Goal: Information Seeking & Learning: Learn about a topic

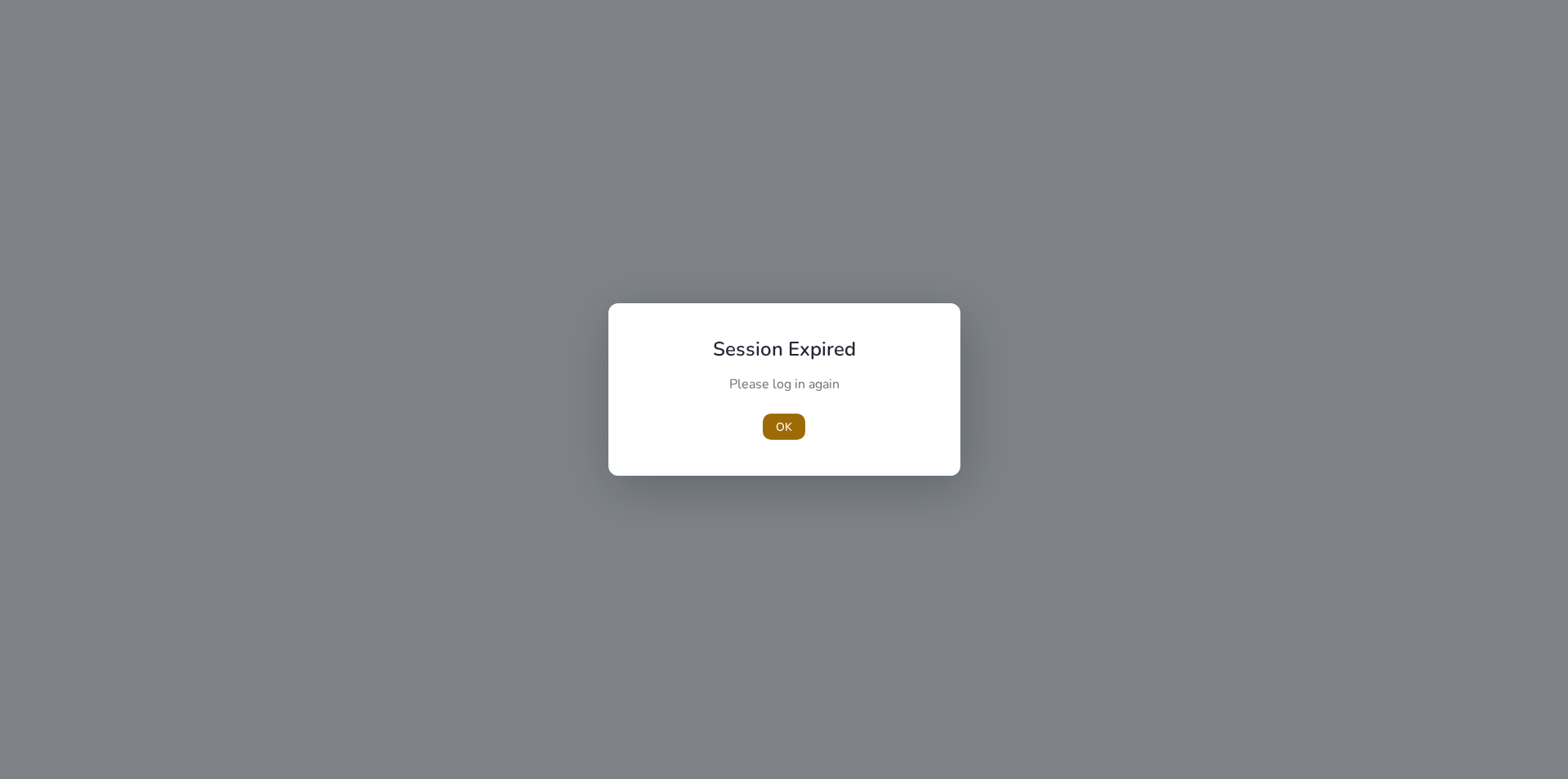
click at [792, 422] on span "button" at bounding box center [784, 427] width 42 height 39
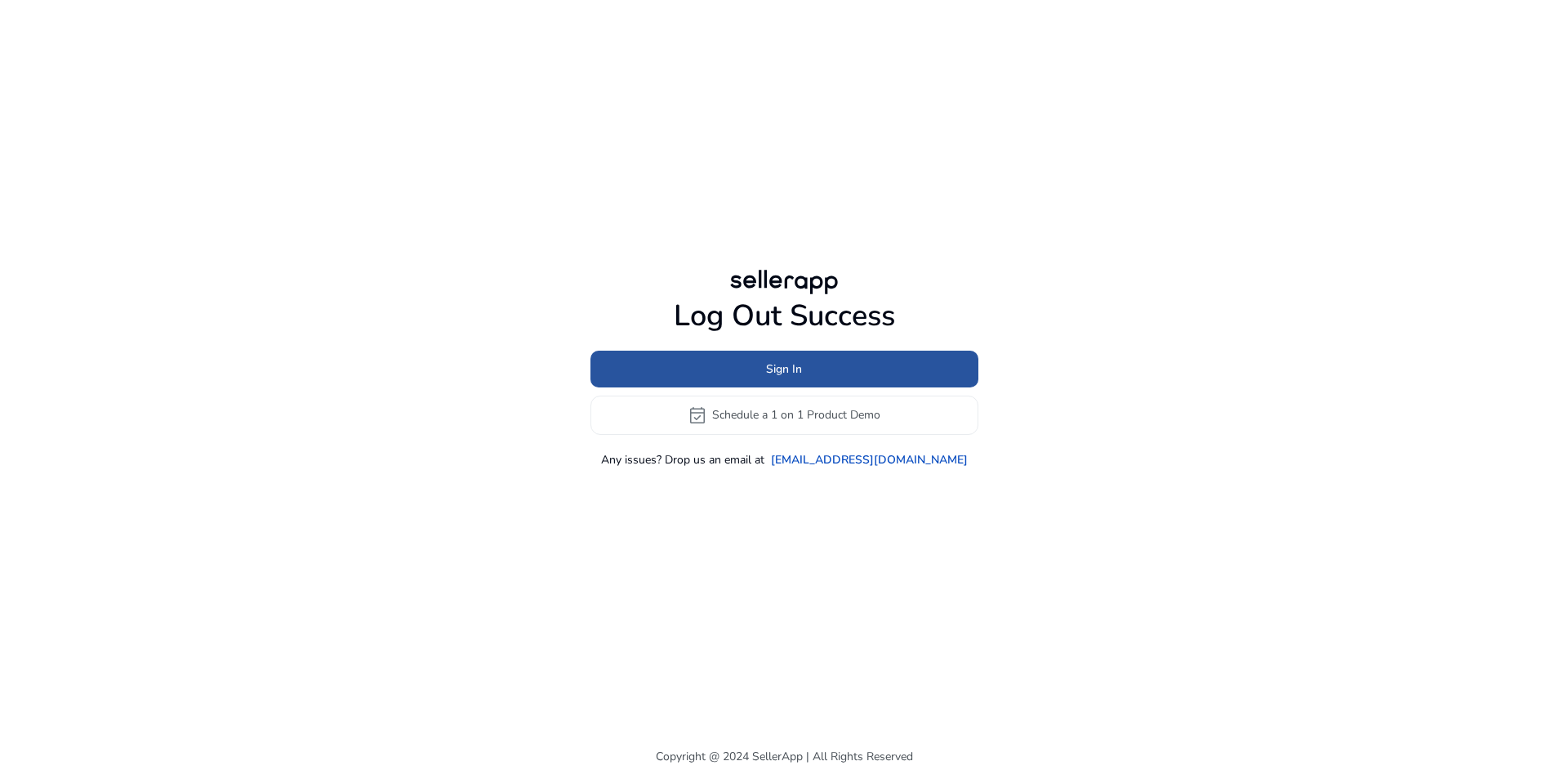
click at [836, 364] on span at bounding box center [784, 369] width 388 height 39
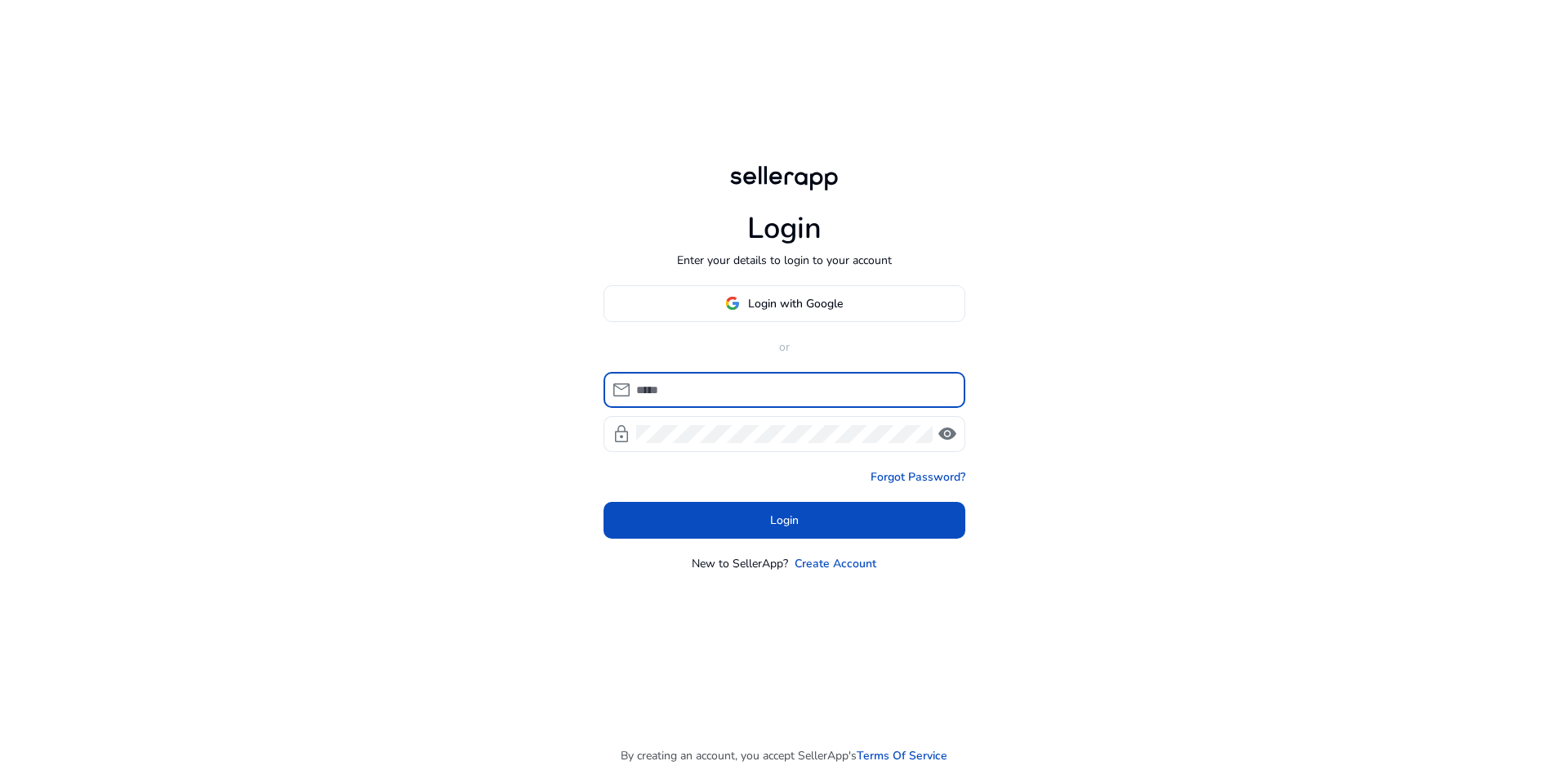
click at [831, 378] on div at bounding box center [793, 390] width 316 height 36
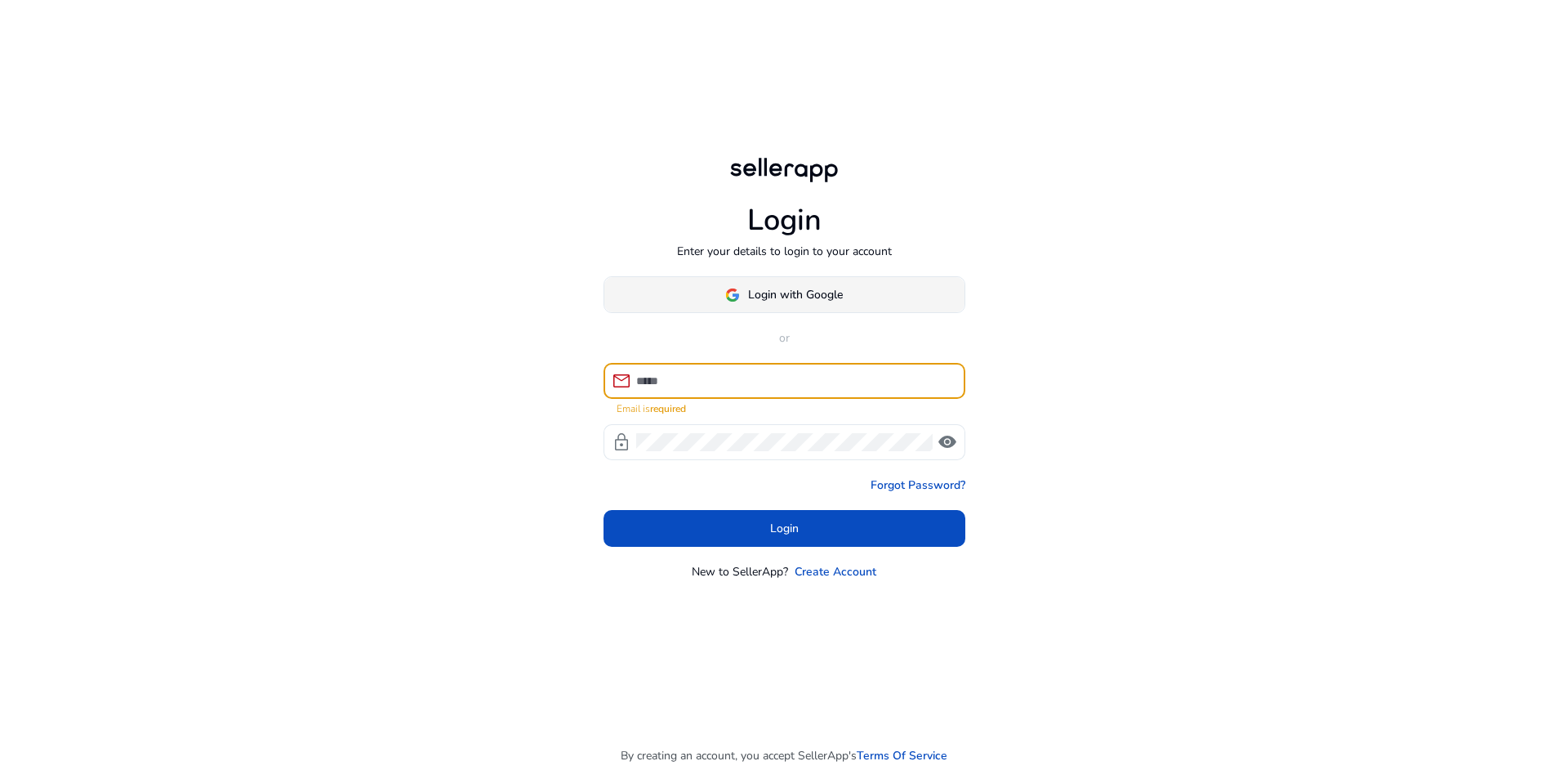
click at [850, 301] on span at bounding box center [784, 295] width 360 height 39
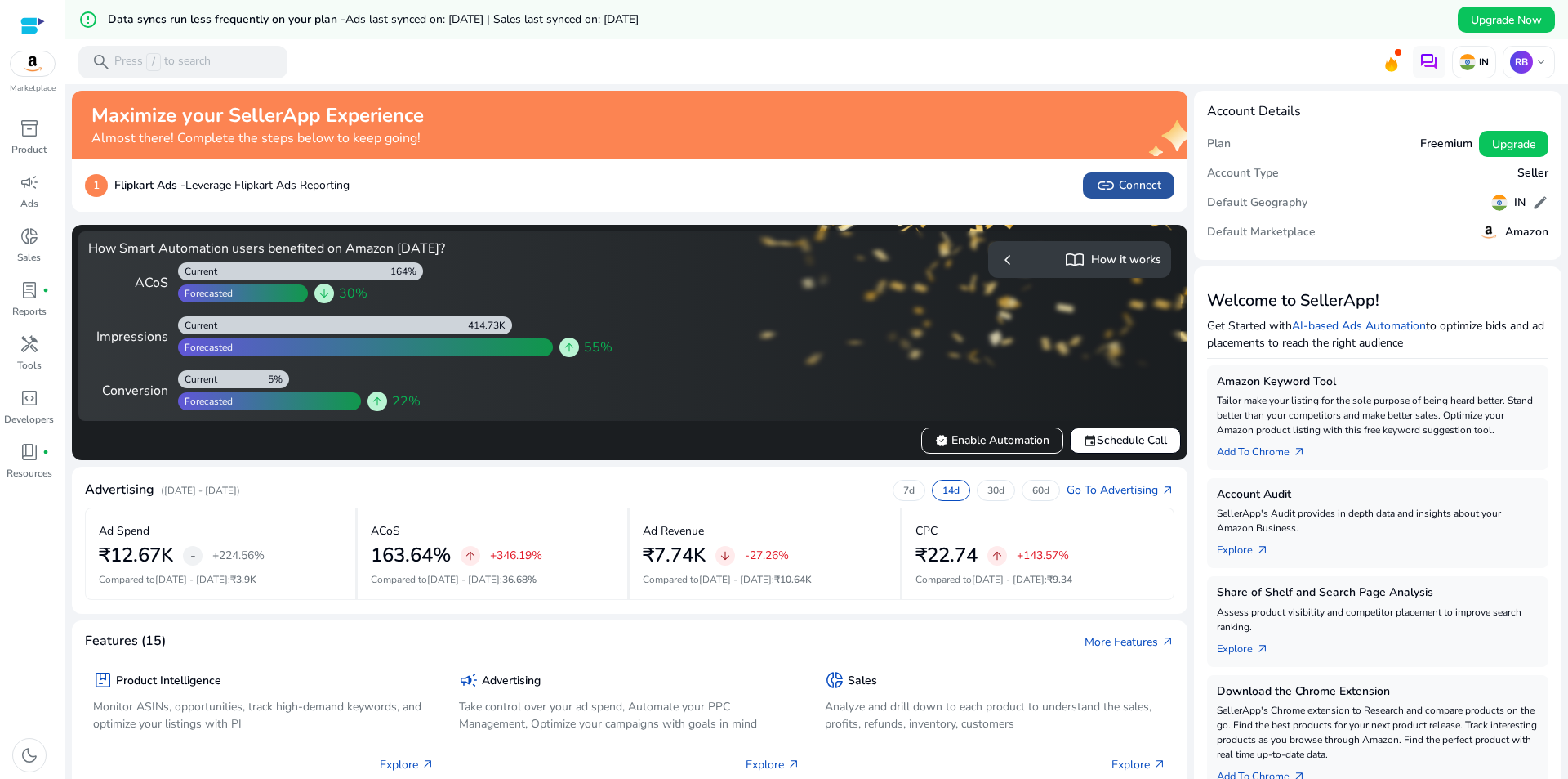
click at [1133, 193] on span "link Connect" at bounding box center [1129, 186] width 65 height 20
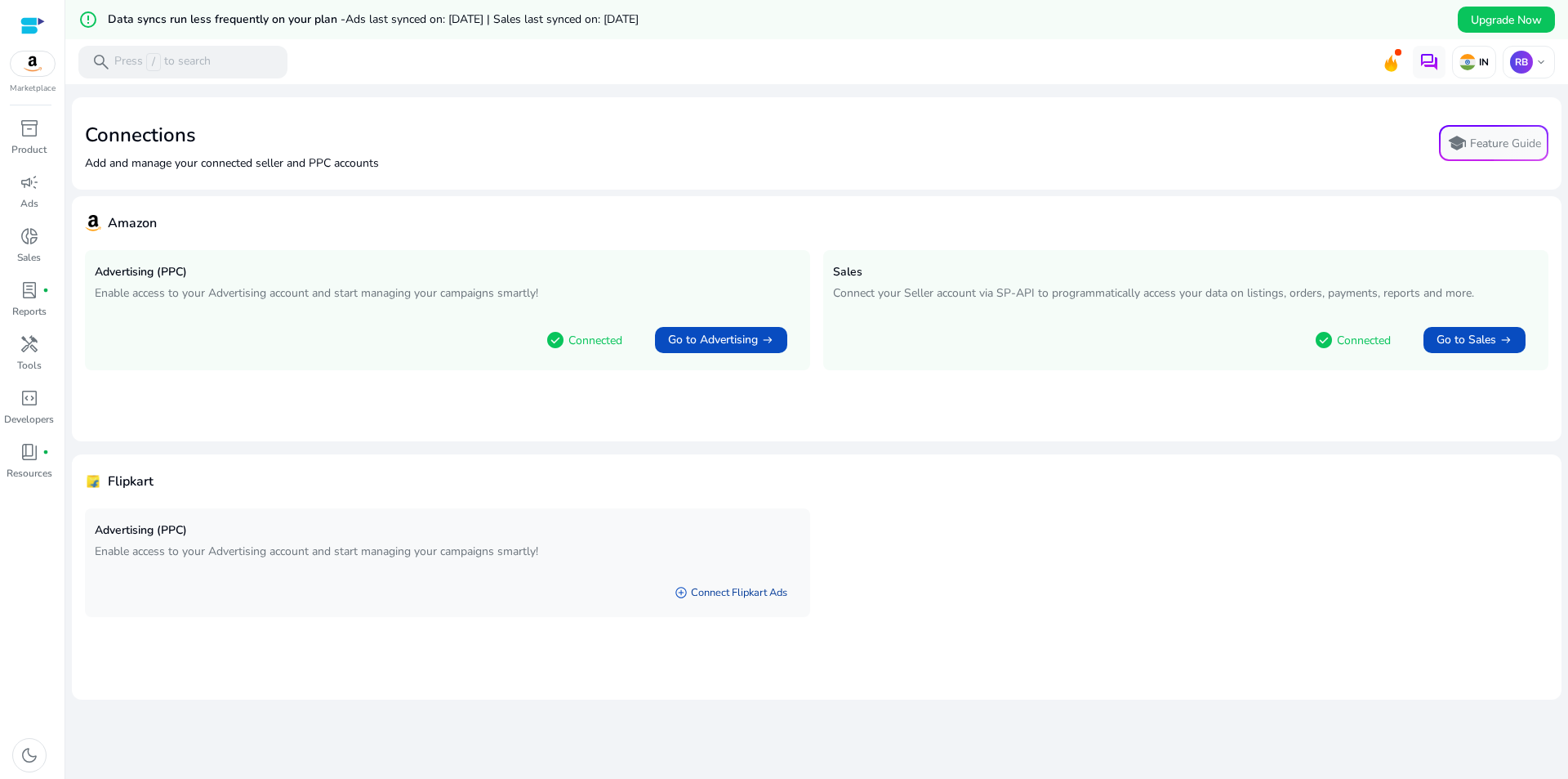
click at [730, 595] on link "add_circle Connect Flipkart Ads" at bounding box center [730, 592] width 139 height 30
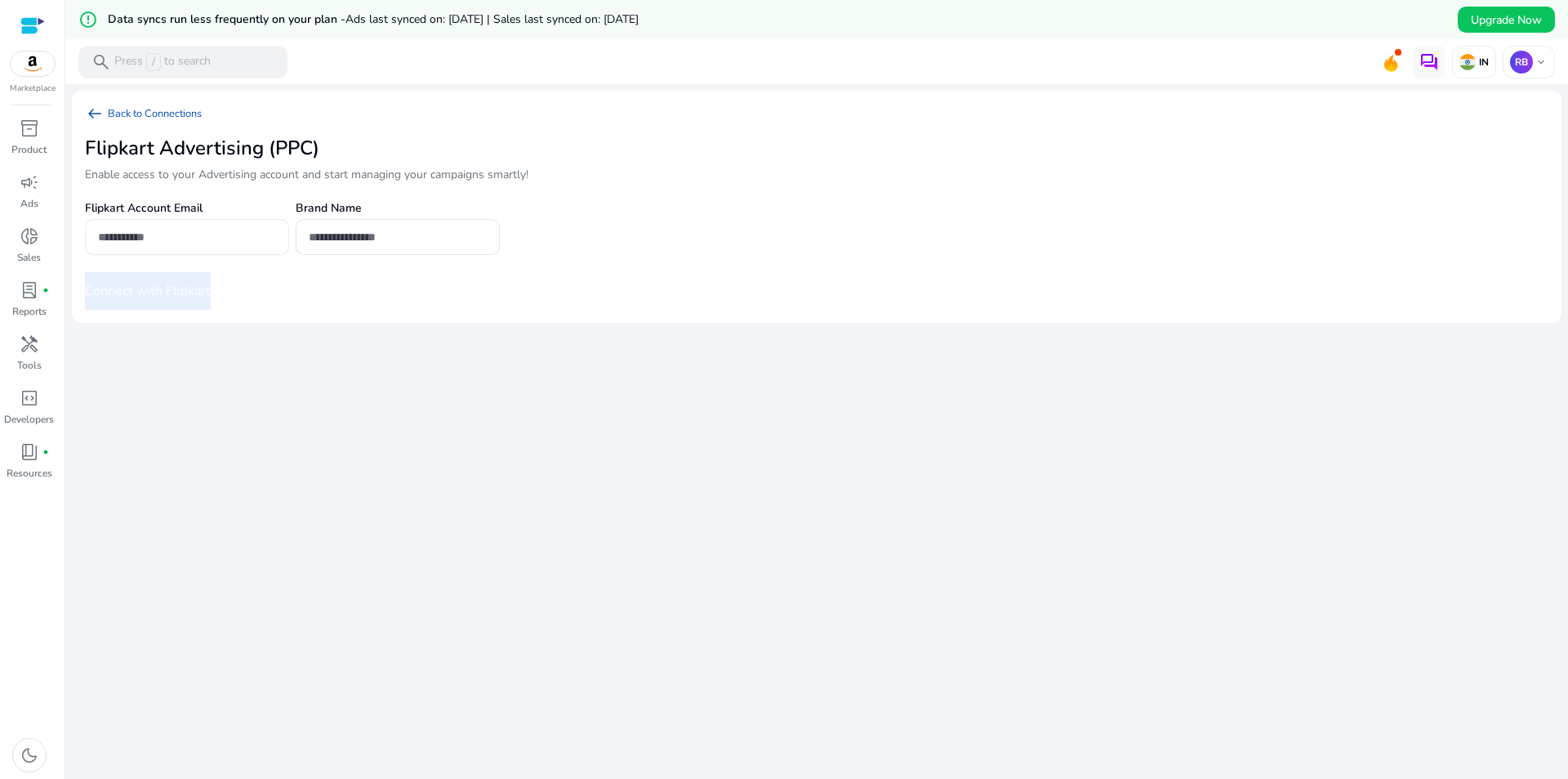
click at [156, 229] on input "email" at bounding box center [187, 237] width 178 height 18
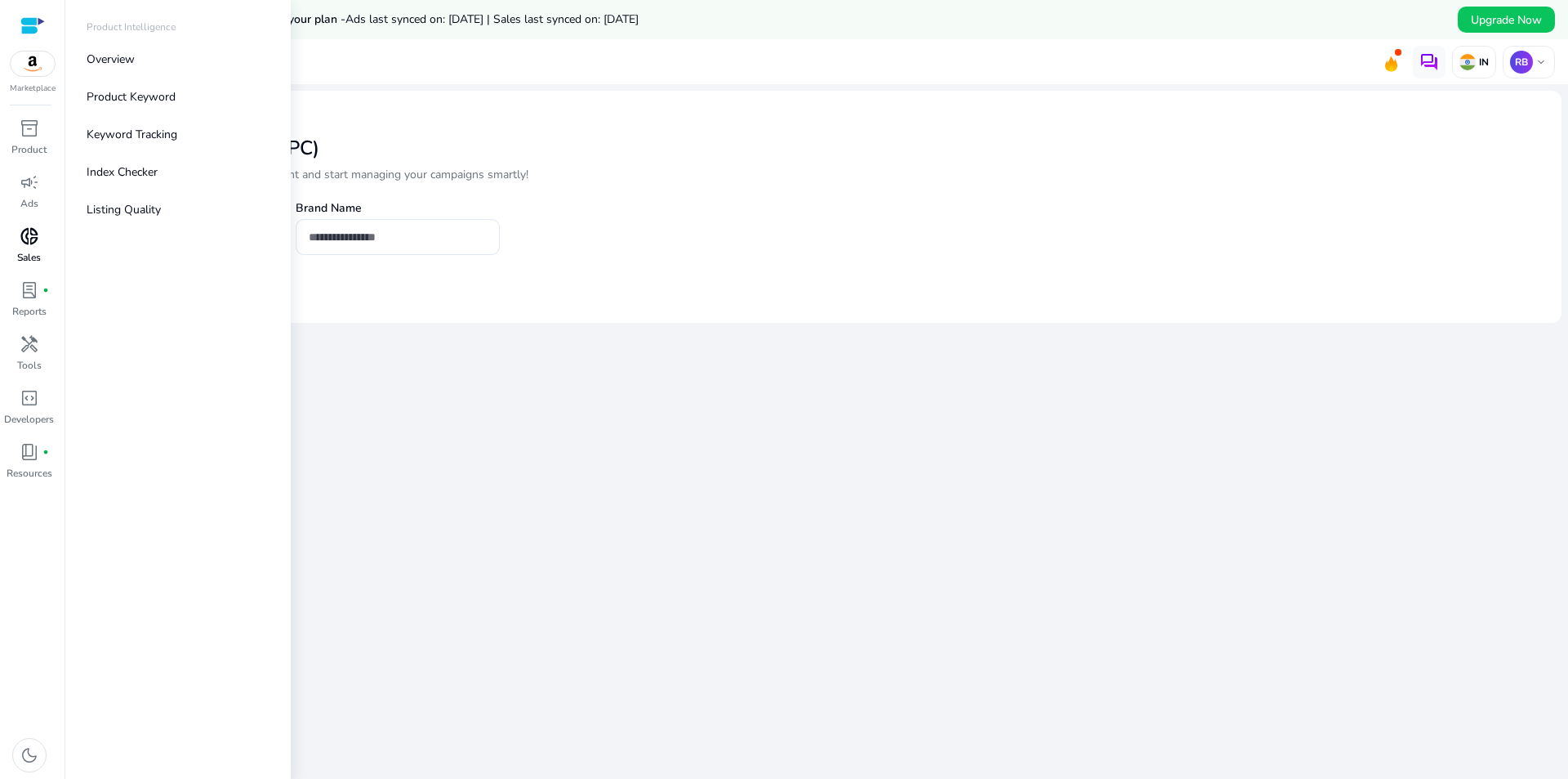
click at [33, 242] on span "donut_small" at bounding box center [29, 236] width 20 height 20
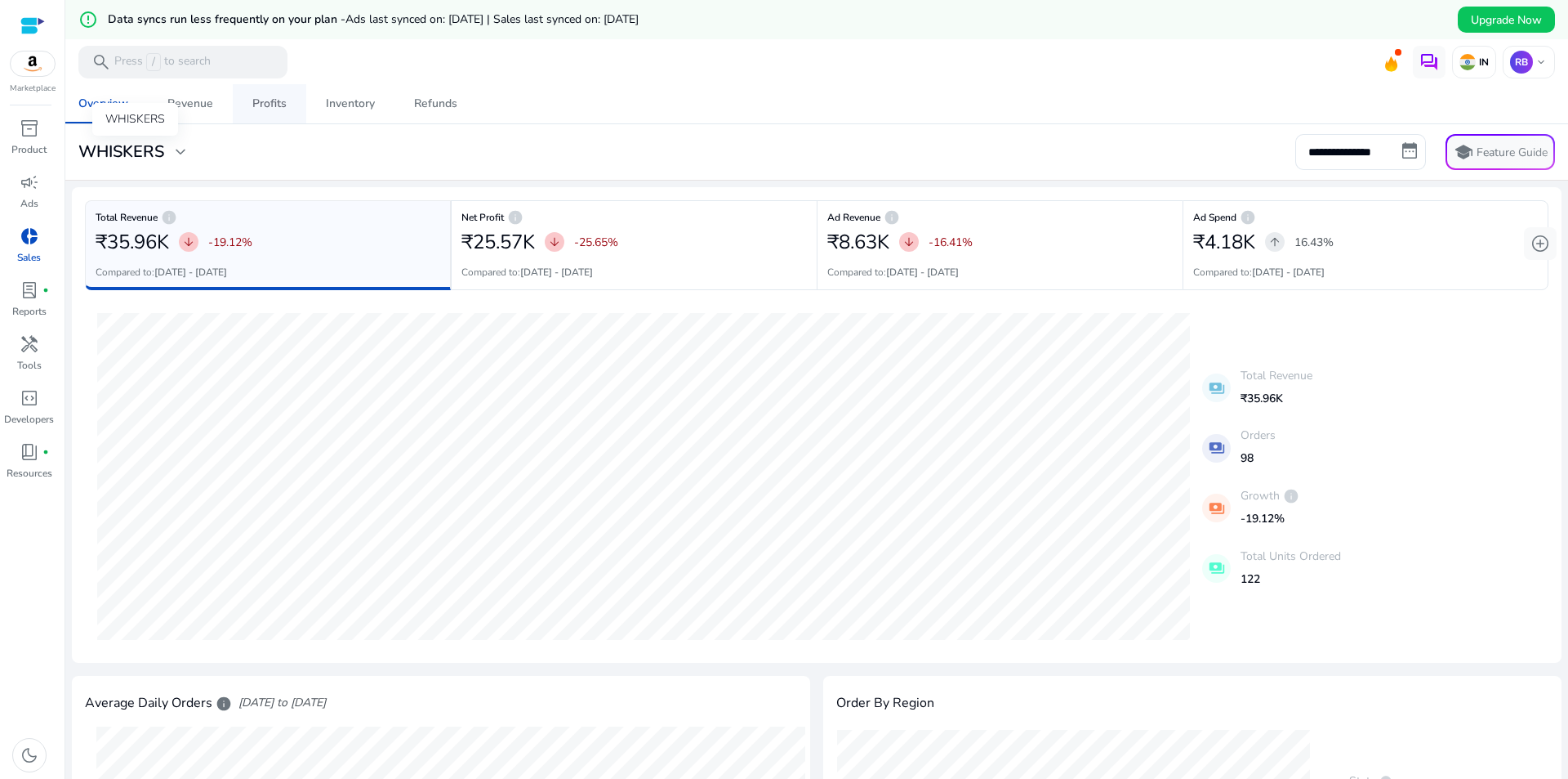
drag, startPoint x: 177, startPoint y: 116, endPoint x: 264, endPoint y: 101, distance: 88.3
click at [178, 116] on body "**********" at bounding box center [784, 390] width 1568 height 779
click at [279, 101] on div "Profits" at bounding box center [269, 104] width 34 height 12
click at [340, 98] on div "Inventory" at bounding box center [350, 104] width 49 height 12
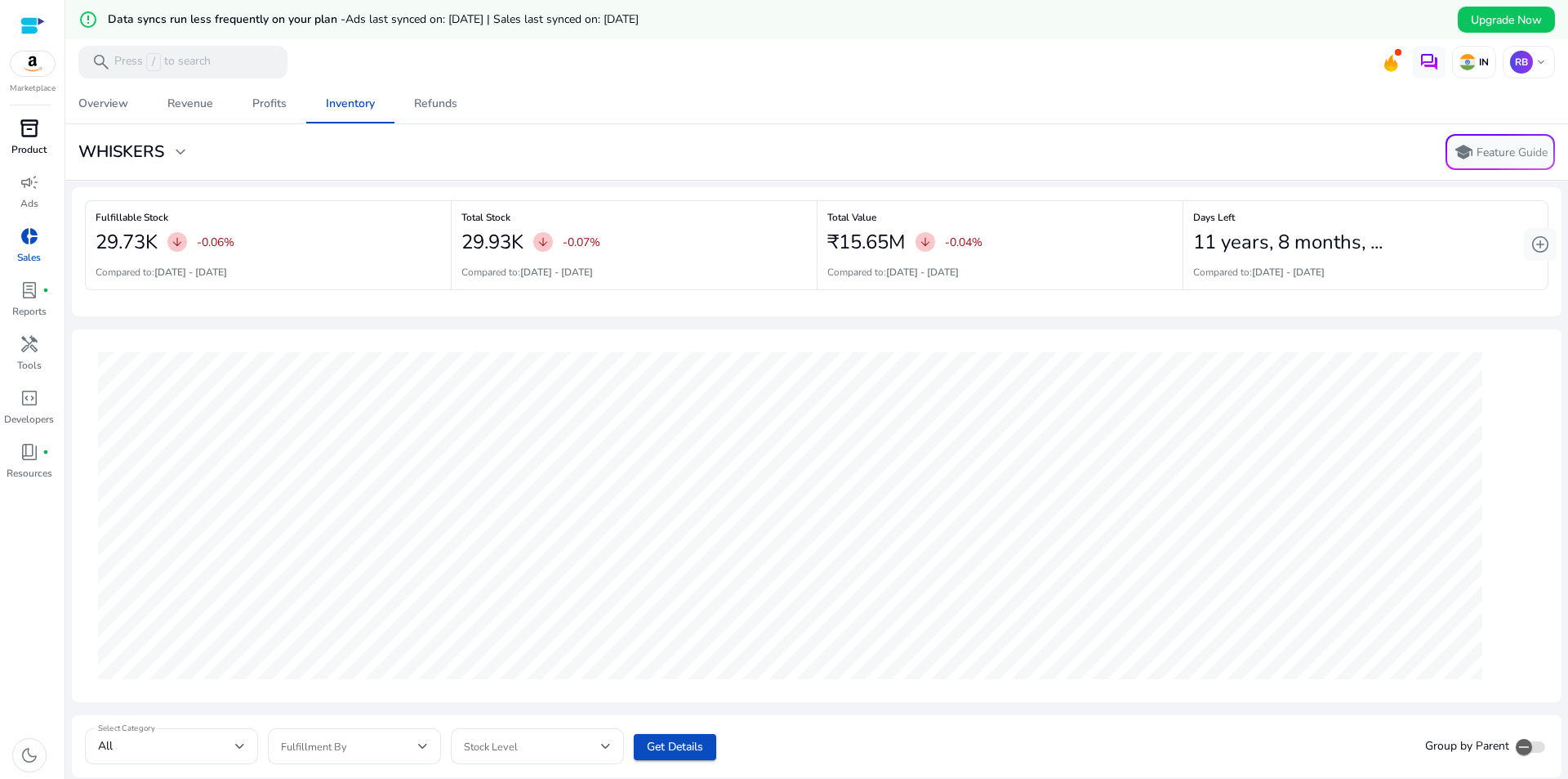
click at [40, 127] on div "inventory_2" at bounding box center [29, 128] width 46 height 27
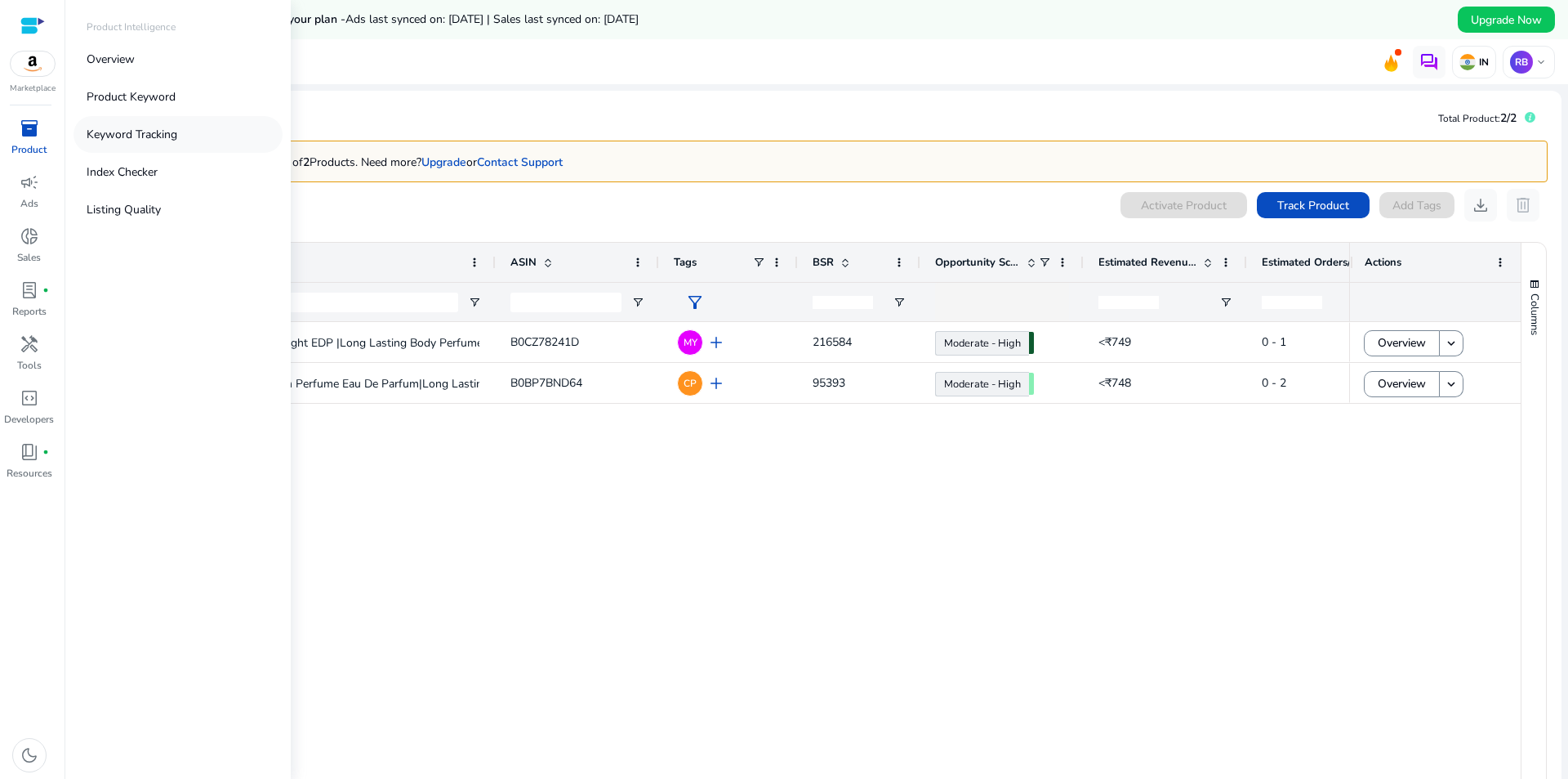
click at [139, 145] on link "Keyword Tracking" at bounding box center [178, 134] width 209 height 36
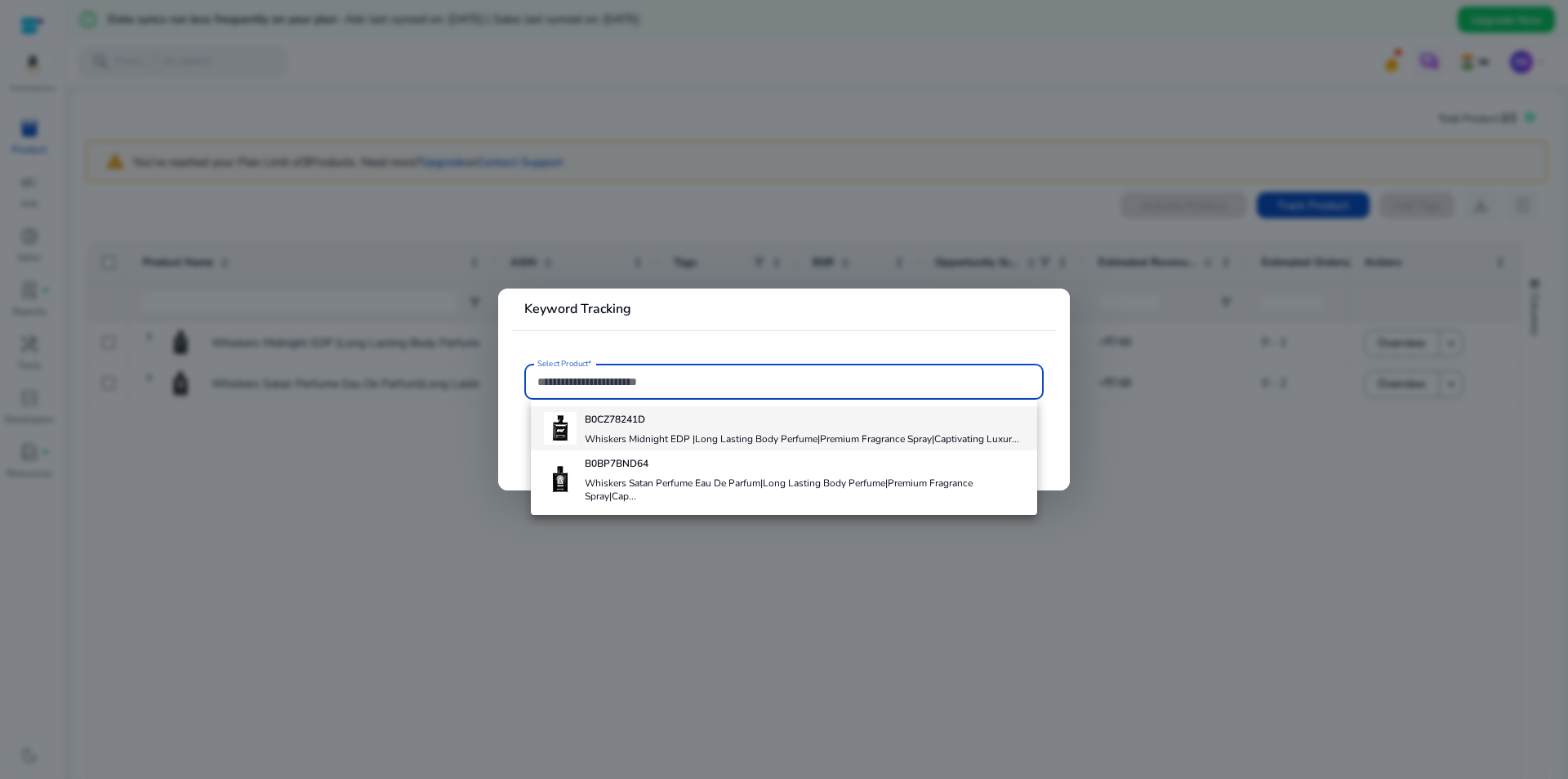
click at [786, 427] on div "B0CZ78241D Whiskers Midnight EDP |Long Lasting Body Perfume|Premium Fragrance S…" at bounding box center [802, 428] width 435 height 44
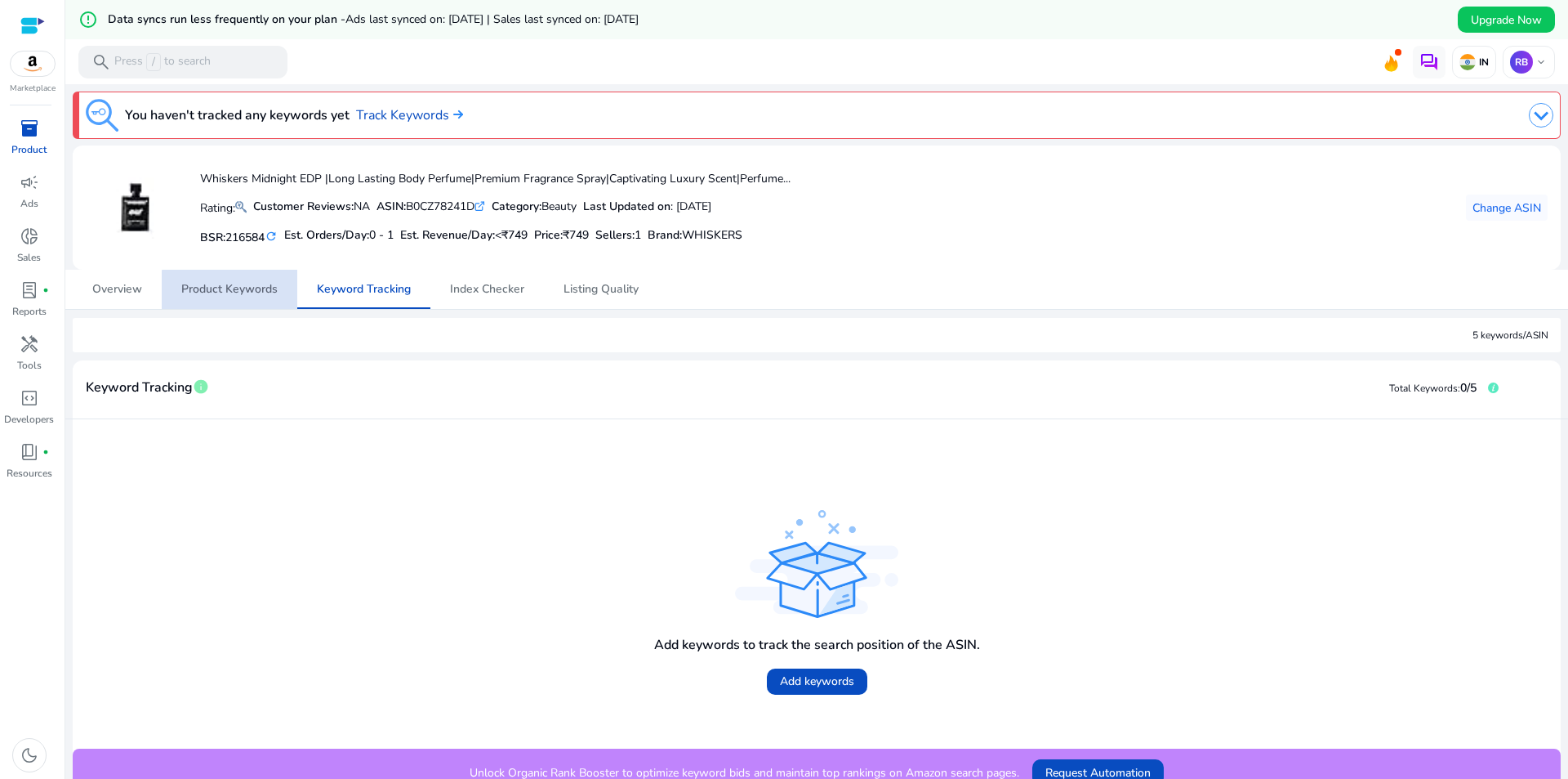
click at [264, 296] on span "Product Keywords" at bounding box center [229, 289] width 96 height 39
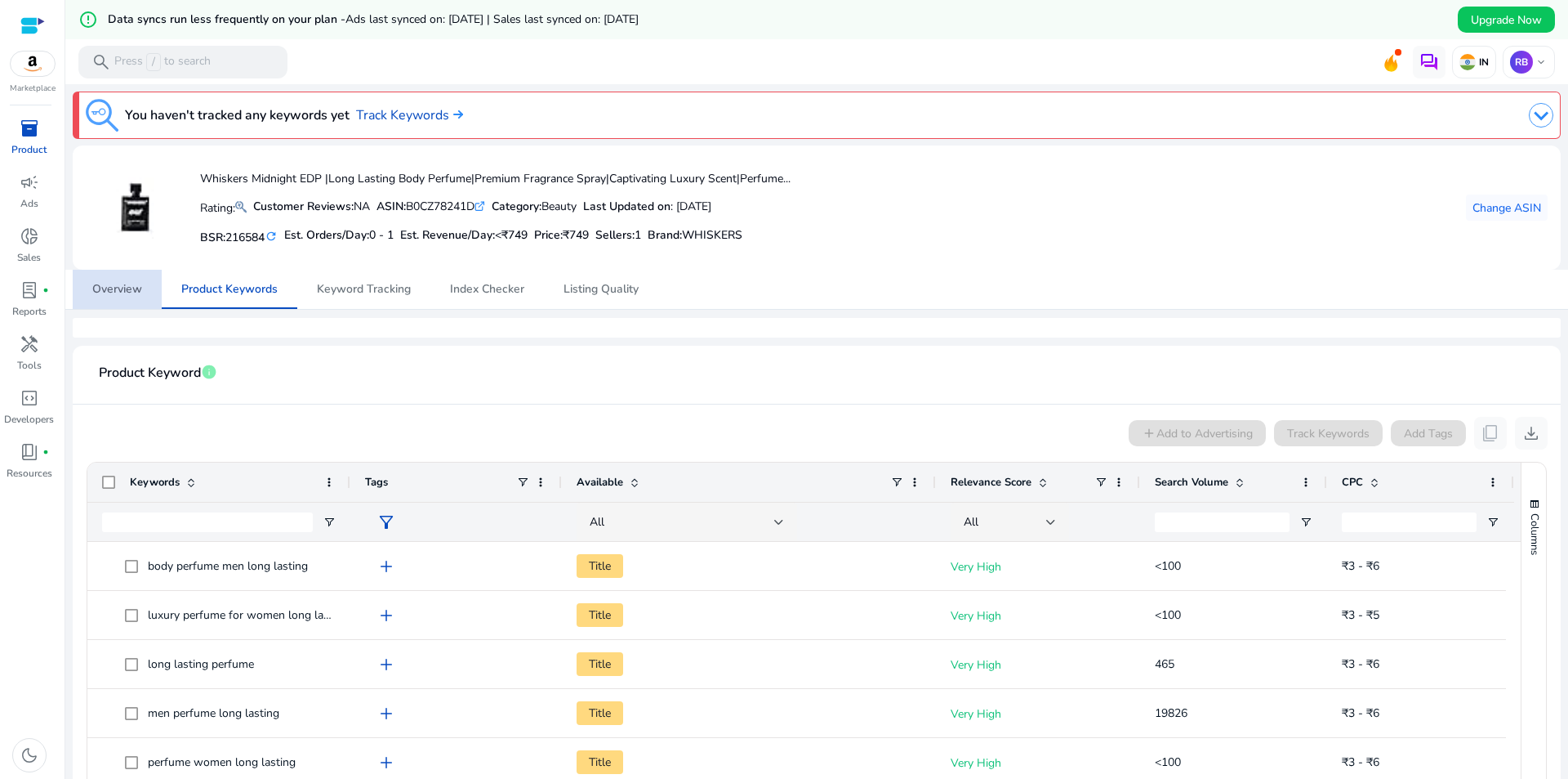
click at [136, 296] on span "Overview" at bounding box center [117, 289] width 50 height 39
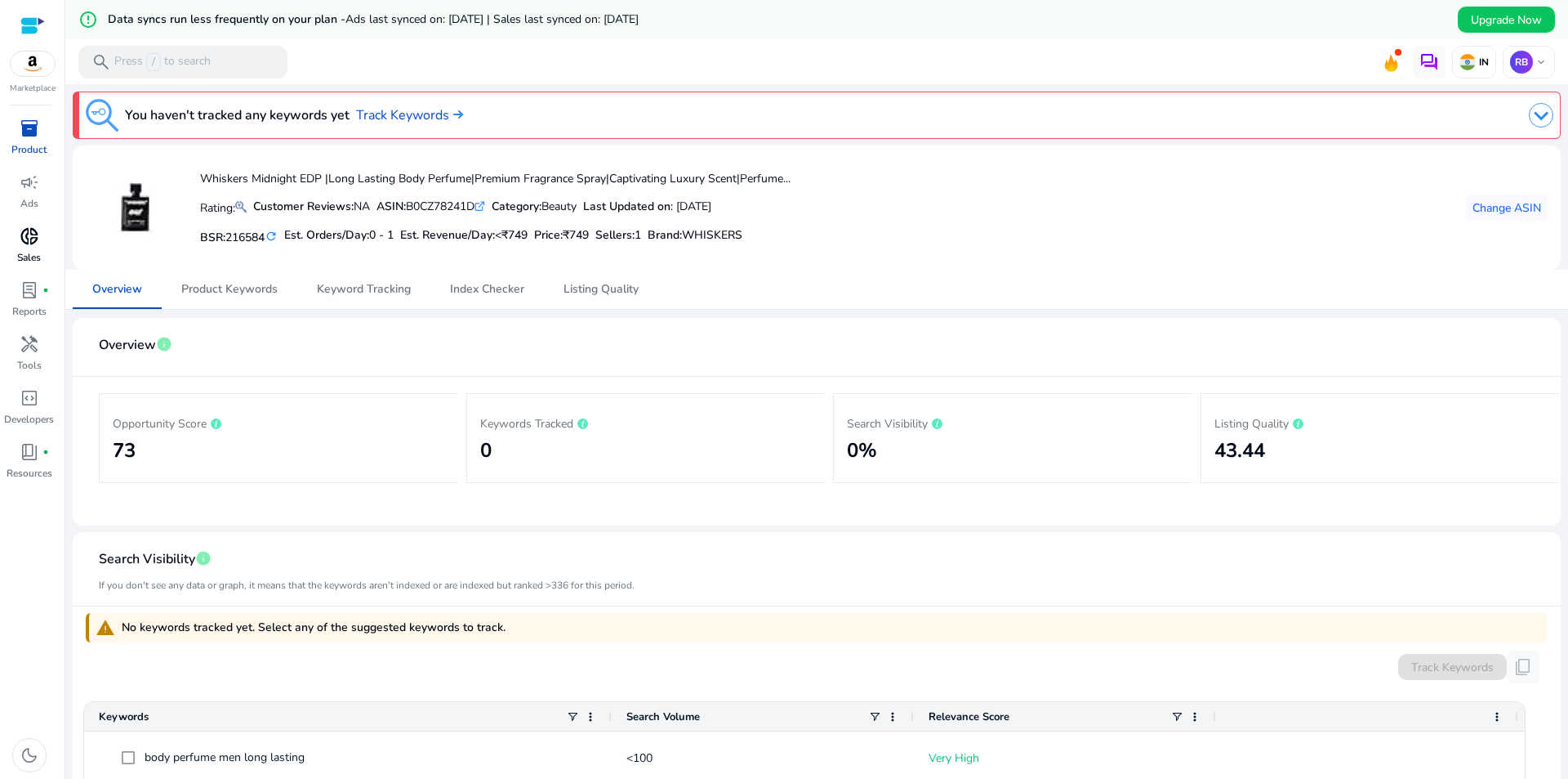
click at [35, 249] on link "donut_small Sales" at bounding box center [29, 250] width 58 height 54
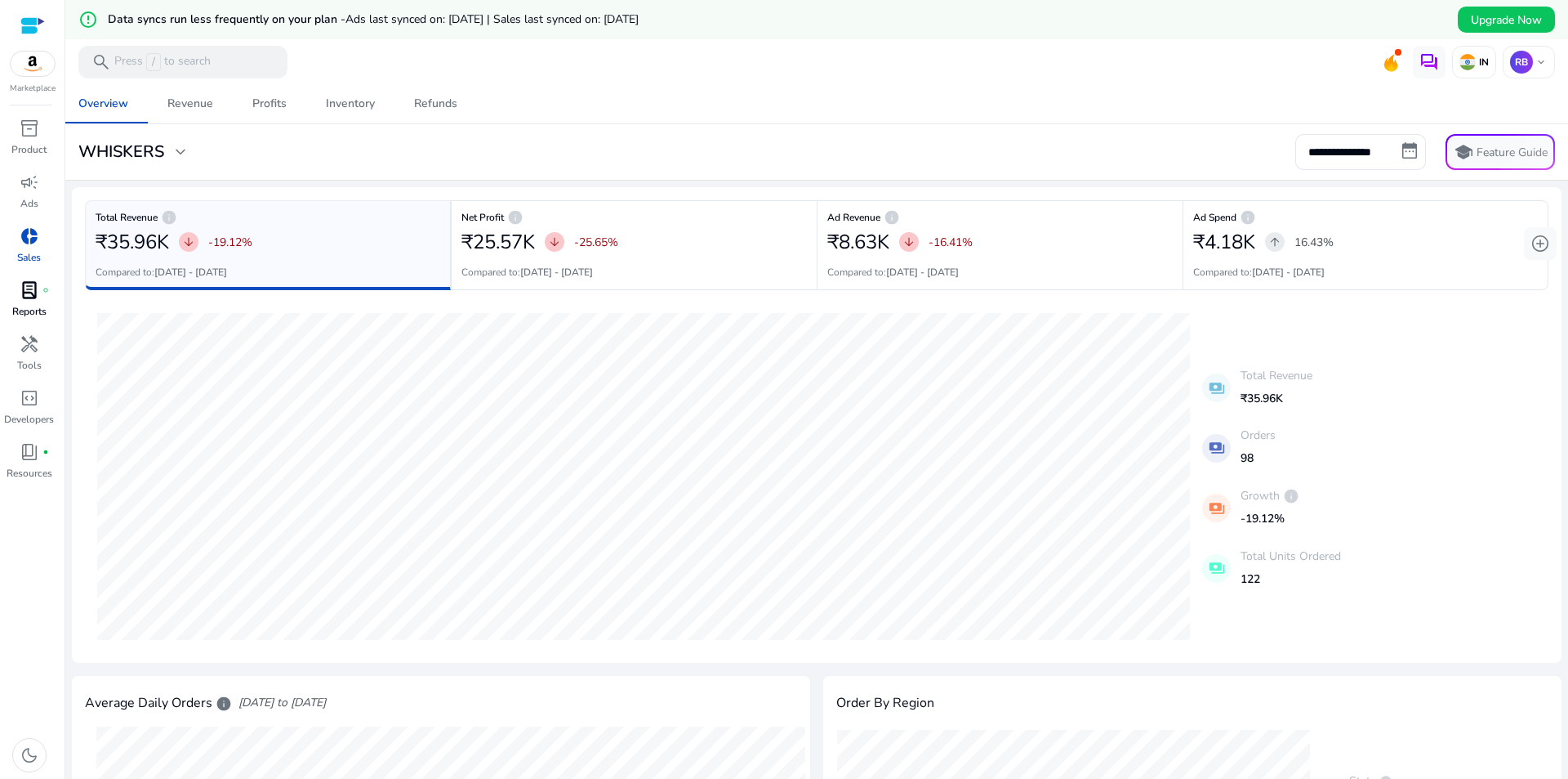
click at [32, 310] on p "Reports" at bounding box center [29, 311] width 34 height 15
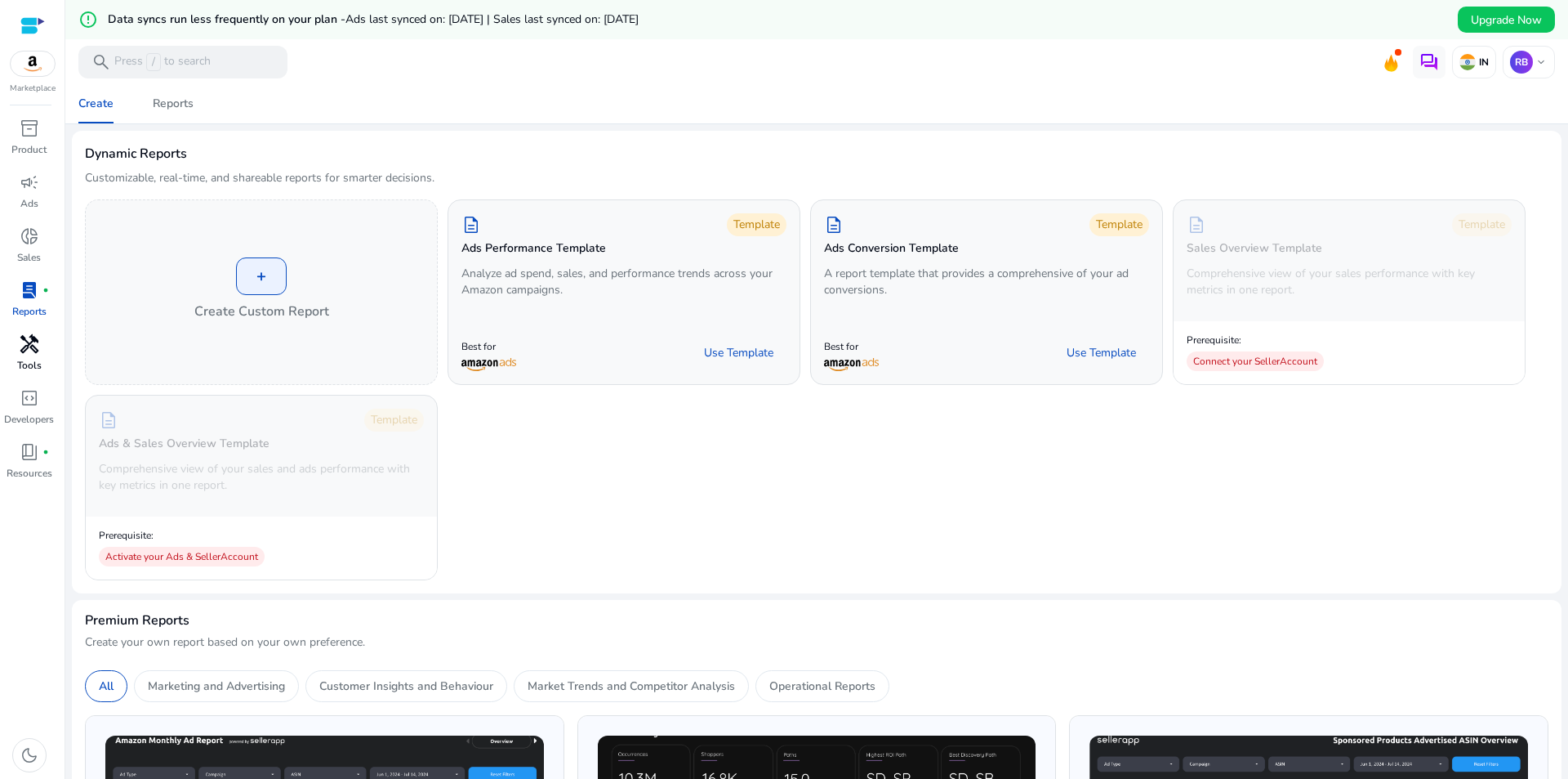
click at [38, 339] on span "handyman" at bounding box center [29, 344] width 20 height 20
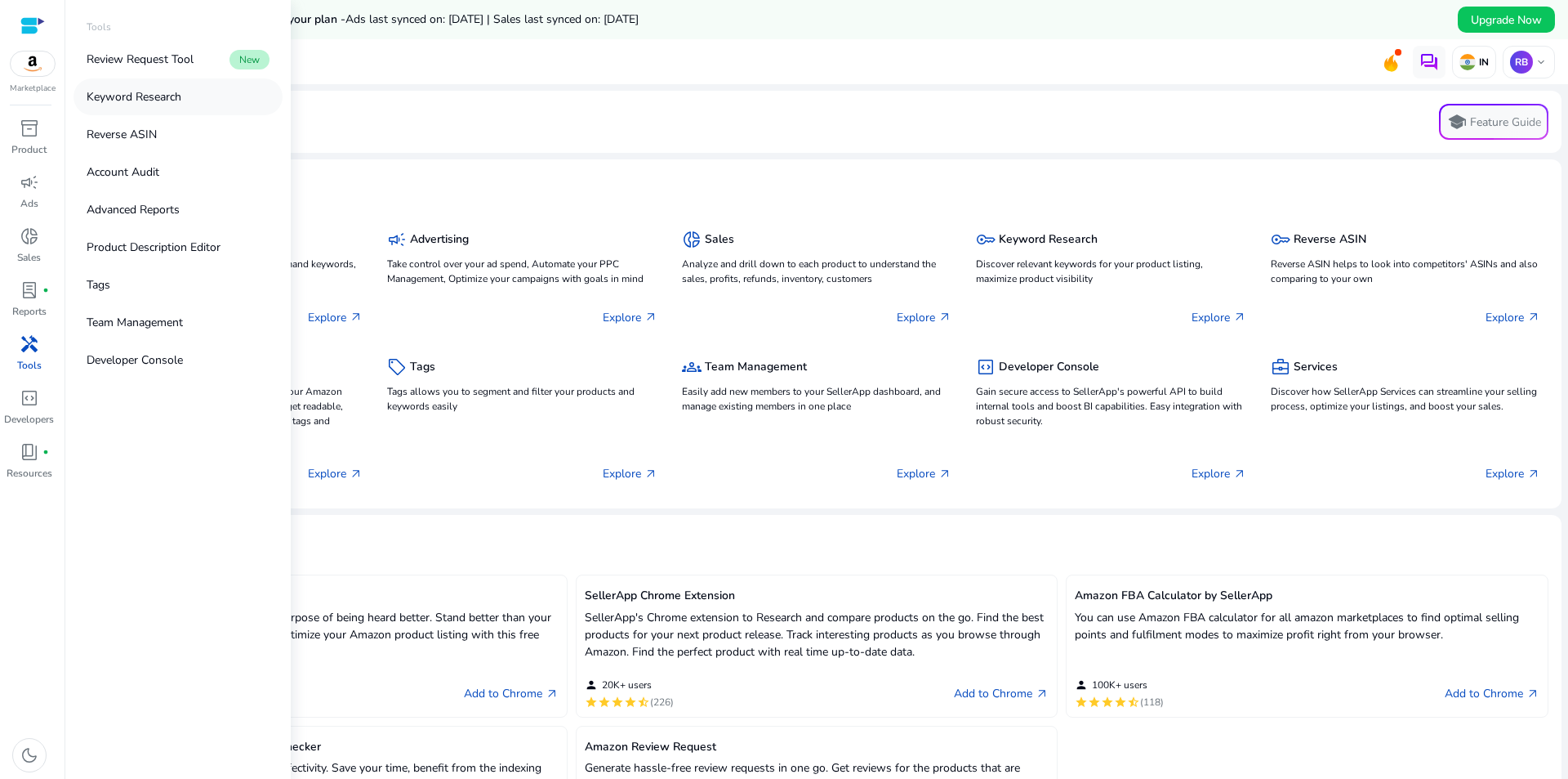
click at [179, 99] on p "Keyword Research" at bounding box center [134, 96] width 94 height 17
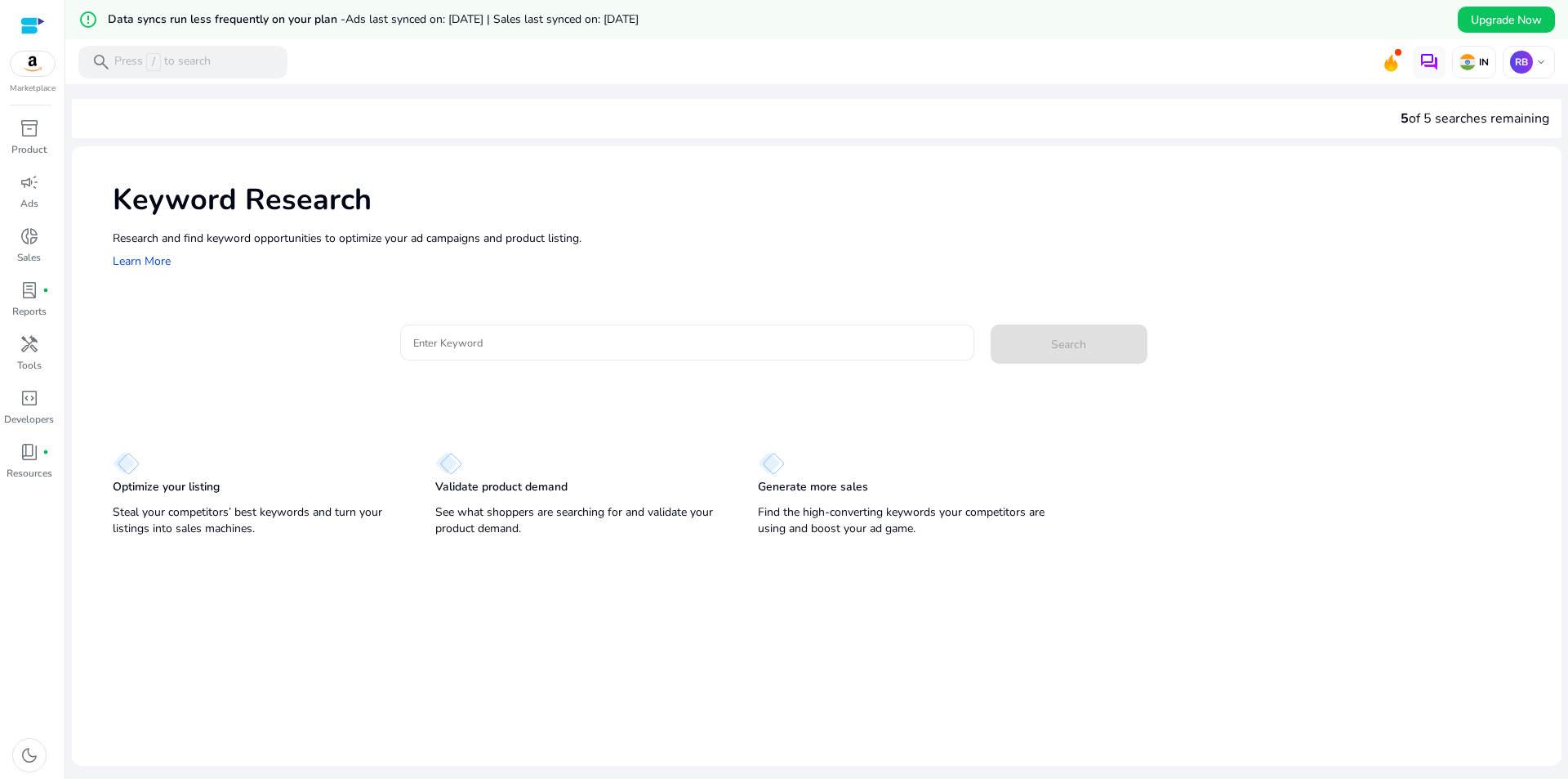
click at [609, 350] on input "Enter Keyword" at bounding box center [686, 342] width 548 height 18
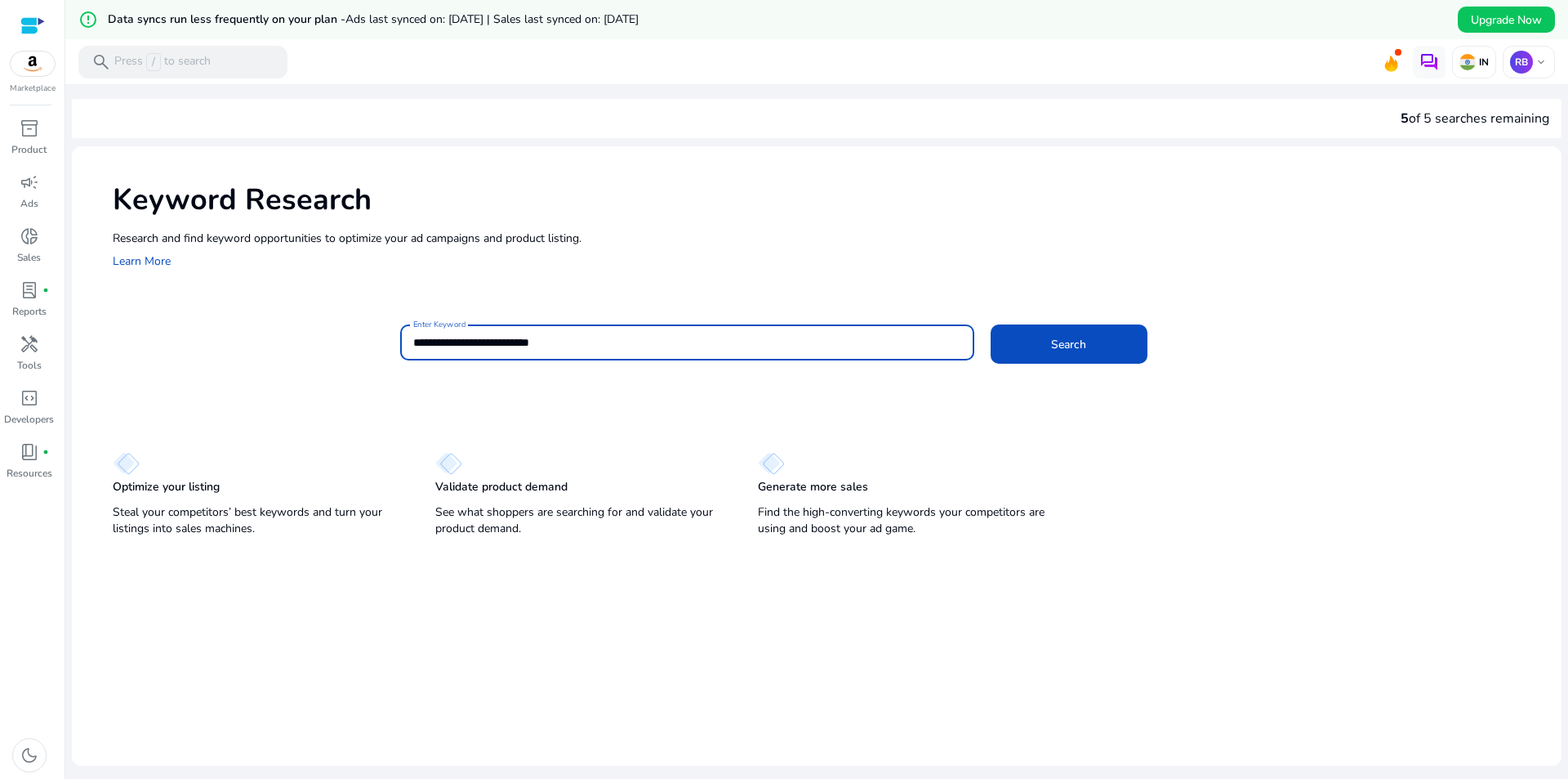
type input "**********"
click at [1066, 384] on mat-card "**********" at bounding box center [837, 350] width 1448 height 80
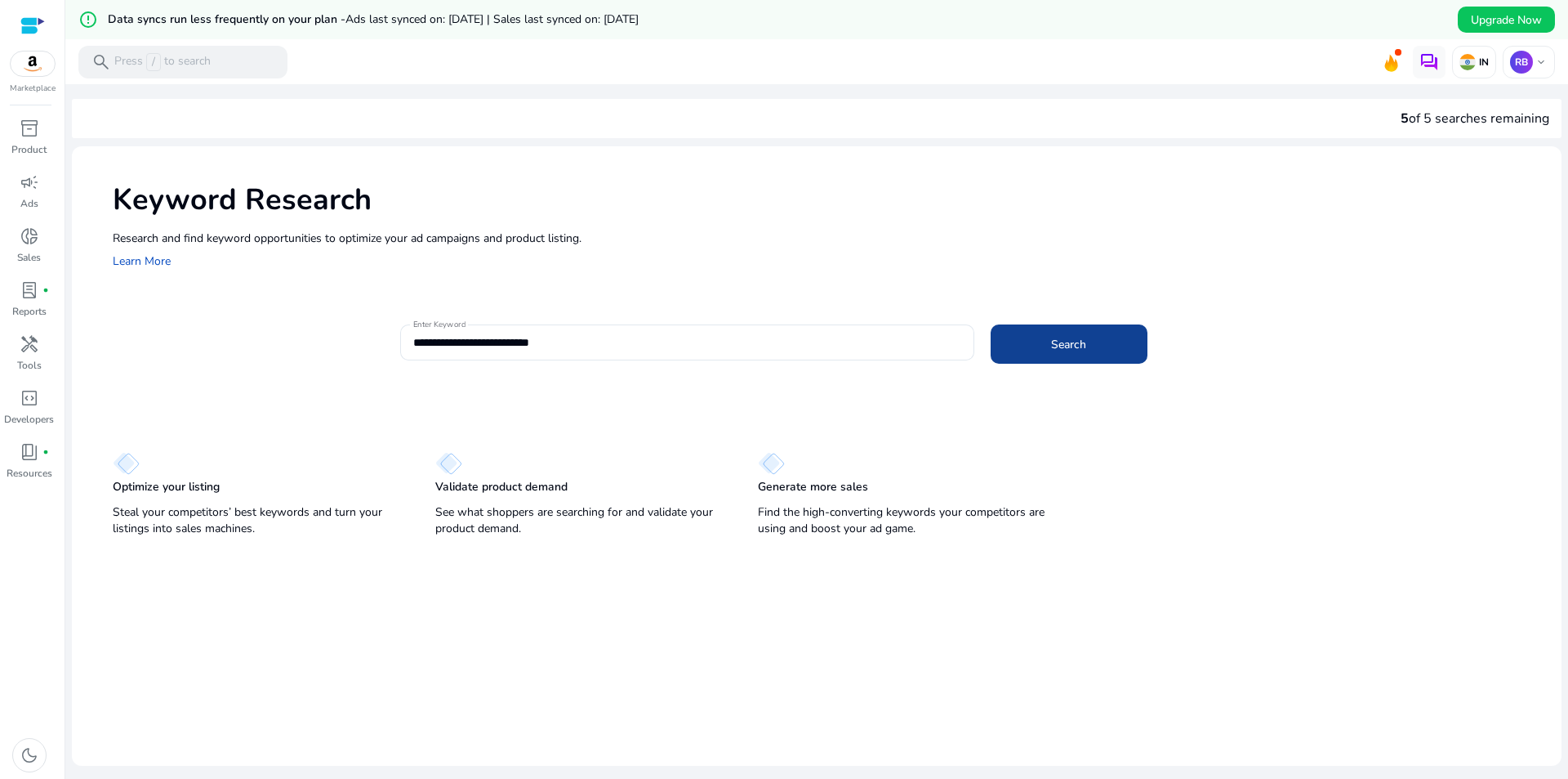
click at [1081, 359] on span at bounding box center [1068, 344] width 156 height 39
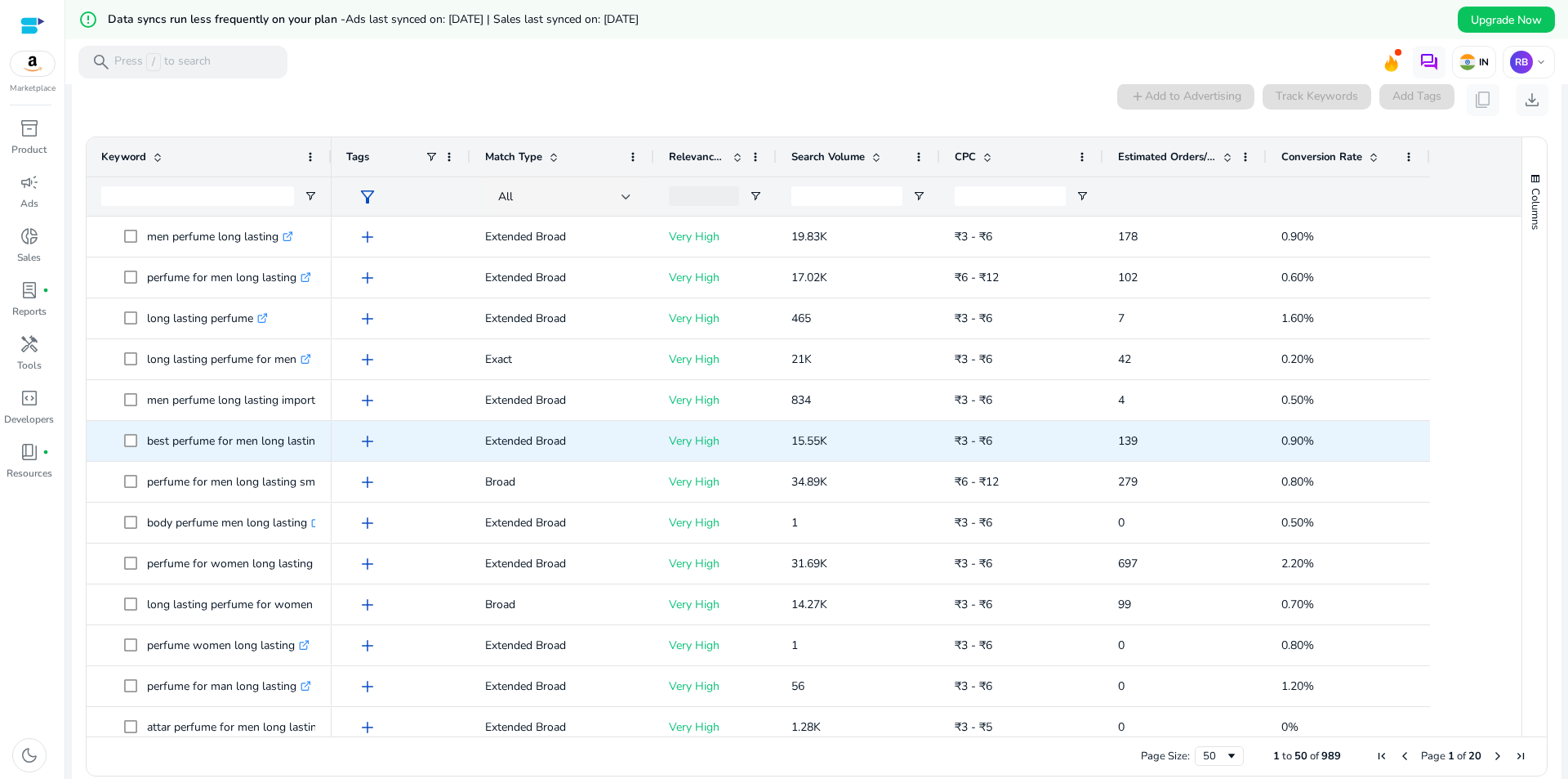
scroll to position [234, 0]
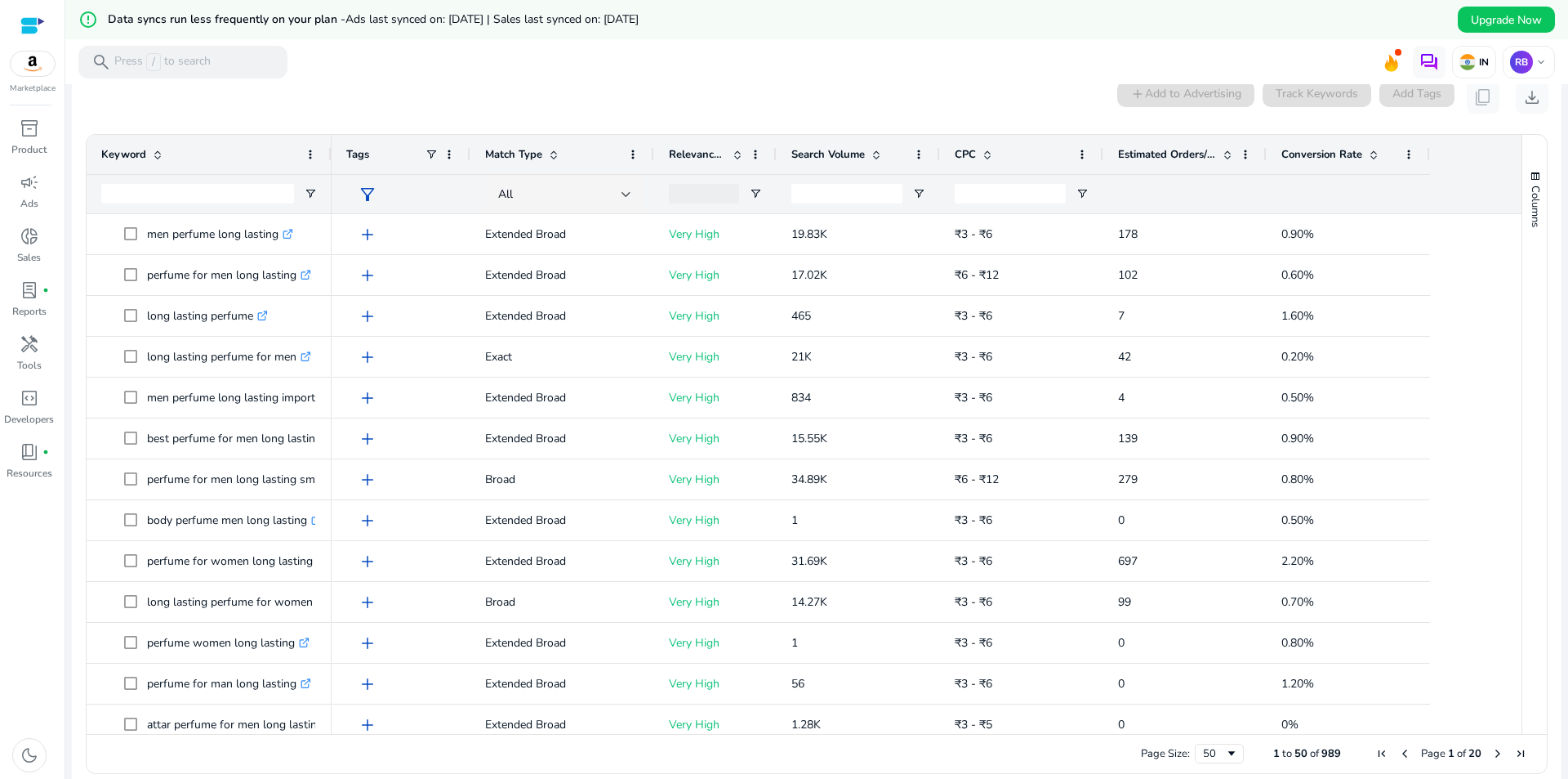
click at [985, 151] on span at bounding box center [986, 153] width 13 height 13
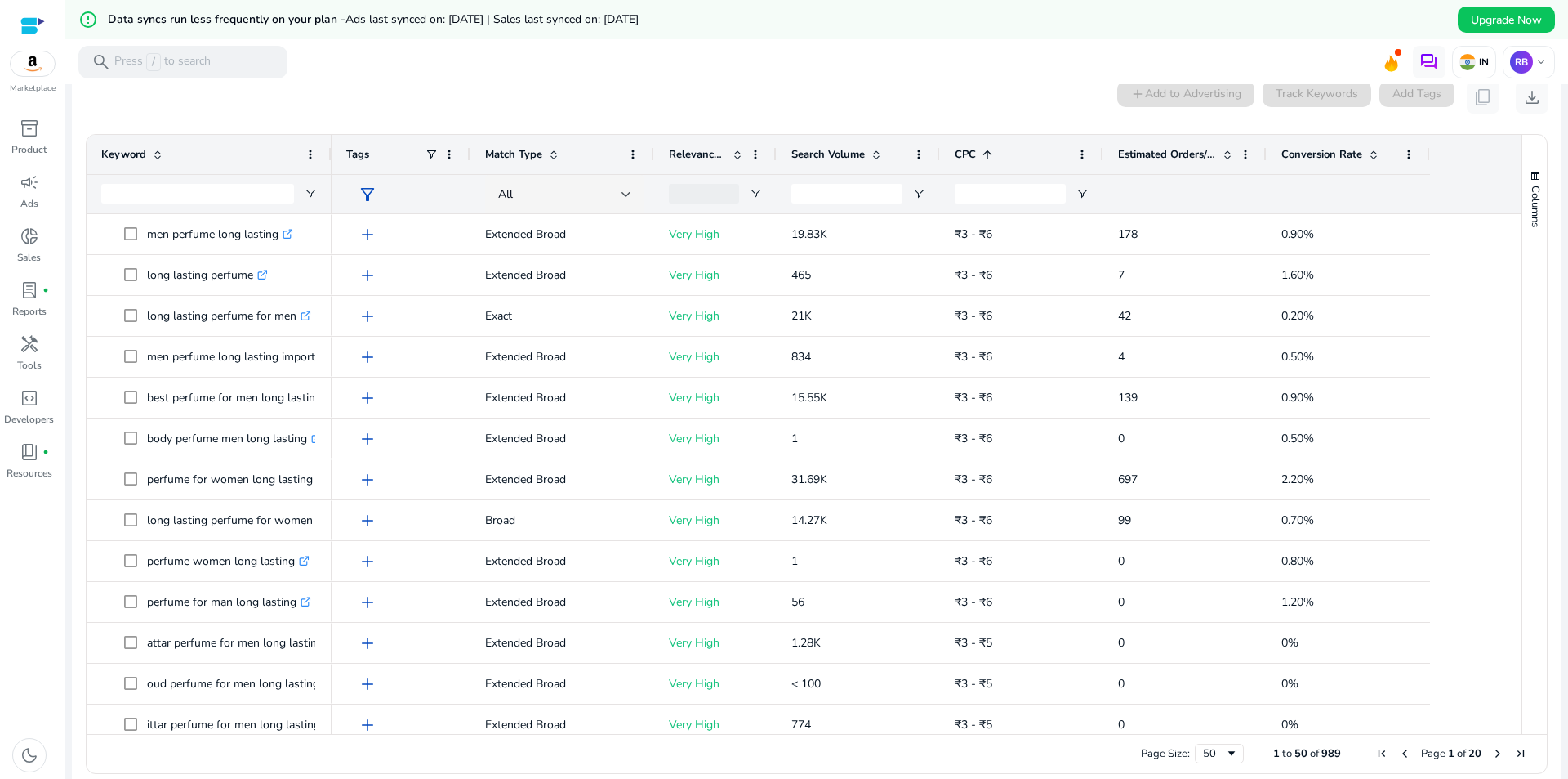
click at [985, 151] on span at bounding box center [986, 153] width 13 height 13
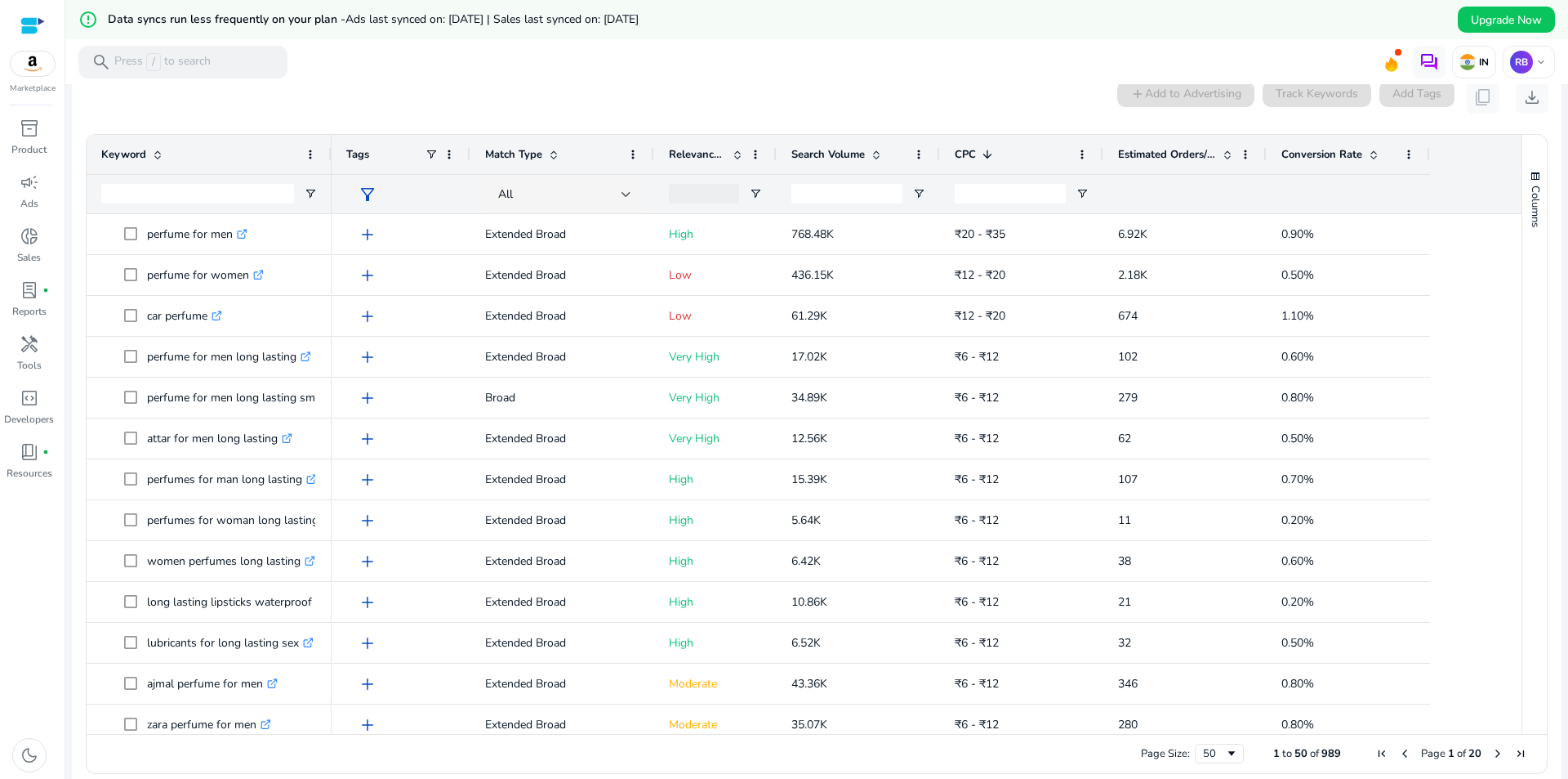
click at [985, 151] on span at bounding box center [986, 153] width 13 height 13
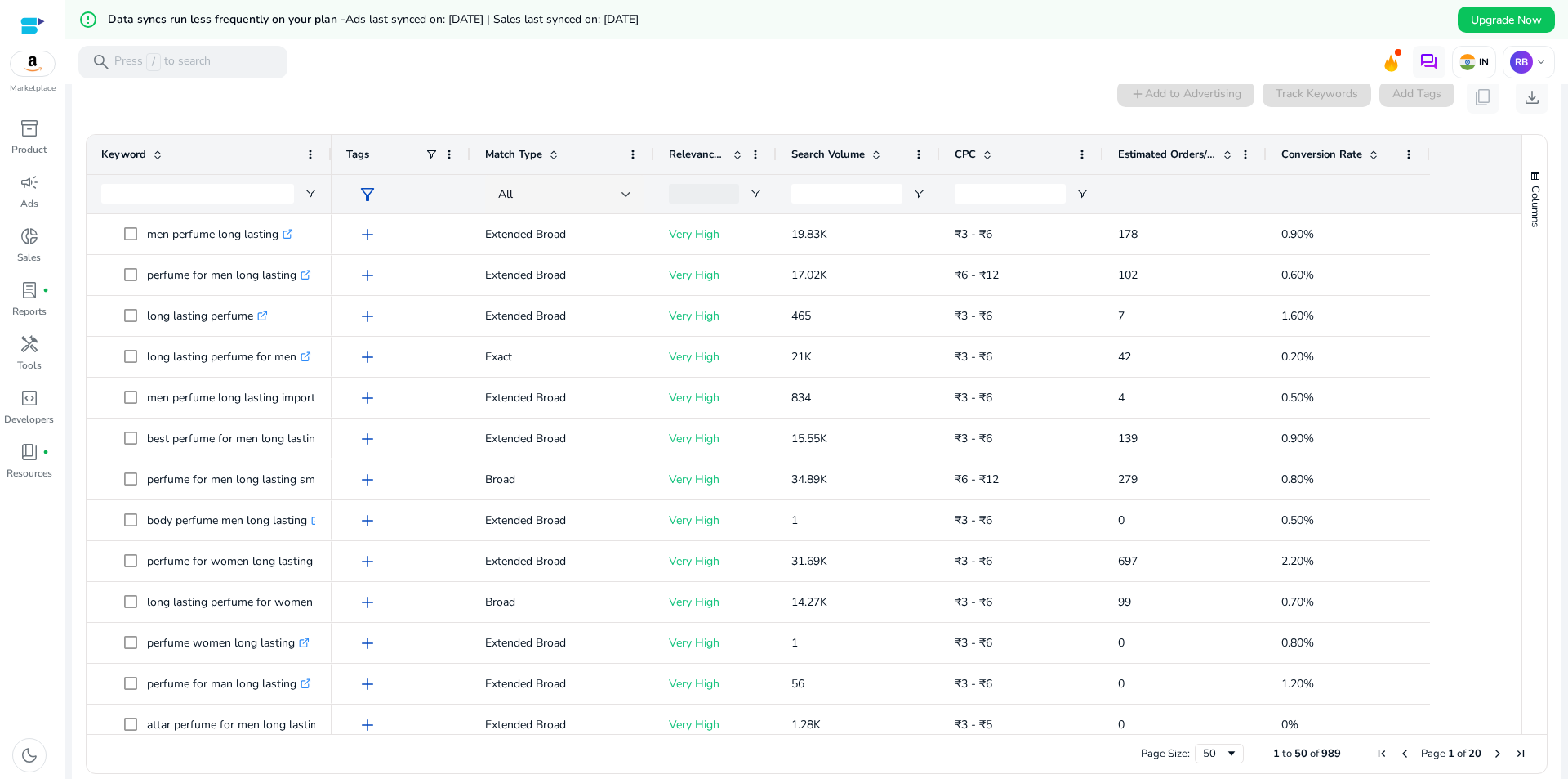
click at [877, 150] on span at bounding box center [876, 153] width 13 height 13
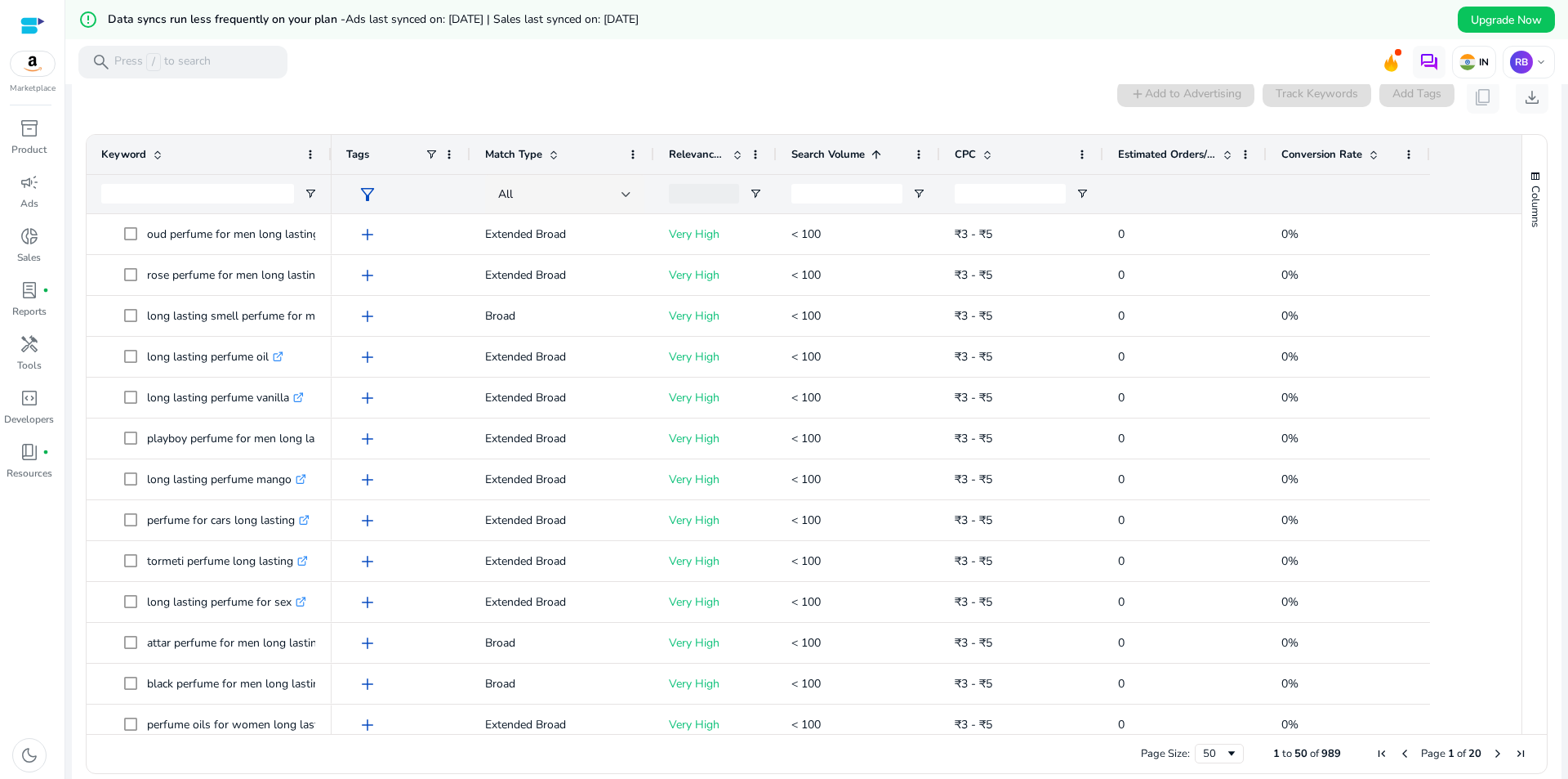
click at [877, 150] on span at bounding box center [876, 153] width 13 height 13
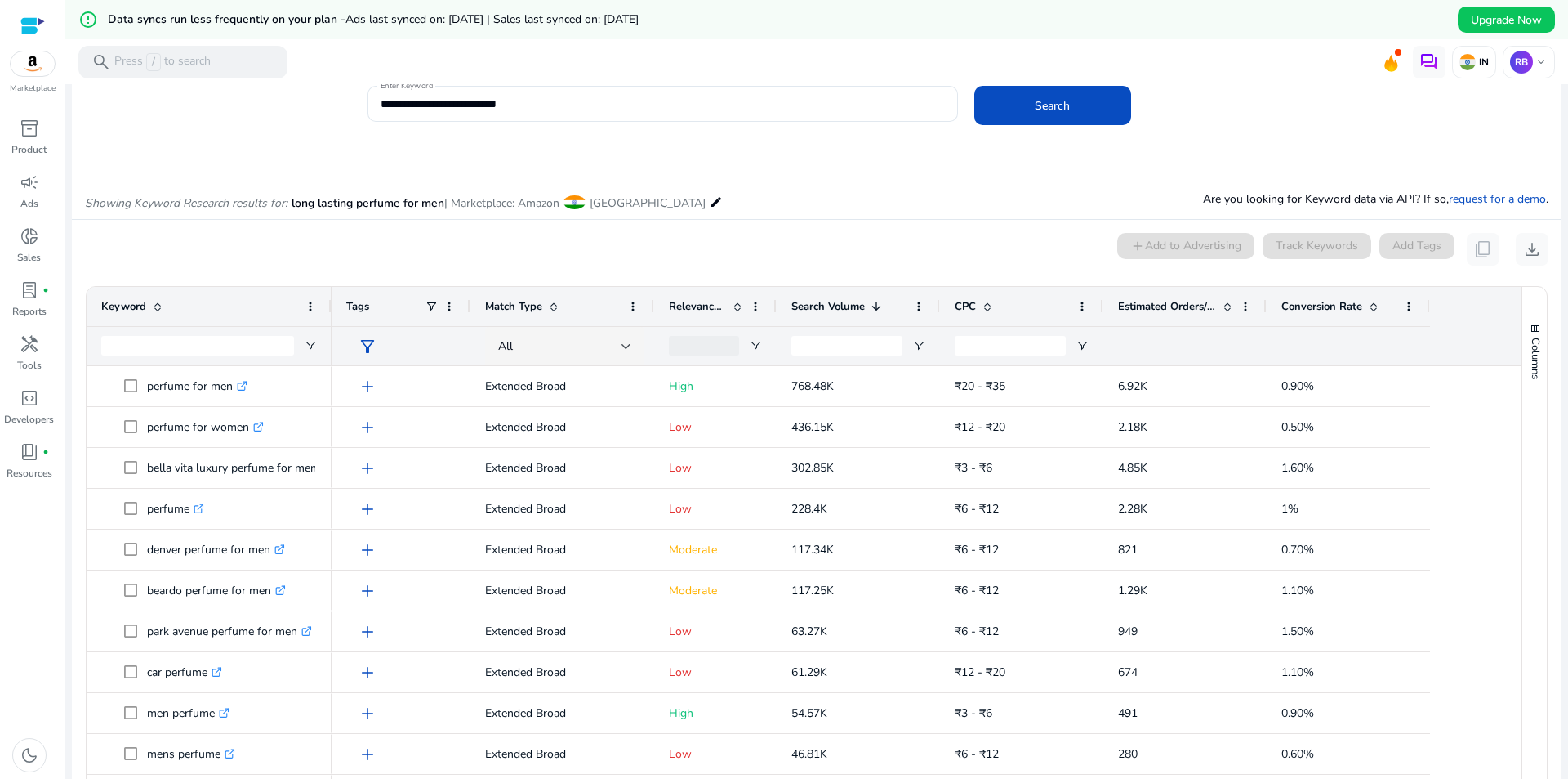
scroll to position [0, 0]
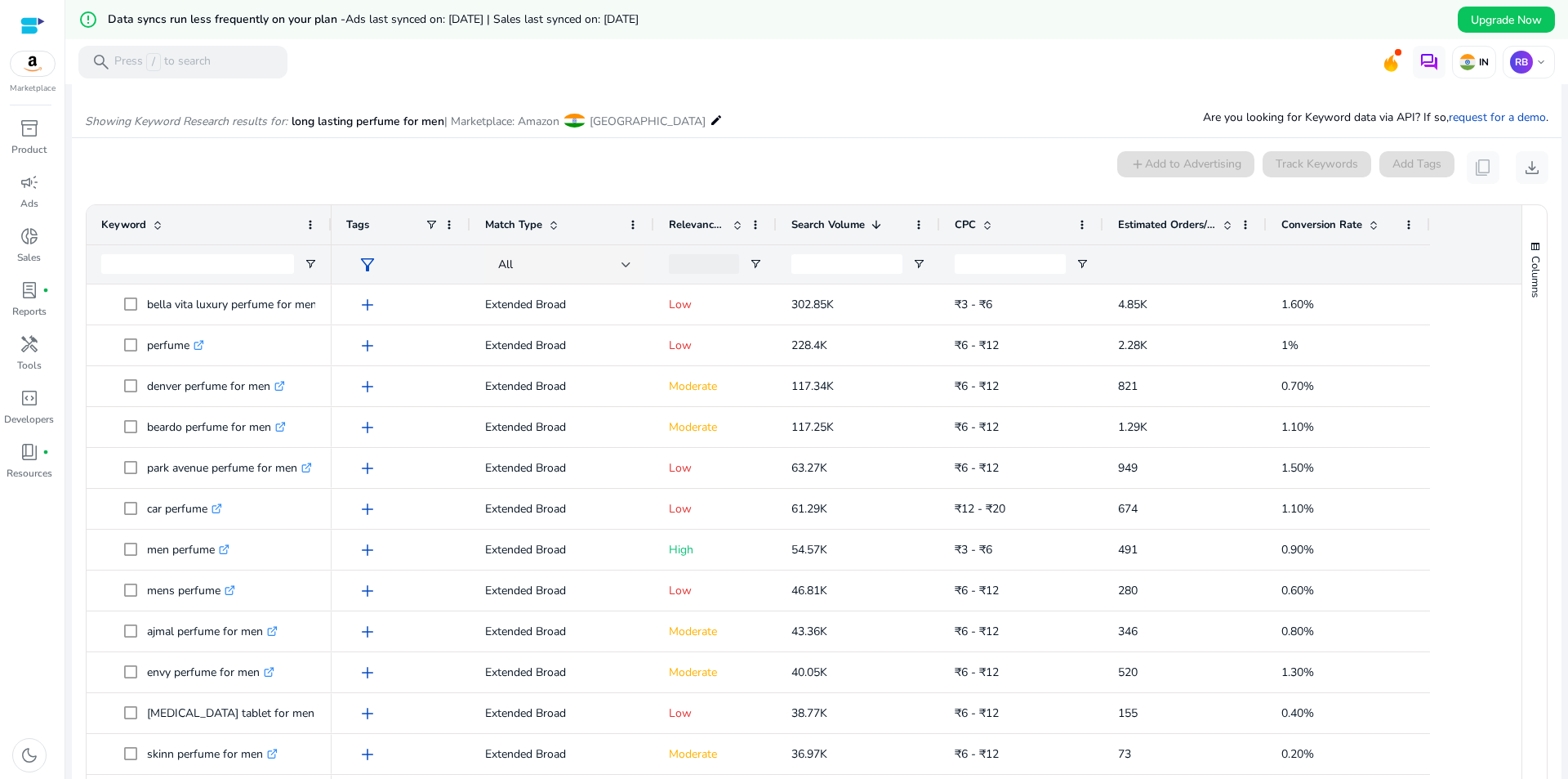
click at [739, 228] on span at bounding box center [736, 224] width 13 height 13
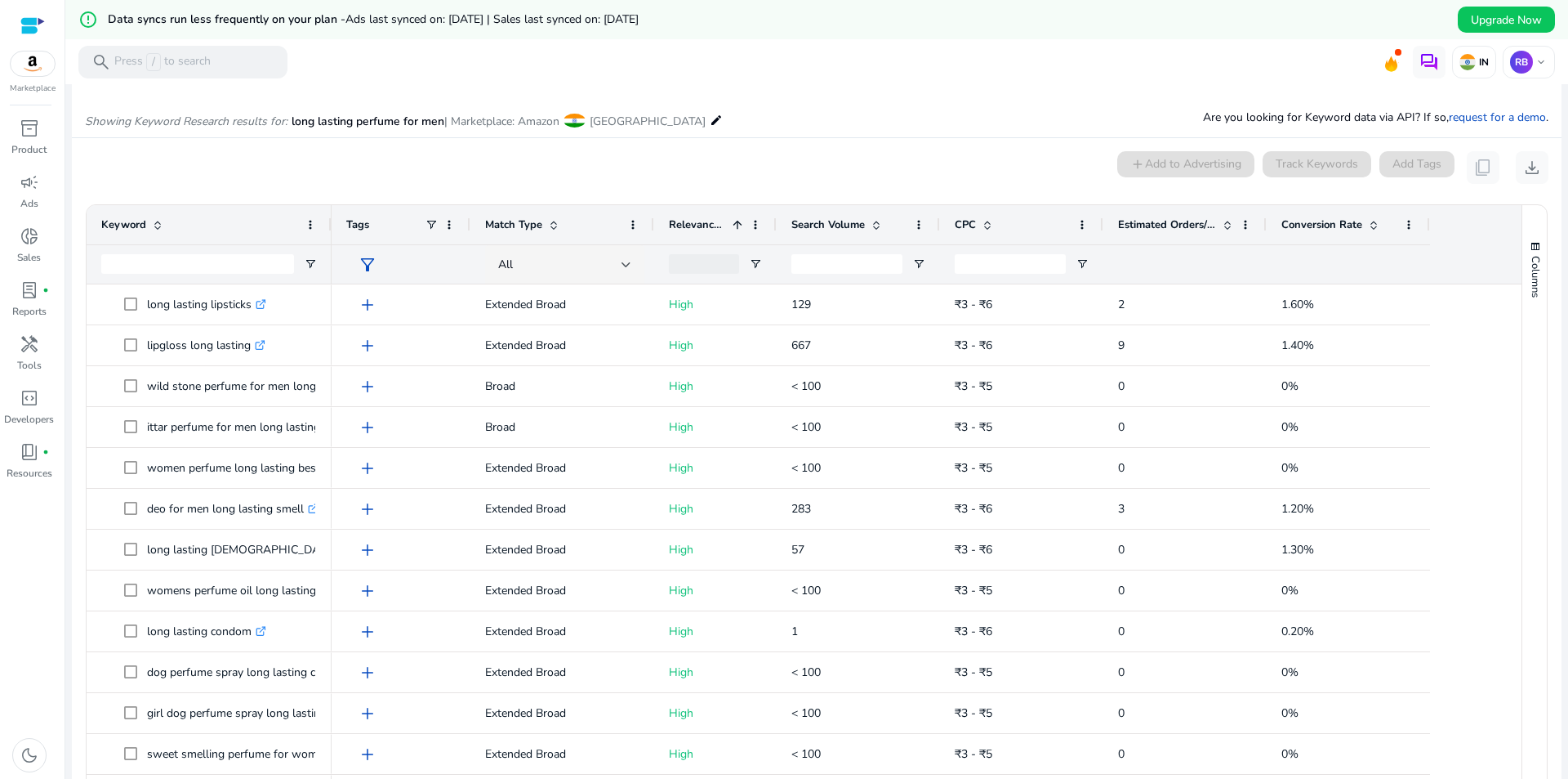
click at [556, 223] on span at bounding box center [552, 224] width 13 height 13
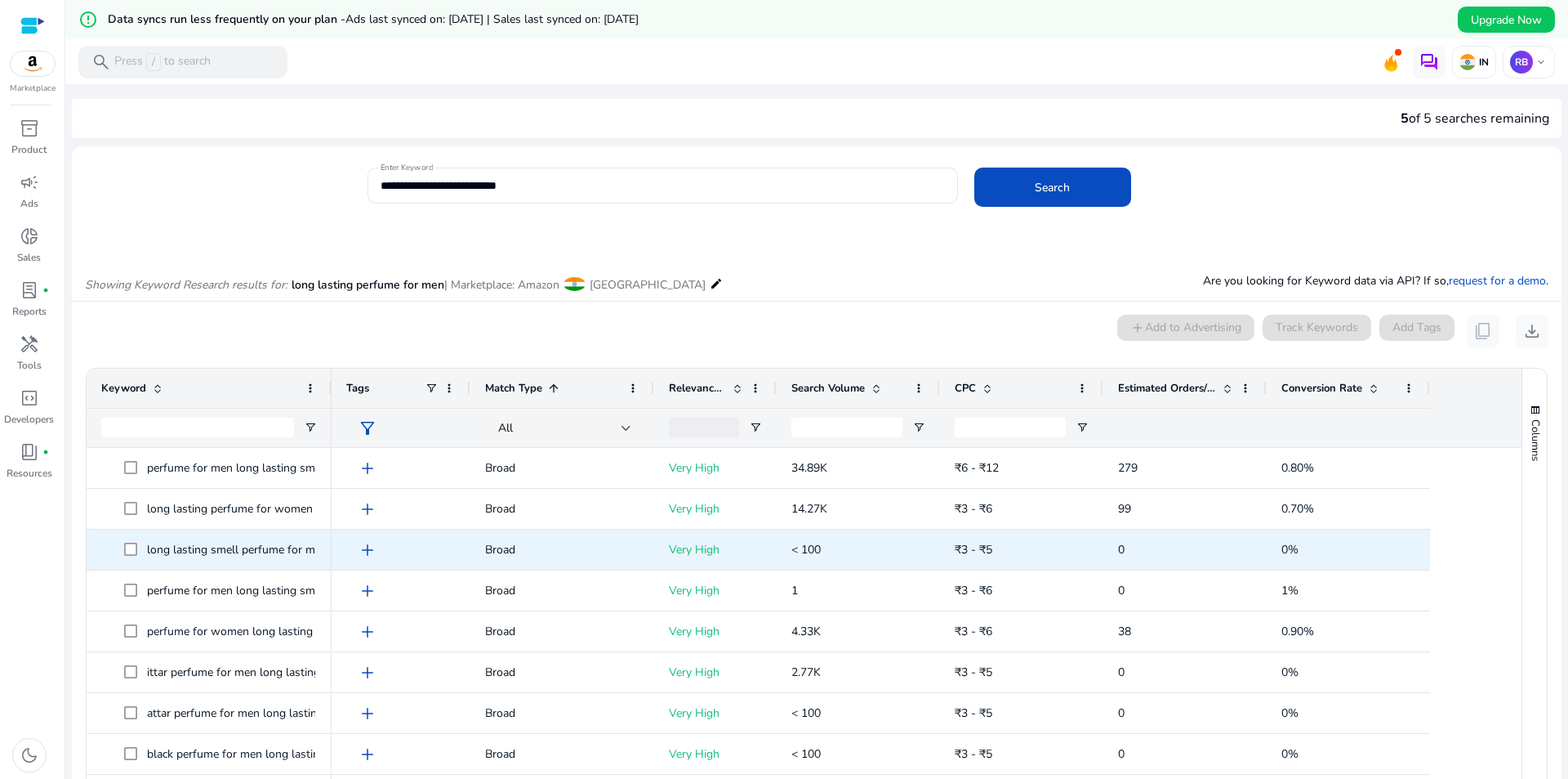
scroll to position [82, 0]
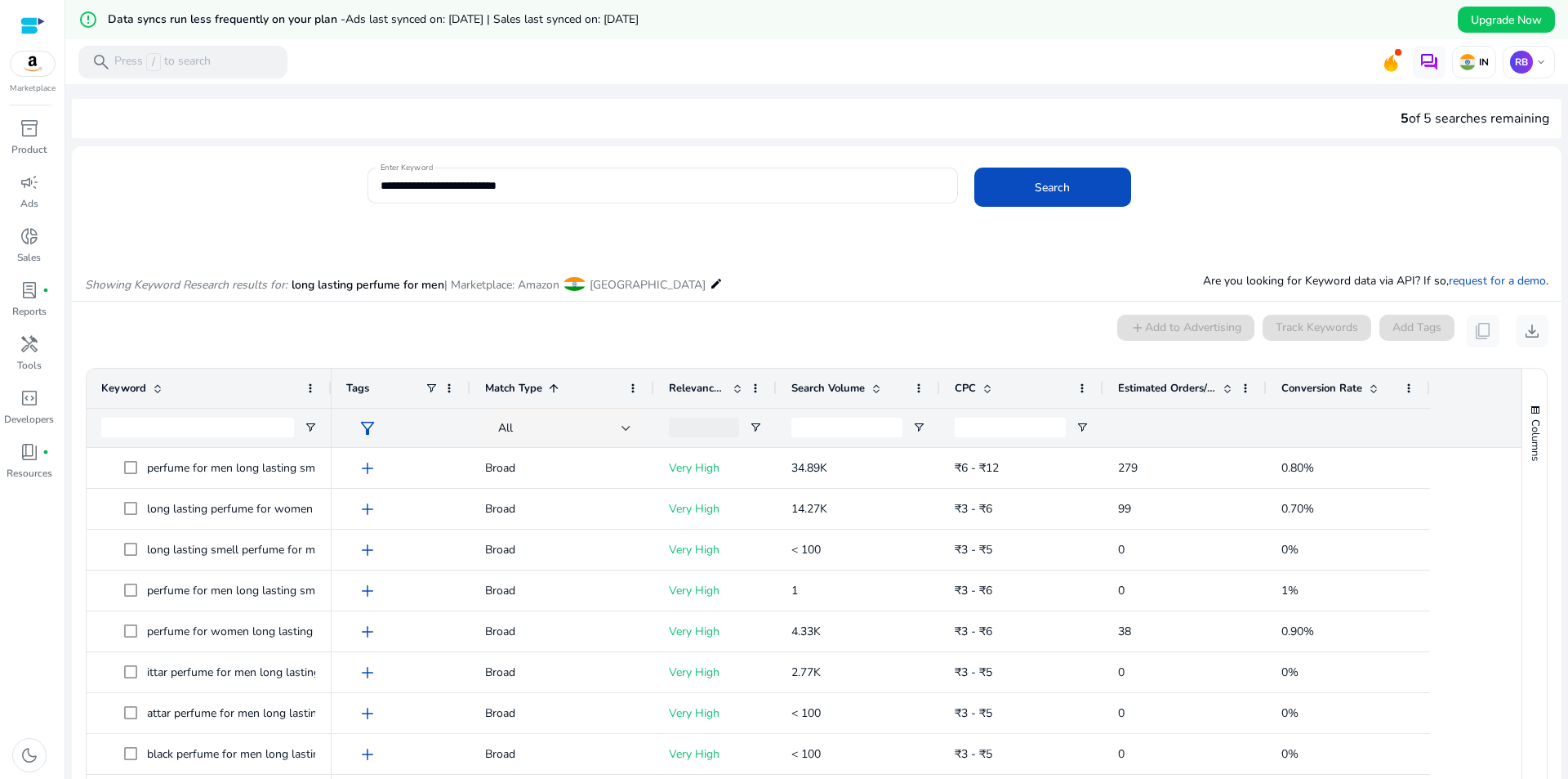
click at [1370, 385] on span at bounding box center [1372, 388] width 13 height 13
click at [1373, 384] on span at bounding box center [1372, 388] width 13 height 13
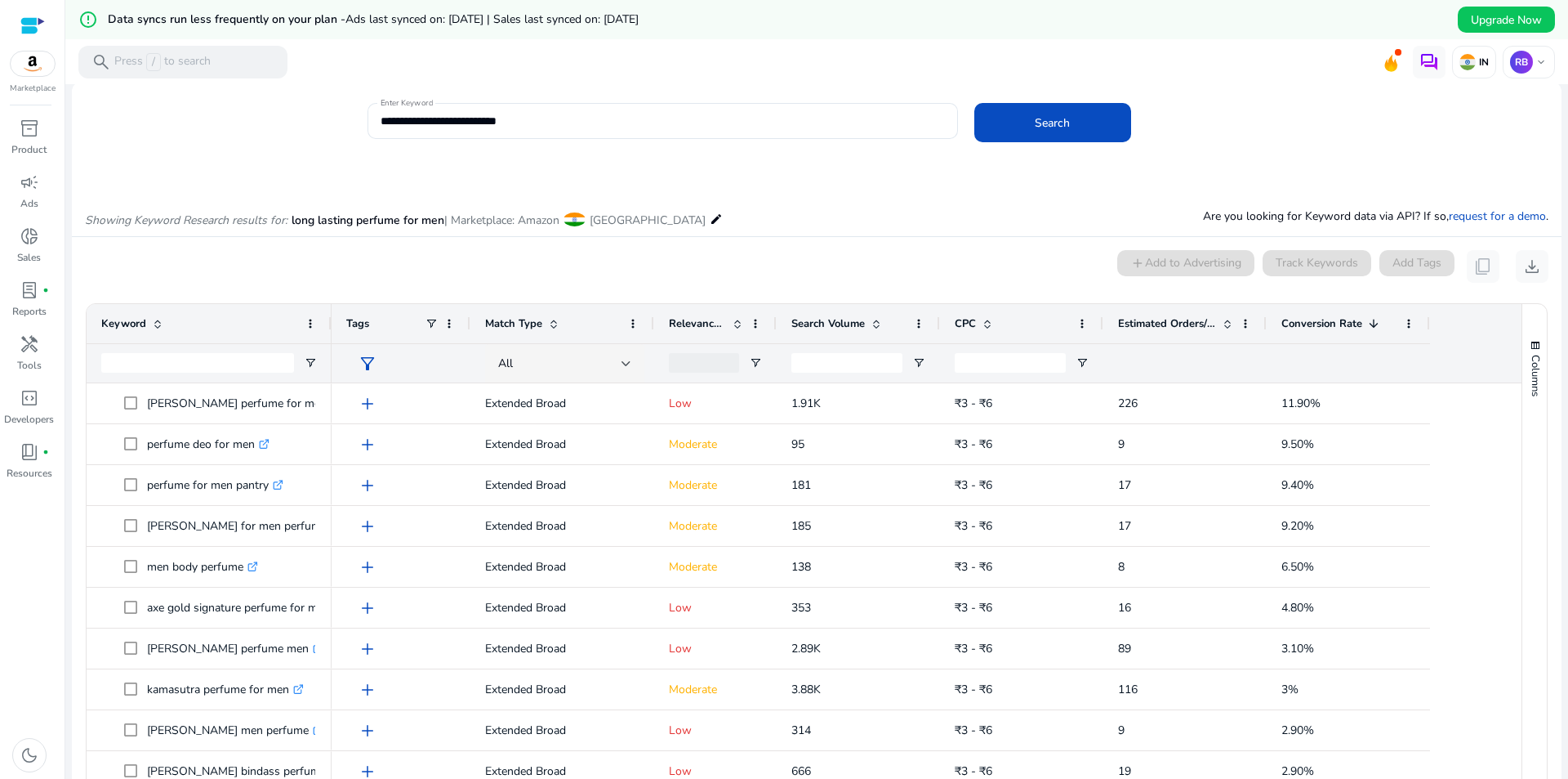
scroll to position [163, 0]
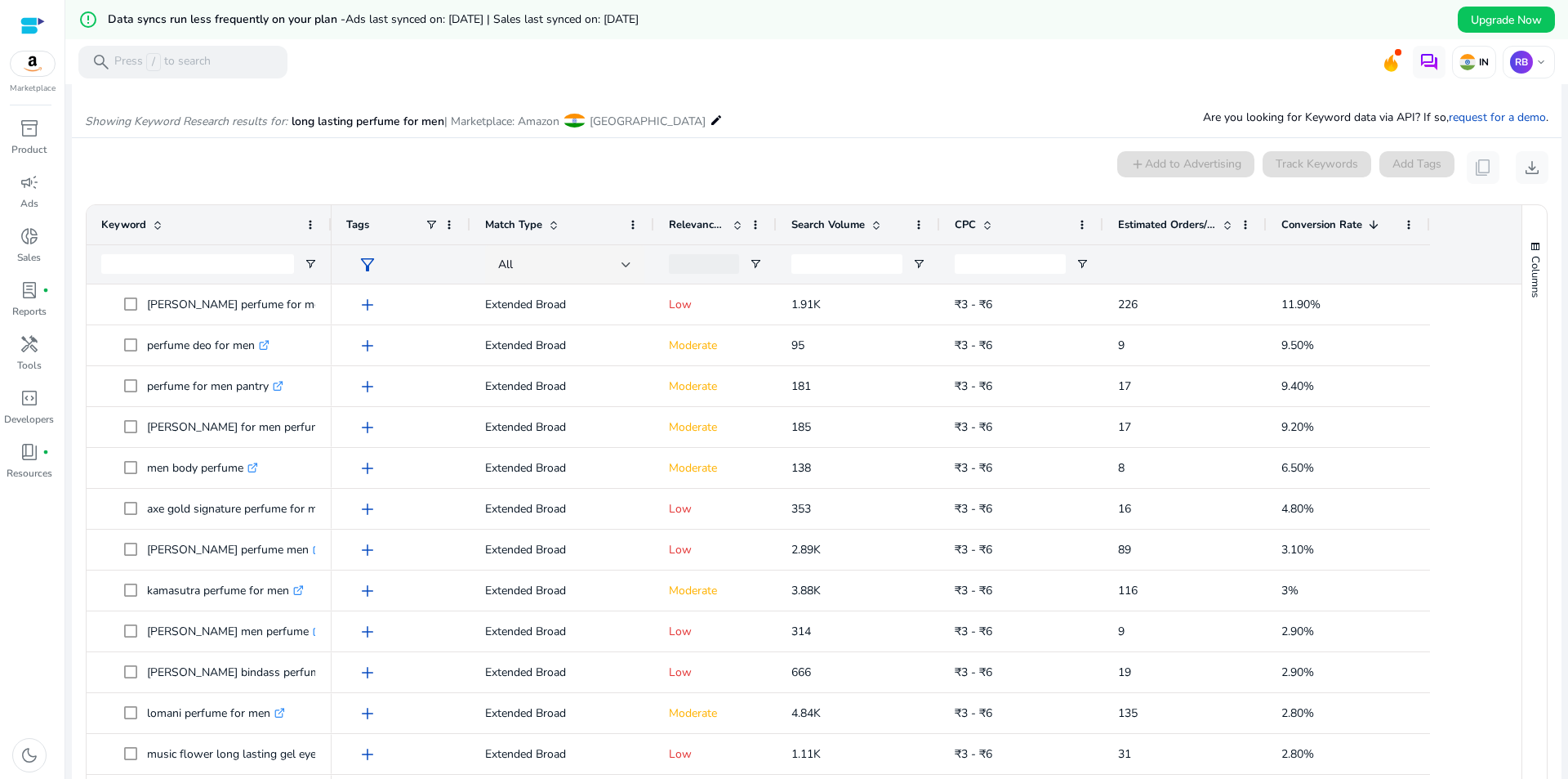
click at [1215, 224] on span "Estimated Orders/Month" at bounding box center [1167, 224] width 98 height 15
click at [1236, 228] on div "Estimated Orders/Month" at bounding box center [1185, 224] width 134 height 39
click at [1229, 222] on span at bounding box center [1227, 224] width 13 height 13
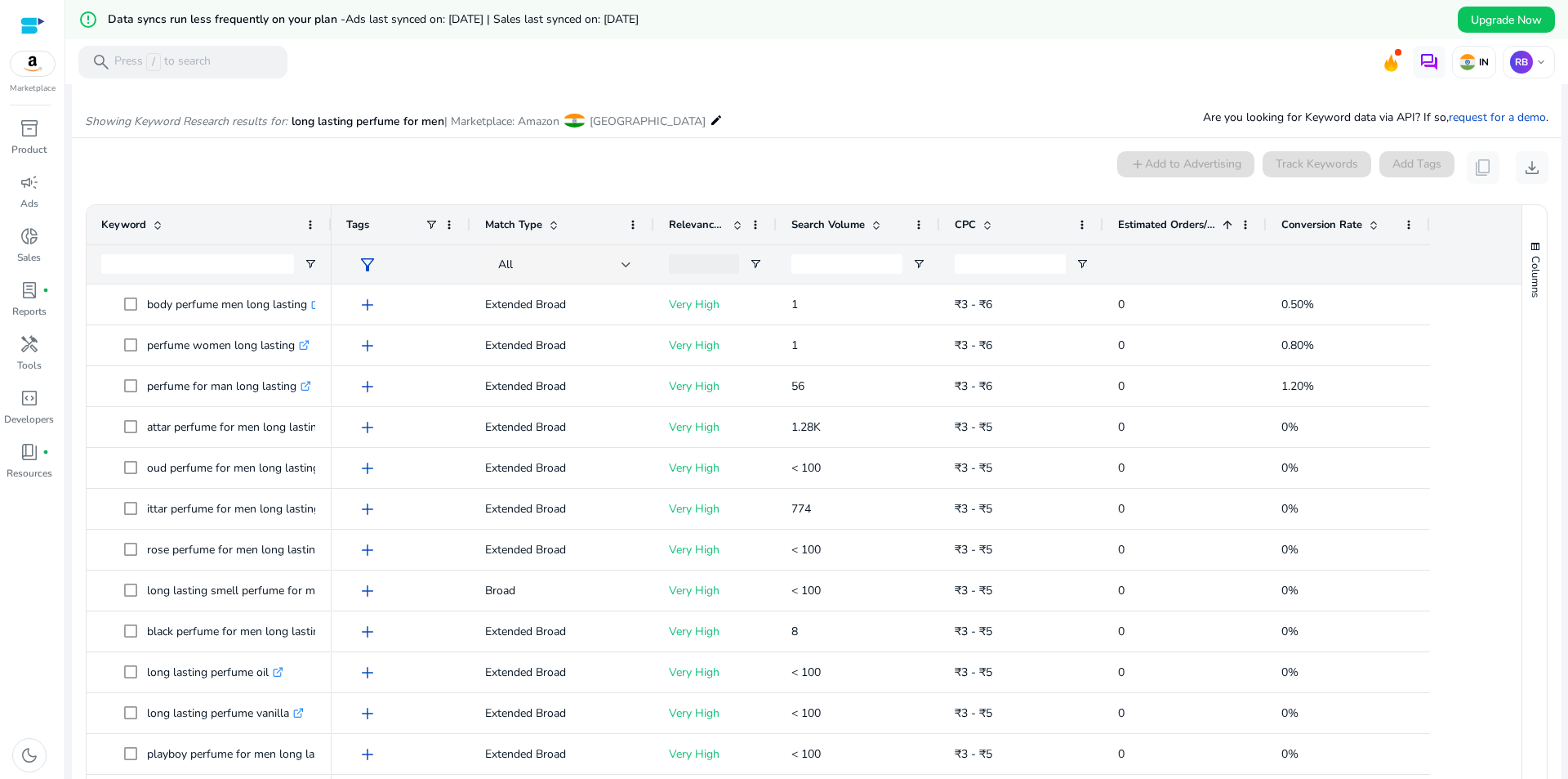
click at [1229, 222] on span at bounding box center [1227, 224] width 13 height 13
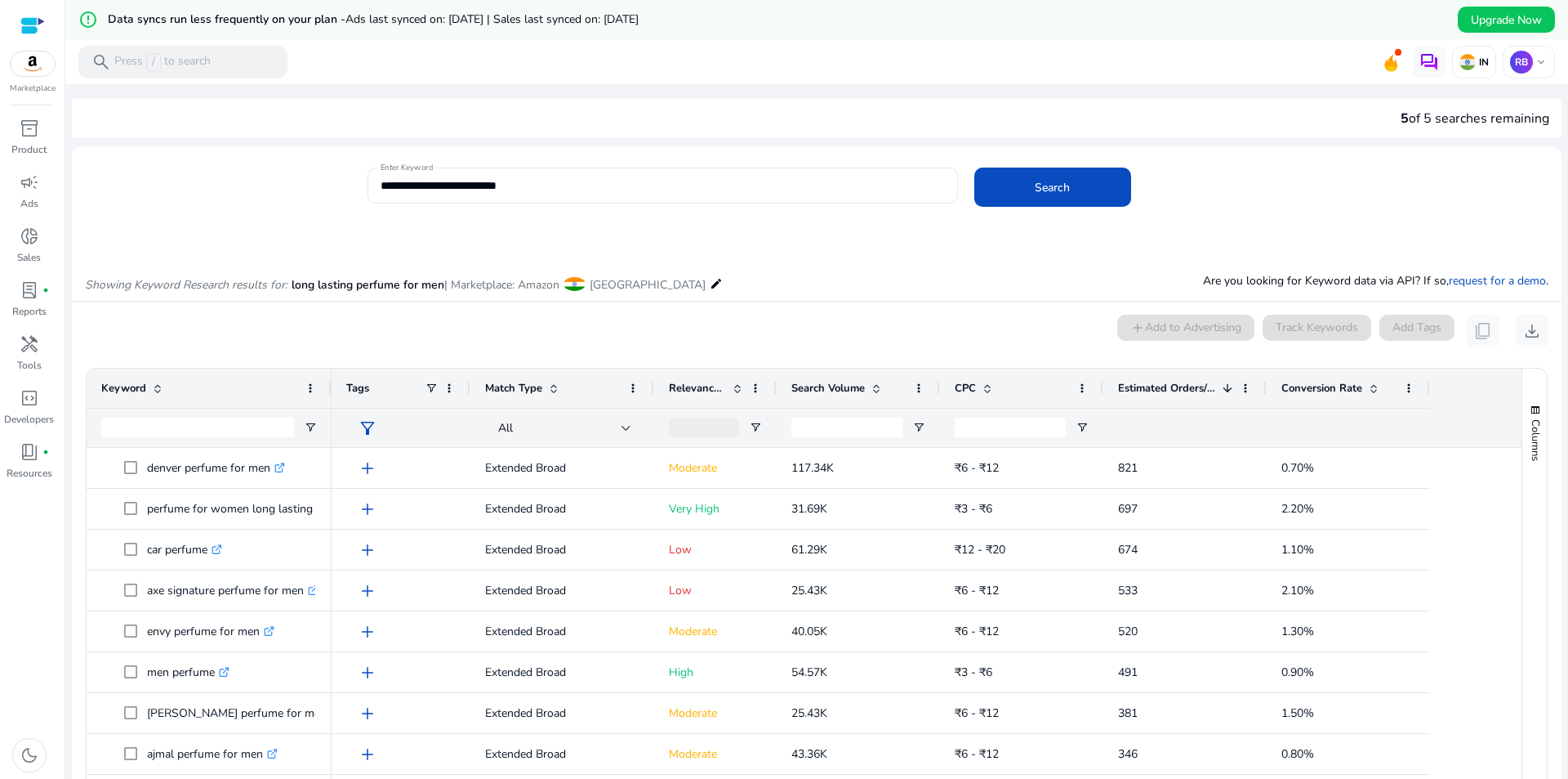
scroll to position [0, 0]
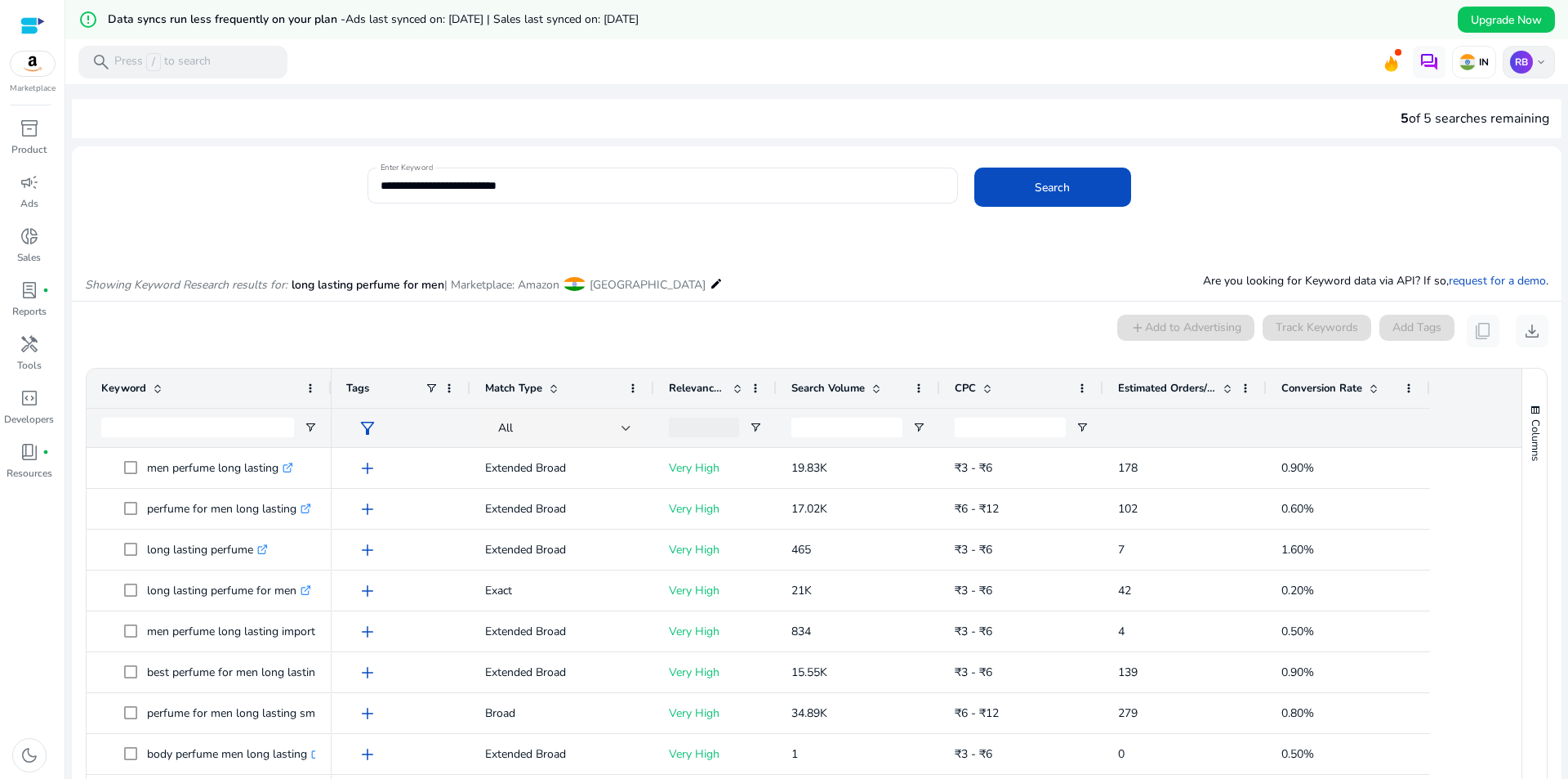
click at [1545, 51] on div "RB keyboard_arrow_down" at bounding box center [1528, 62] width 52 height 32
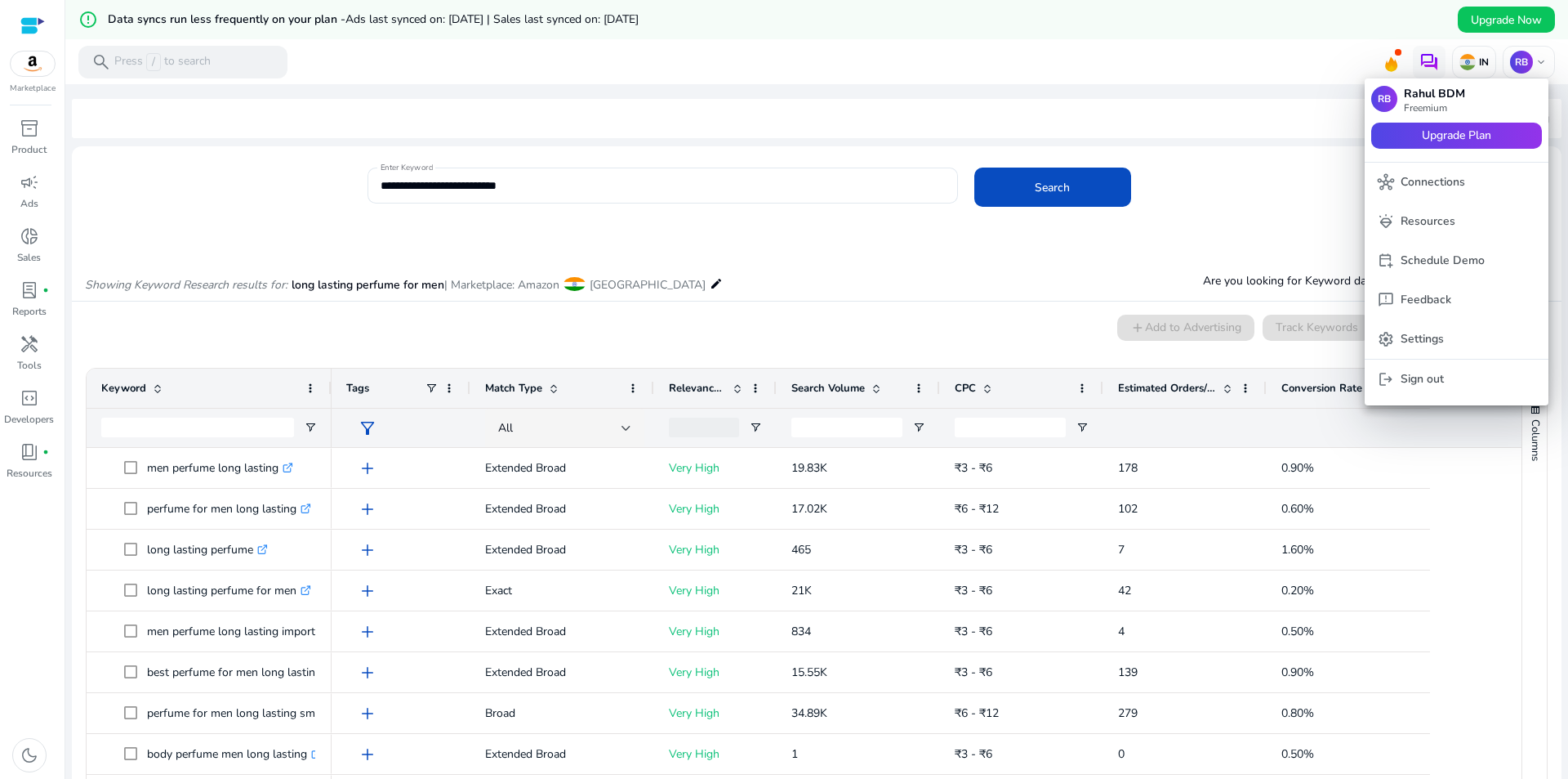
click at [1278, 175] on div at bounding box center [784, 390] width 1568 height 779
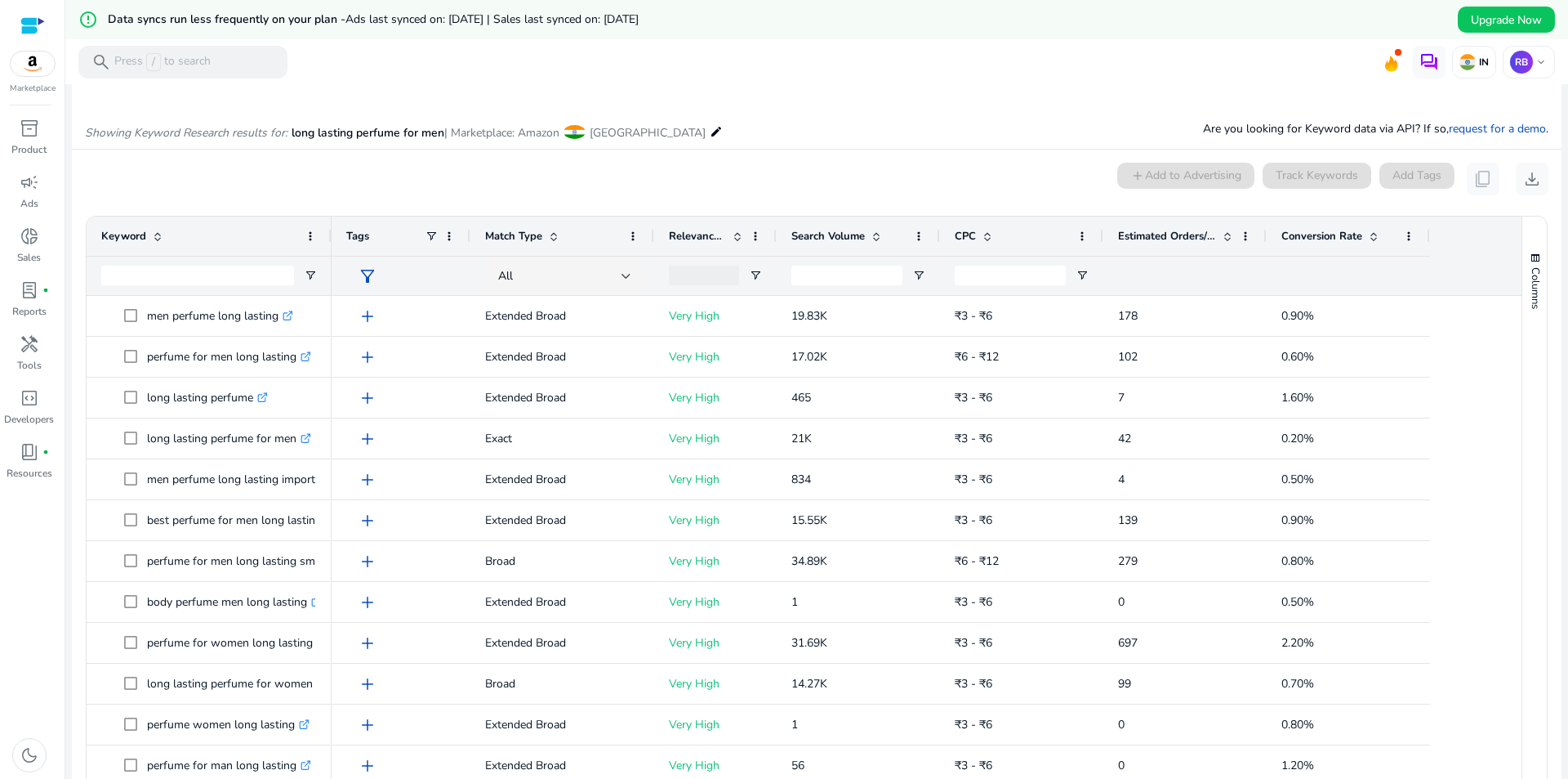
scroll to position [163, 0]
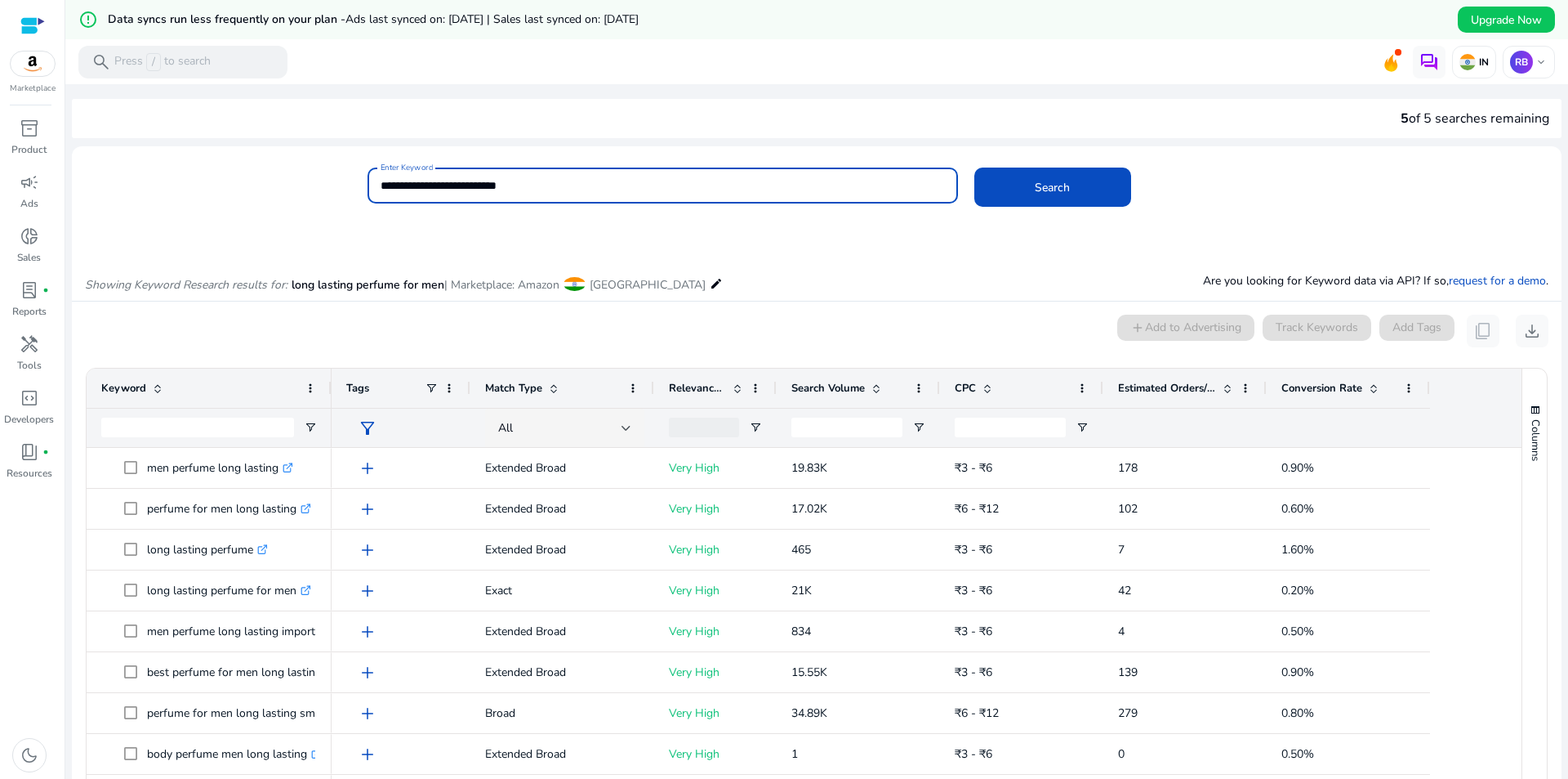
drag, startPoint x: 561, startPoint y: 191, endPoint x: 361, endPoint y: 195, distance: 200.0
click at [361, 195] on div "**********" at bounding box center [810, 194] width 1477 height 53
click at [1086, 185] on span at bounding box center [1052, 187] width 156 height 39
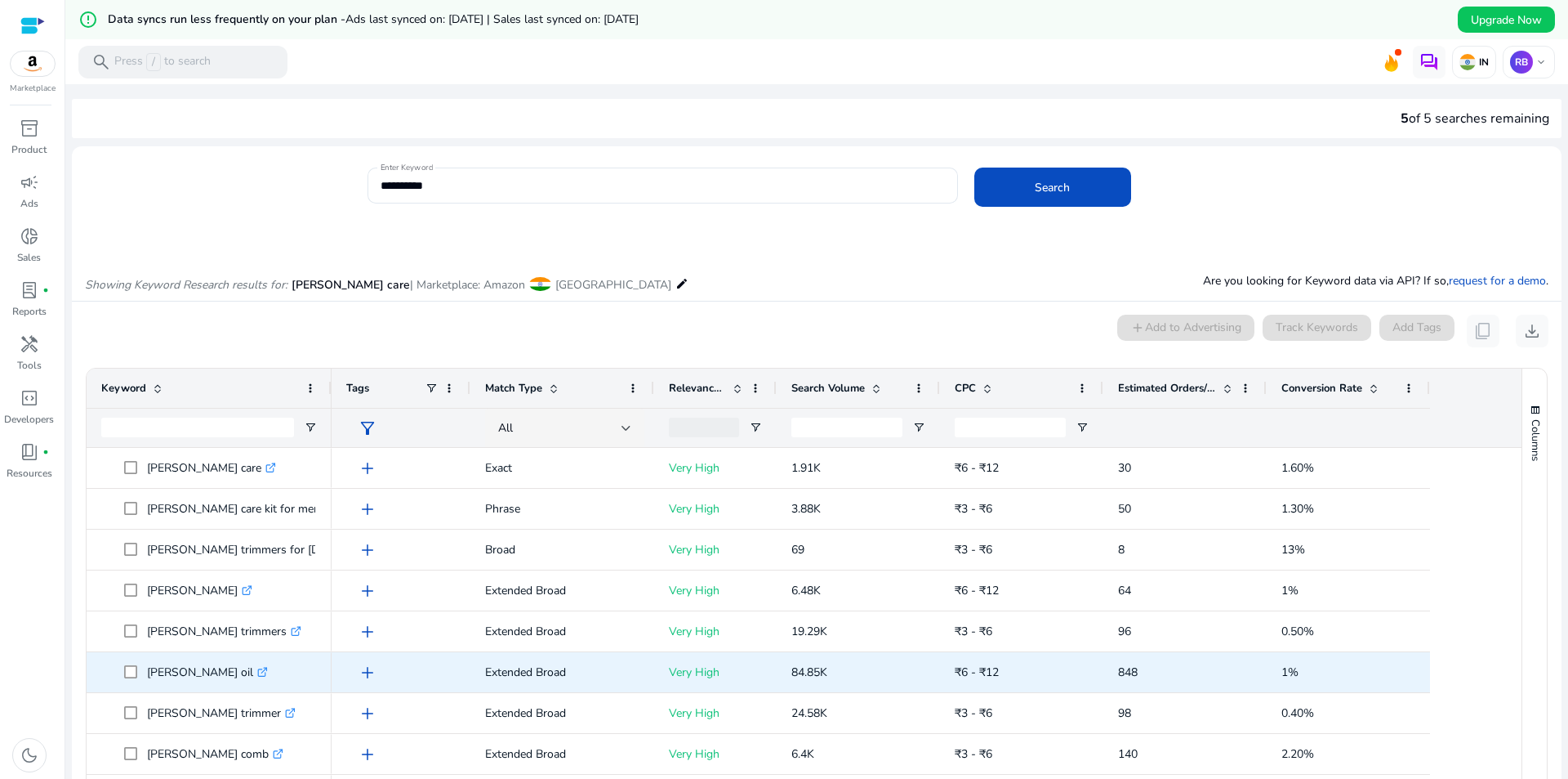
scroll to position [234, 0]
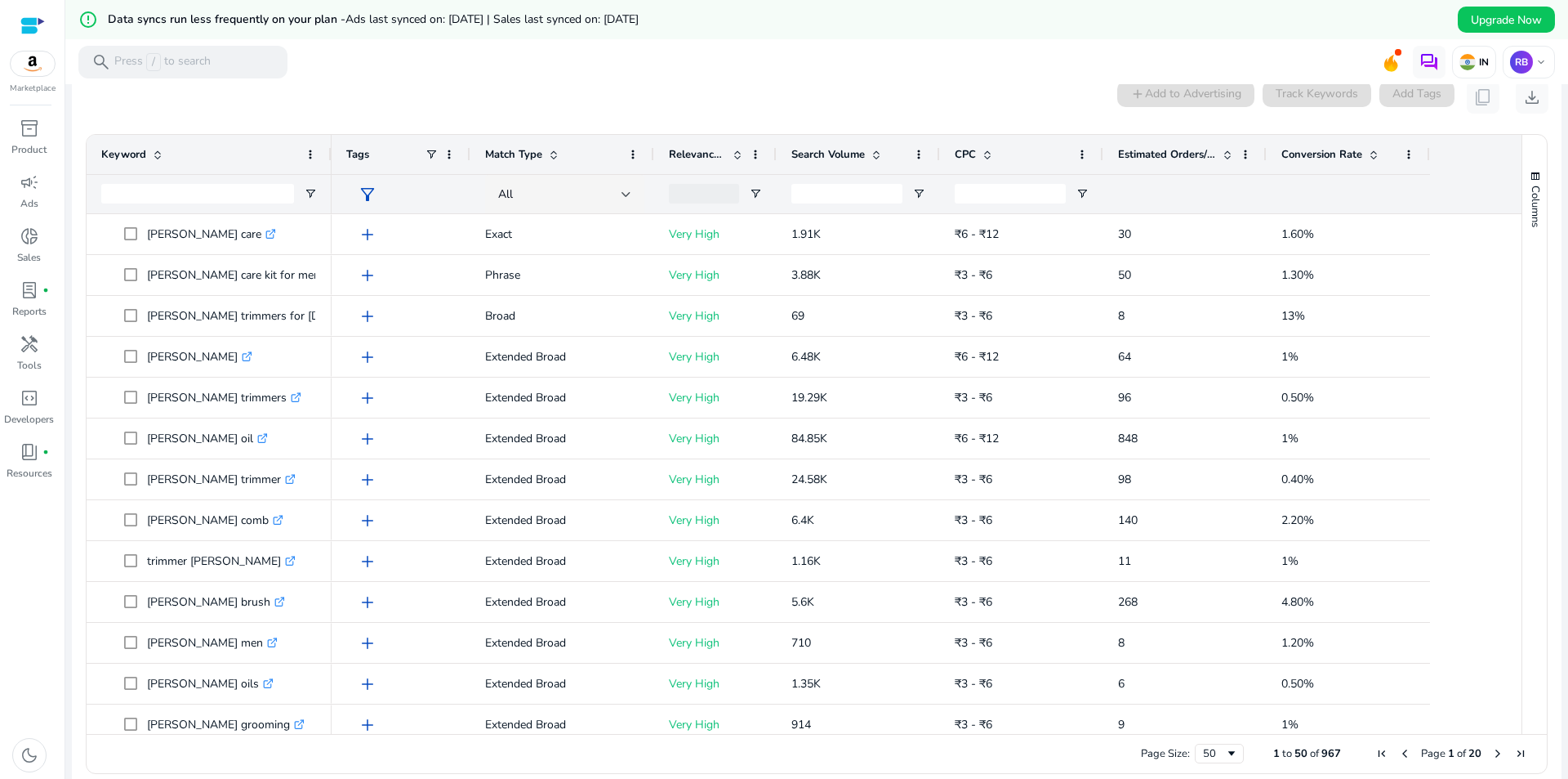
click at [1223, 153] on span at bounding box center [1227, 153] width 13 height 13
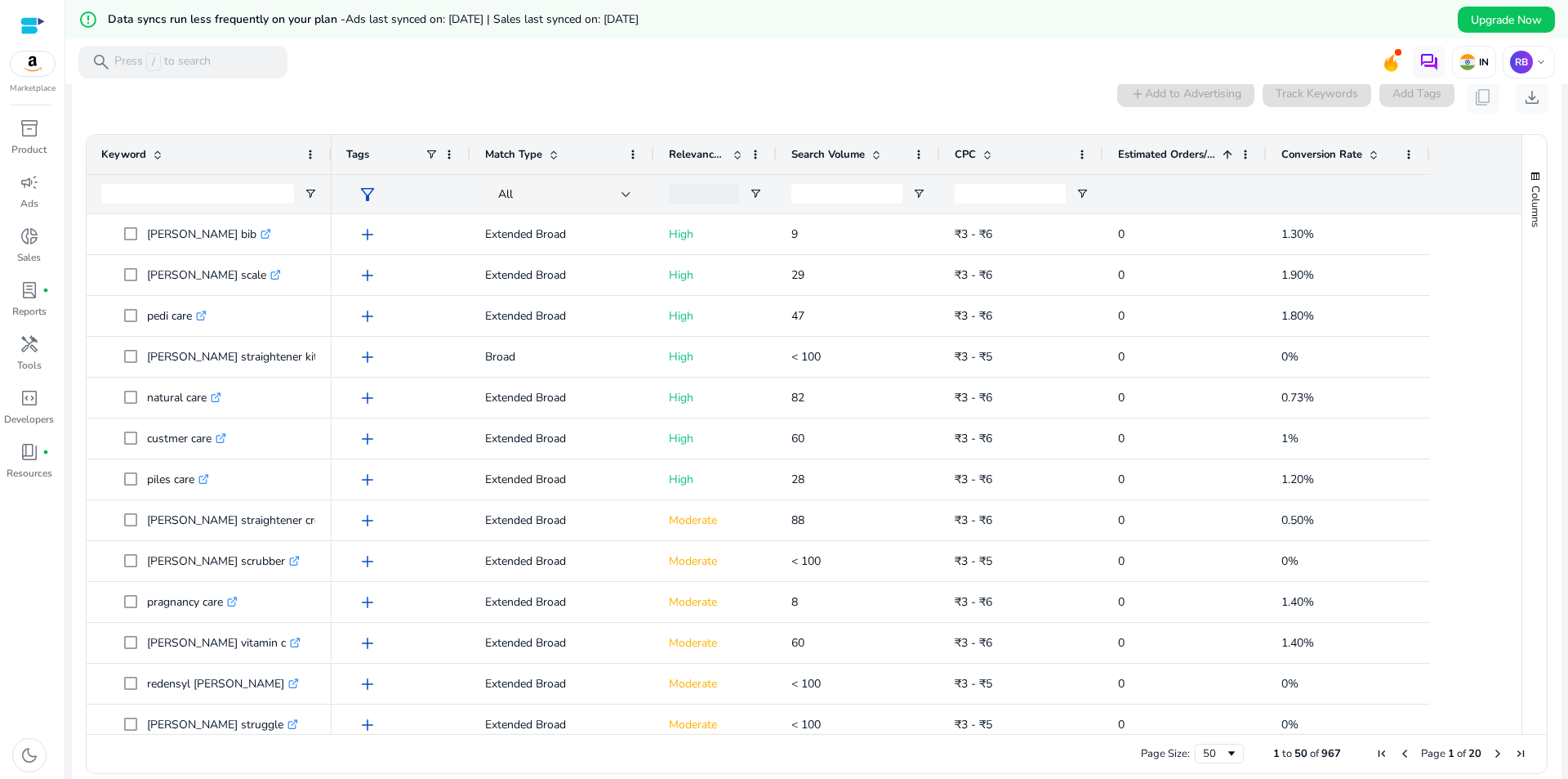
click at [1226, 153] on span at bounding box center [1227, 153] width 13 height 13
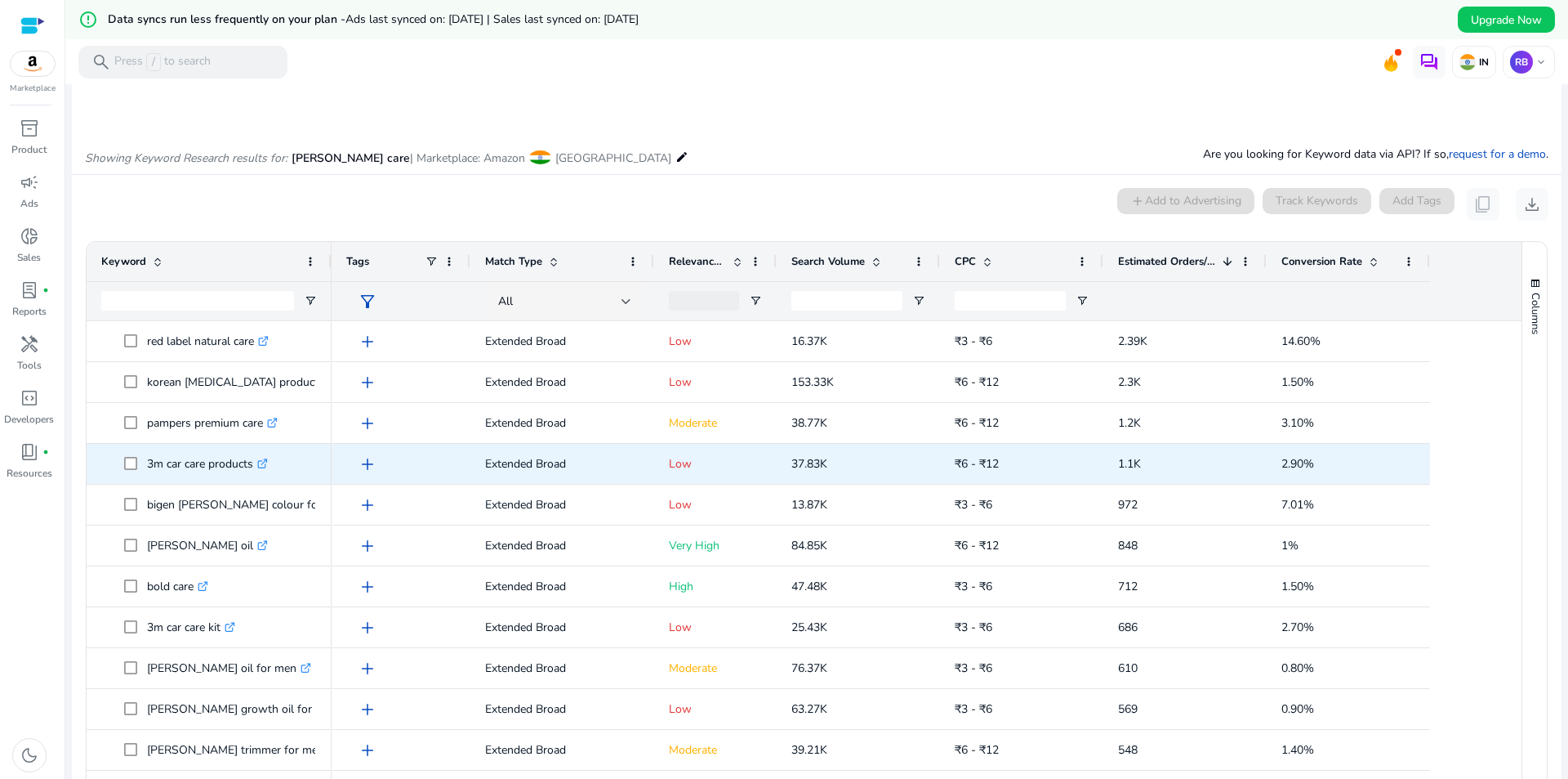
scroll to position [0, 0]
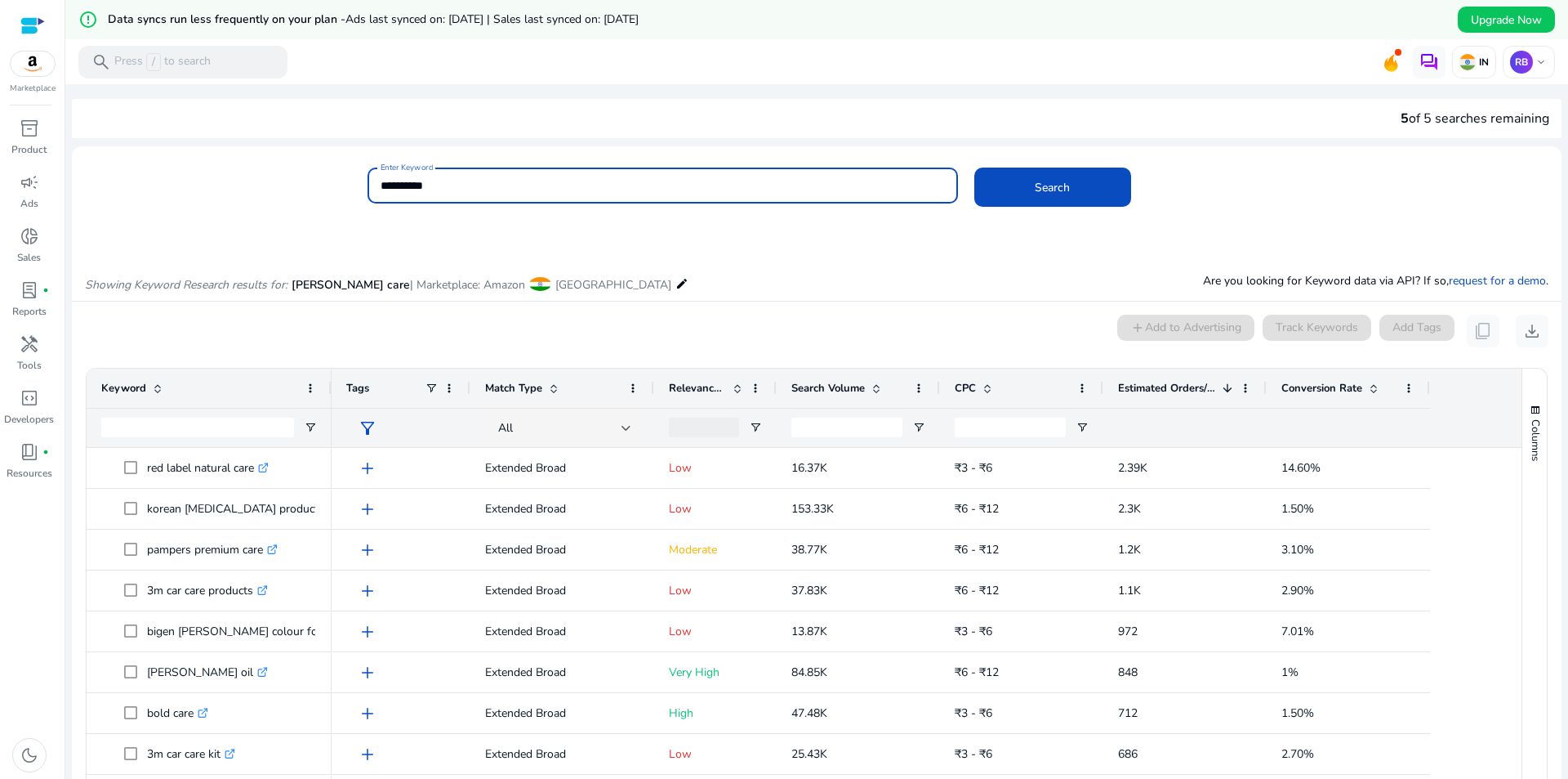
drag, startPoint x: 524, startPoint y: 179, endPoint x: 366, endPoint y: 205, distance: 160.1
click at [366, 205] on body "**********" at bounding box center [784, 390] width 1568 height 779
click at [974, 167] on button "Search" at bounding box center [1052, 187] width 156 height 39
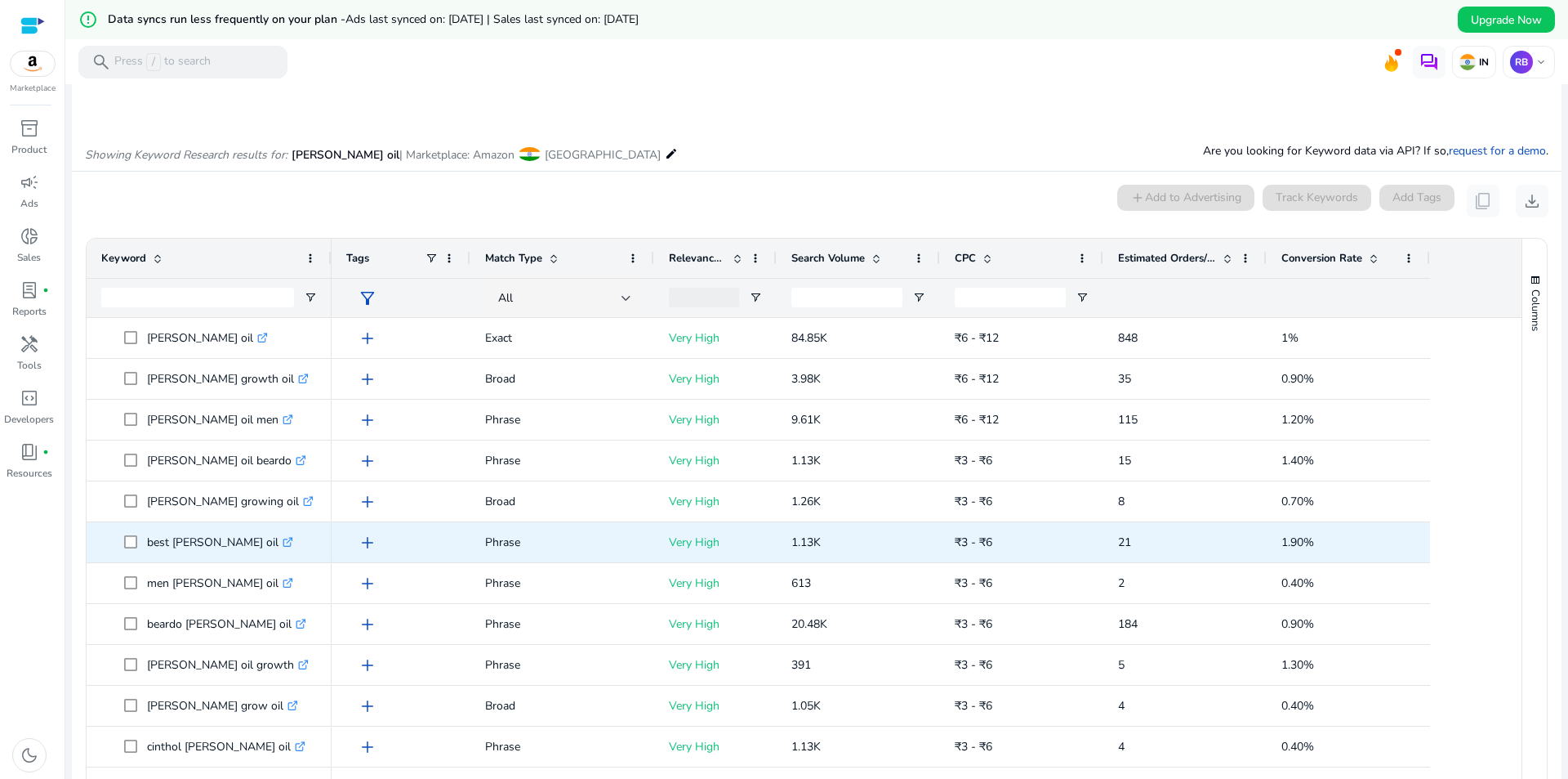
scroll to position [70, 0]
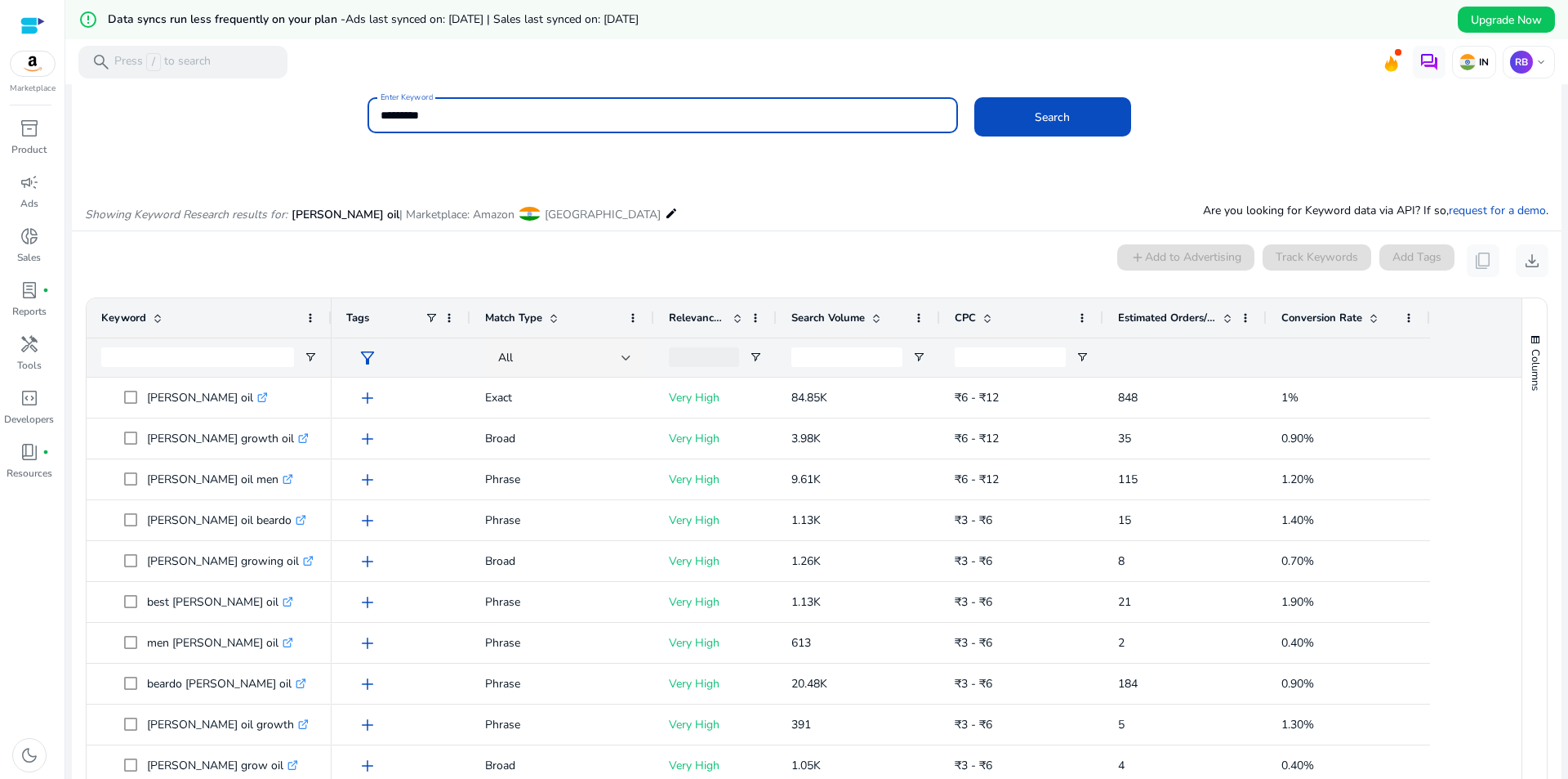
click at [1228, 311] on span at bounding box center [1227, 317] width 13 height 13
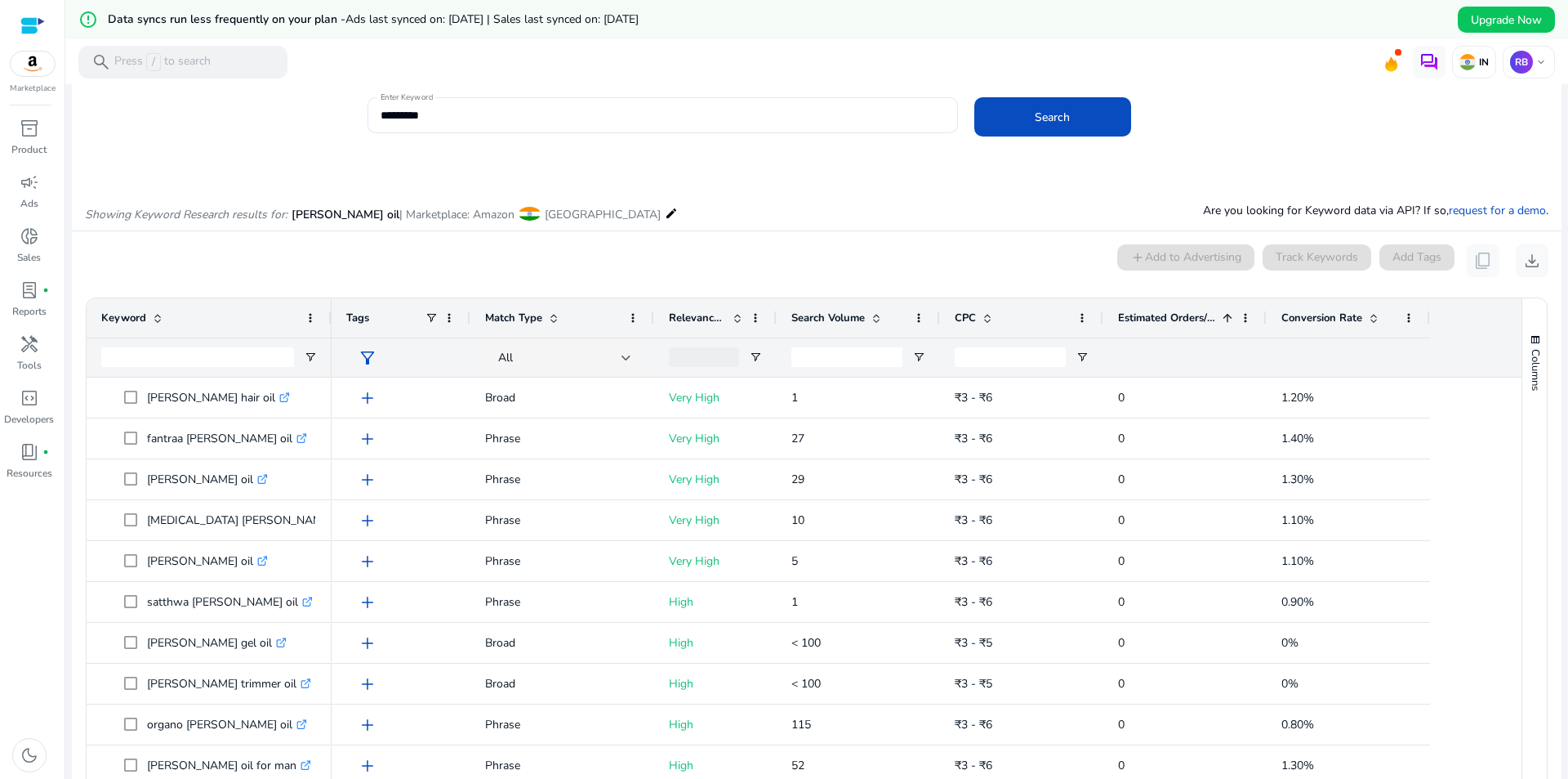
click at [1228, 311] on span at bounding box center [1227, 317] width 13 height 13
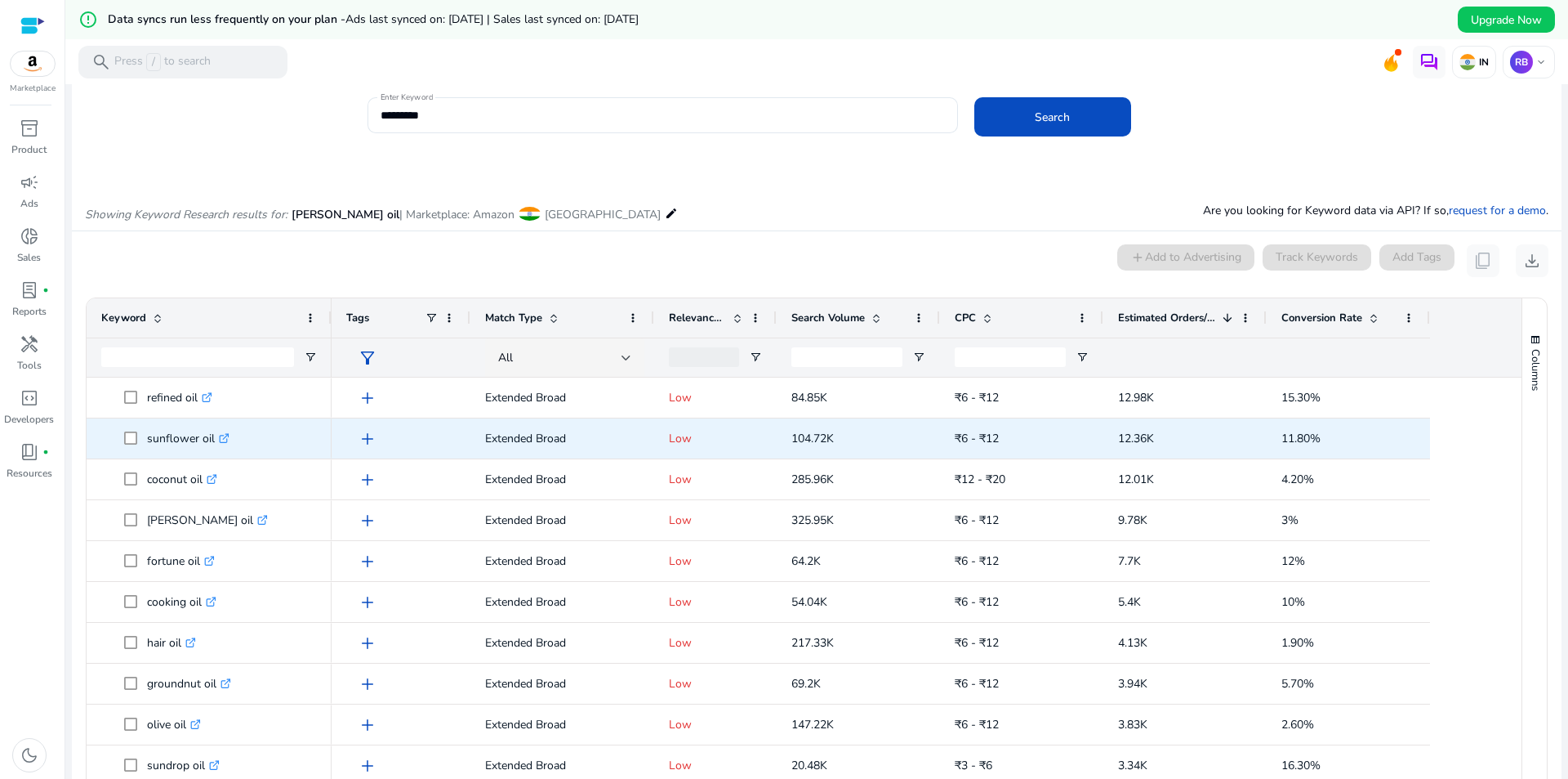
scroll to position [82, 0]
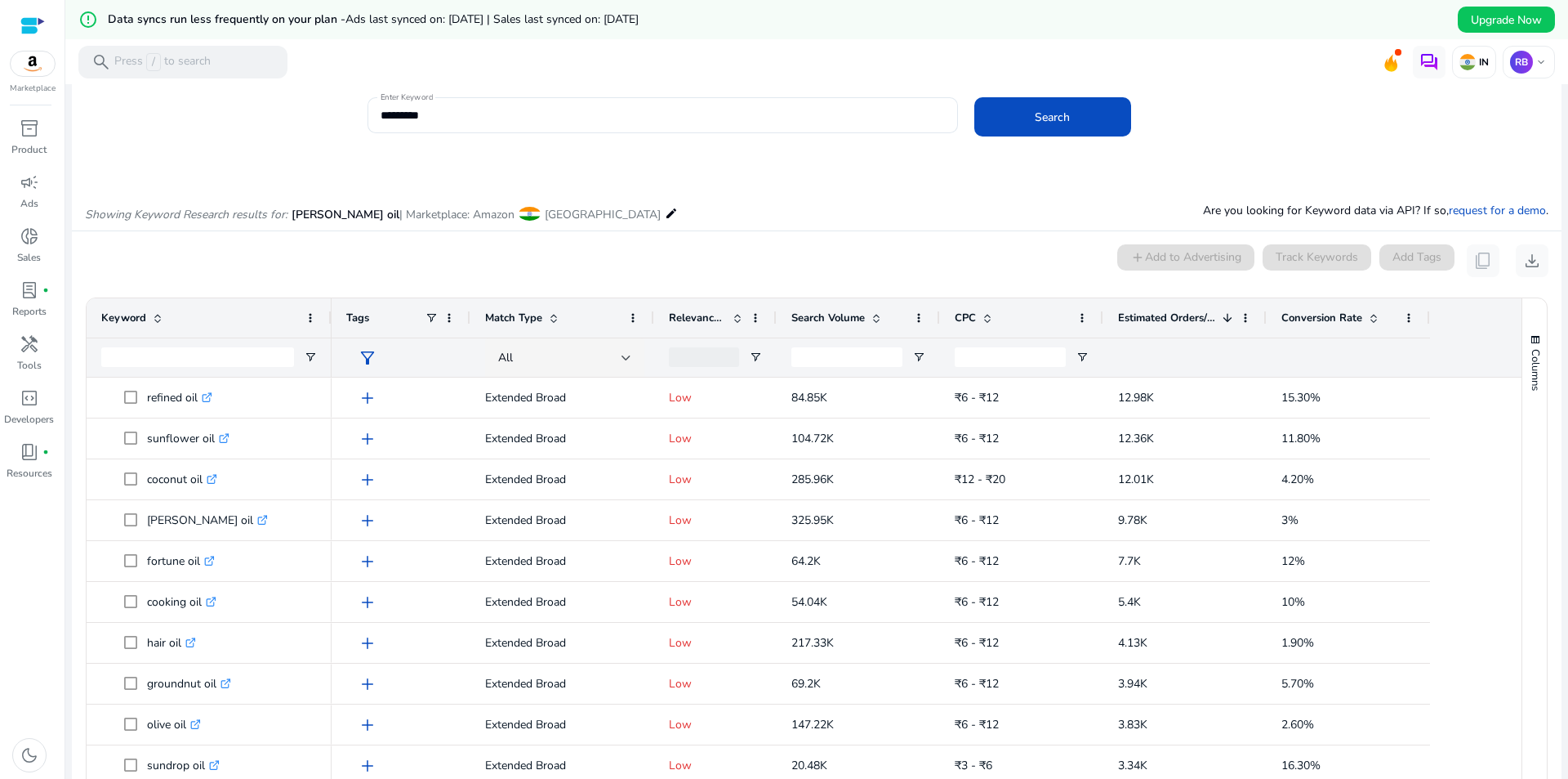
click at [741, 316] on span at bounding box center [736, 317] width 13 height 13
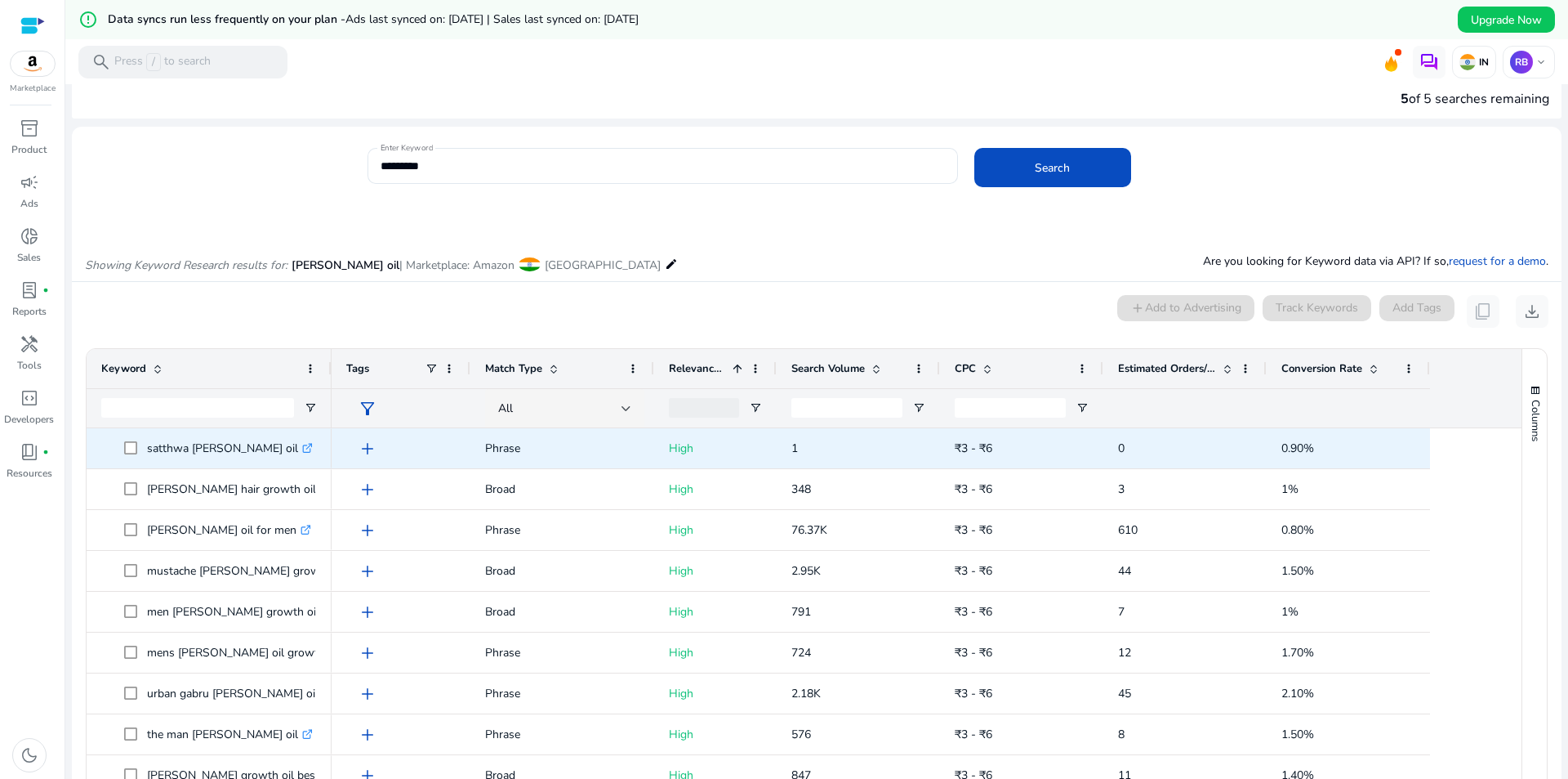
scroll to position [0, 0]
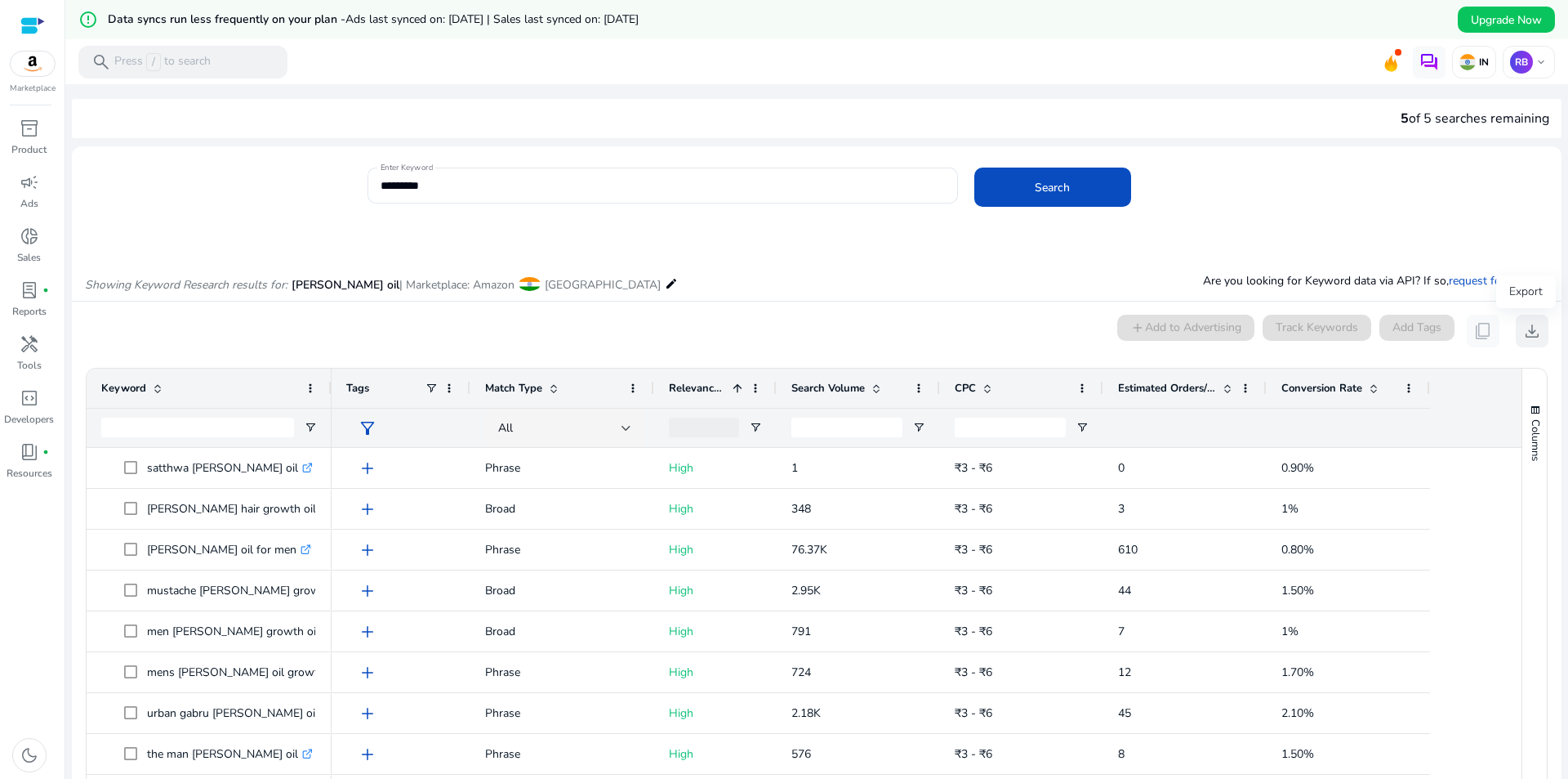
click at [1530, 330] on span "download" at bounding box center [1532, 330] width 20 height 20
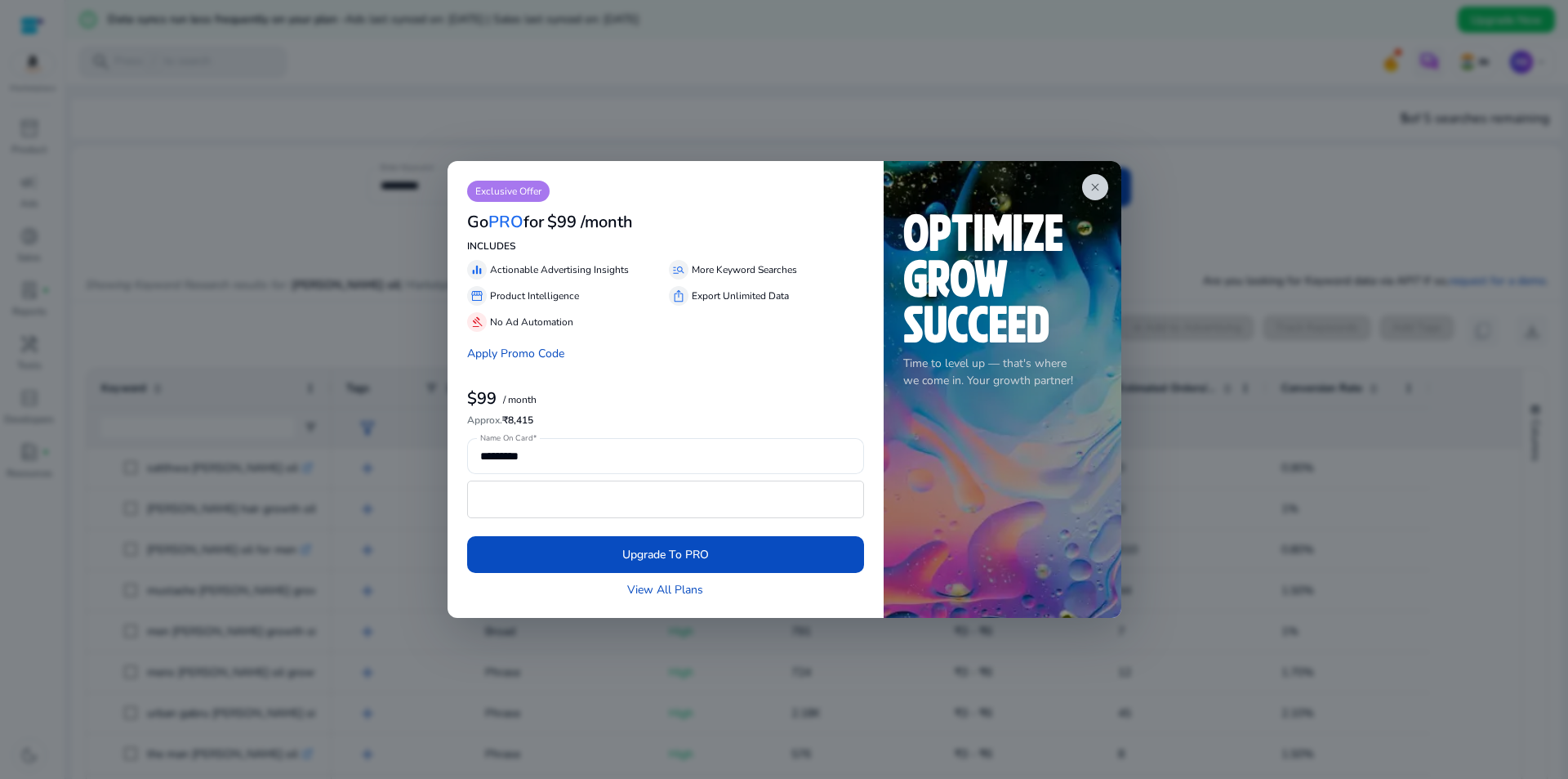
click at [510, 424] on h6 "Approx. ₹8,415" at bounding box center [666, 420] width 397 height 12
click at [1097, 186] on span "close" at bounding box center [1094, 187] width 13 height 13
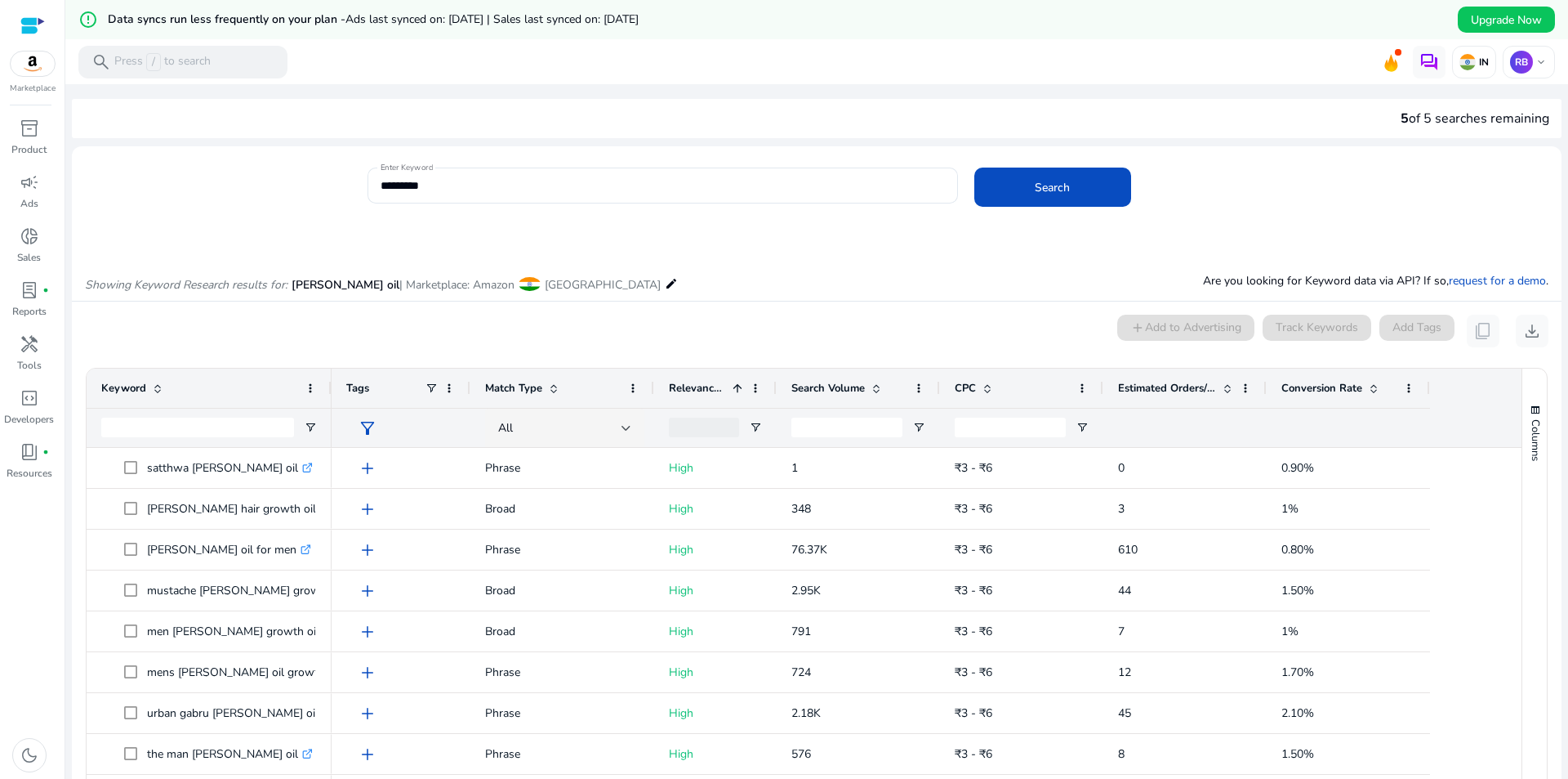
click at [1472, 326] on app-icon-holder "content_copy" at bounding box center [1482, 330] width 32 height 32
click at [1532, 406] on span "button" at bounding box center [1535, 409] width 13 height 13
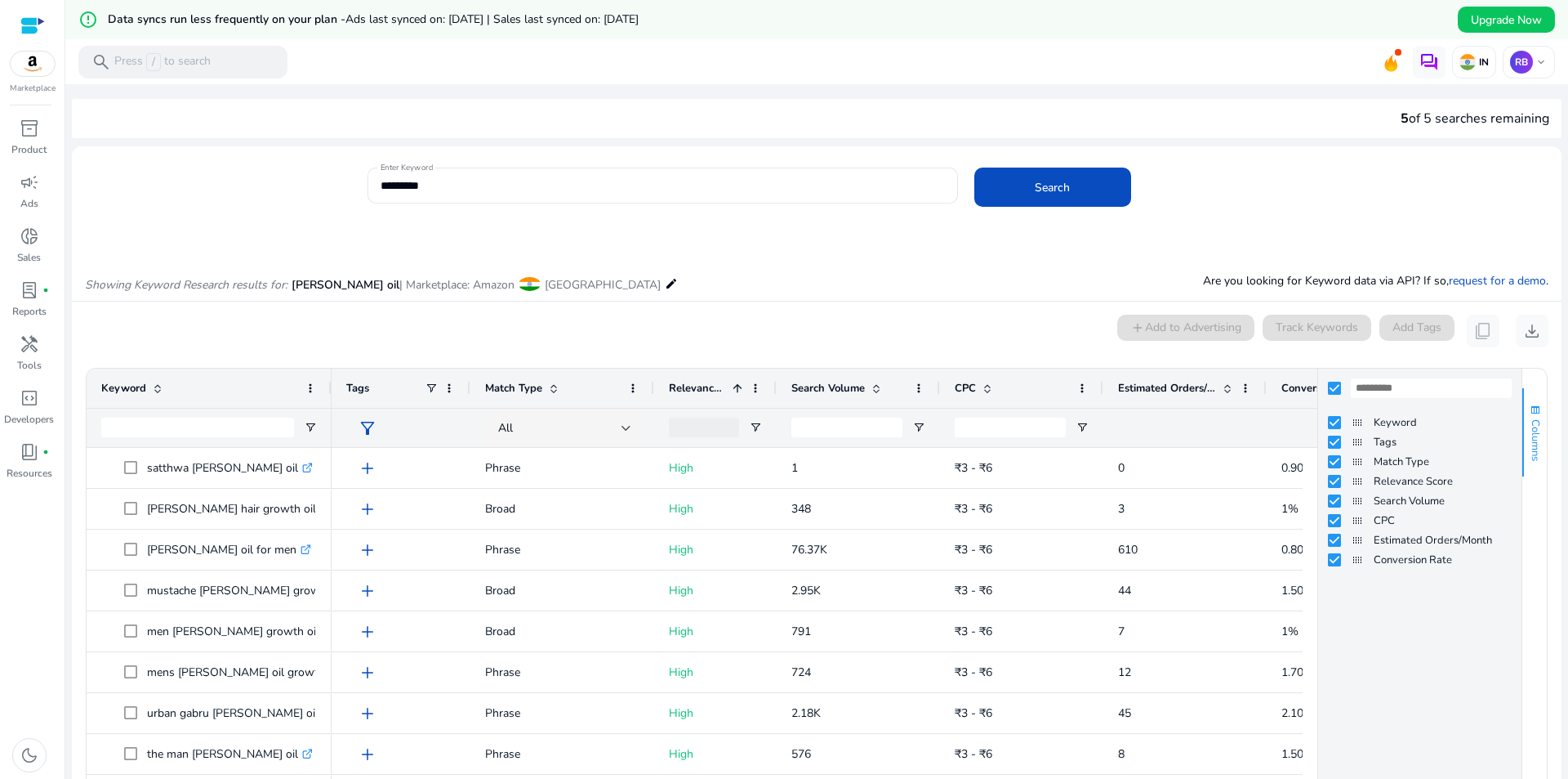
click at [1533, 403] on span "button" at bounding box center [1535, 409] width 13 height 13
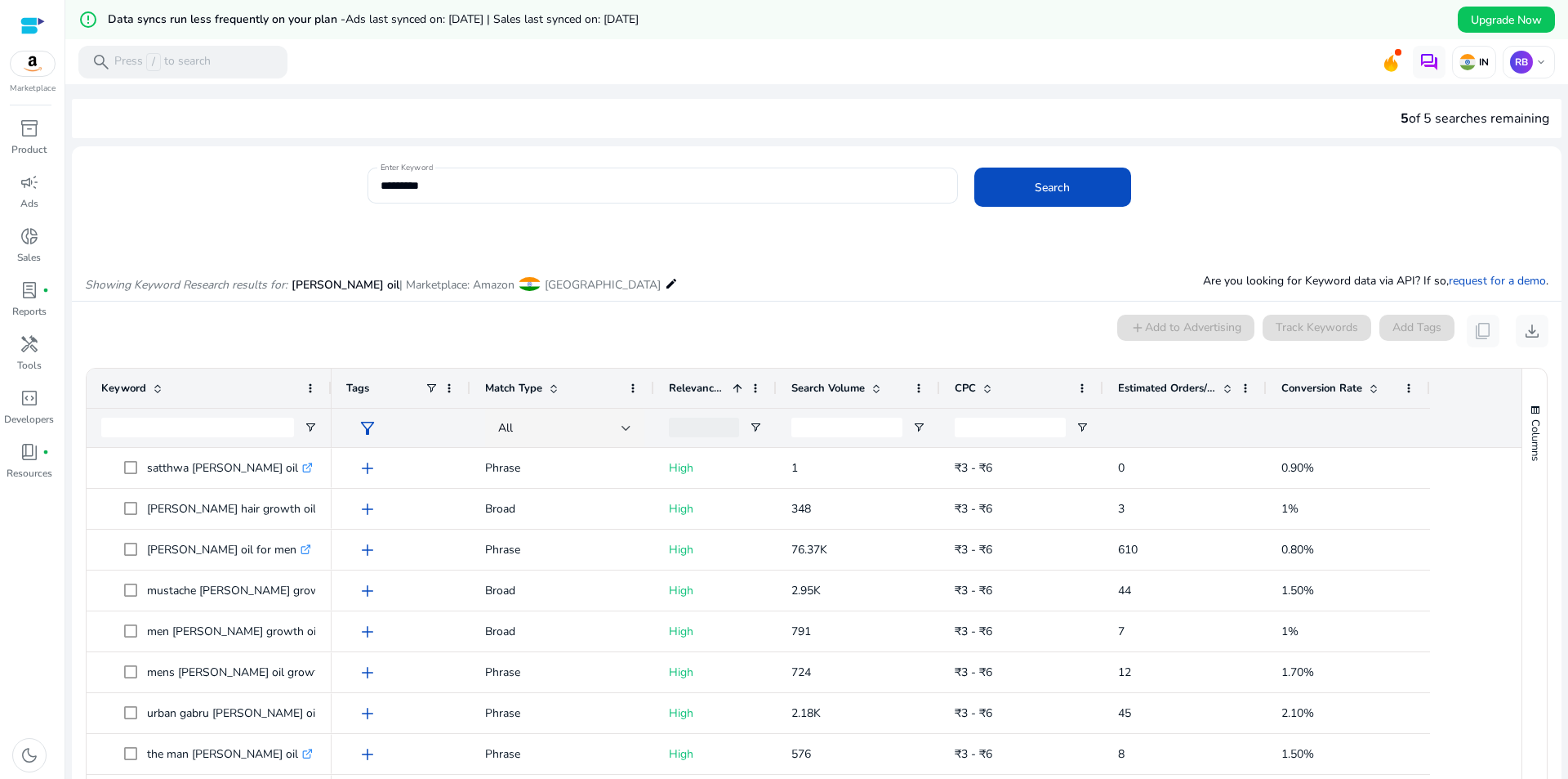
click at [161, 387] on span at bounding box center [157, 388] width 13 height 13
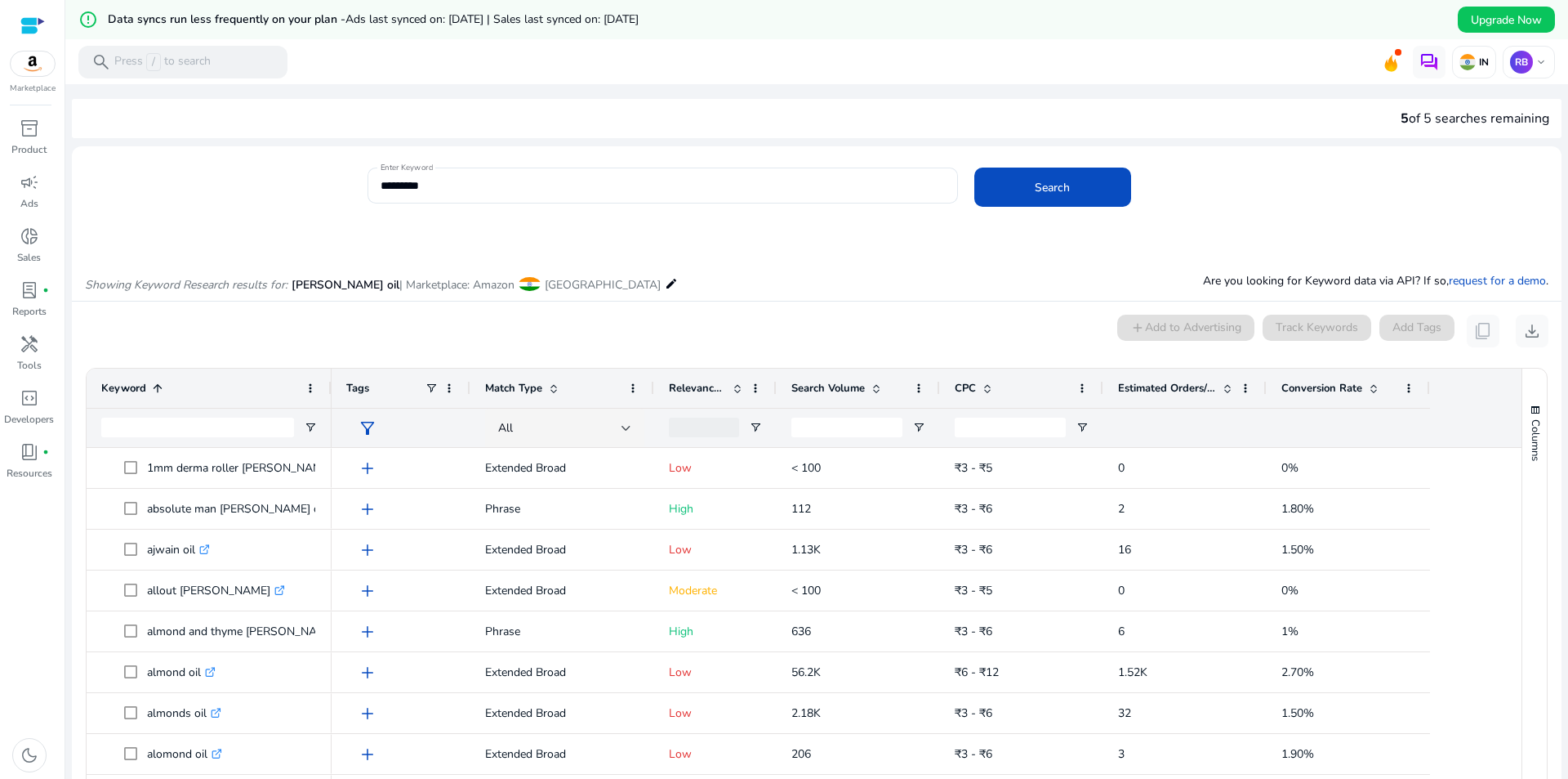
click at [160, 387] on span at bounding box center [157, 388] width 13 height 13
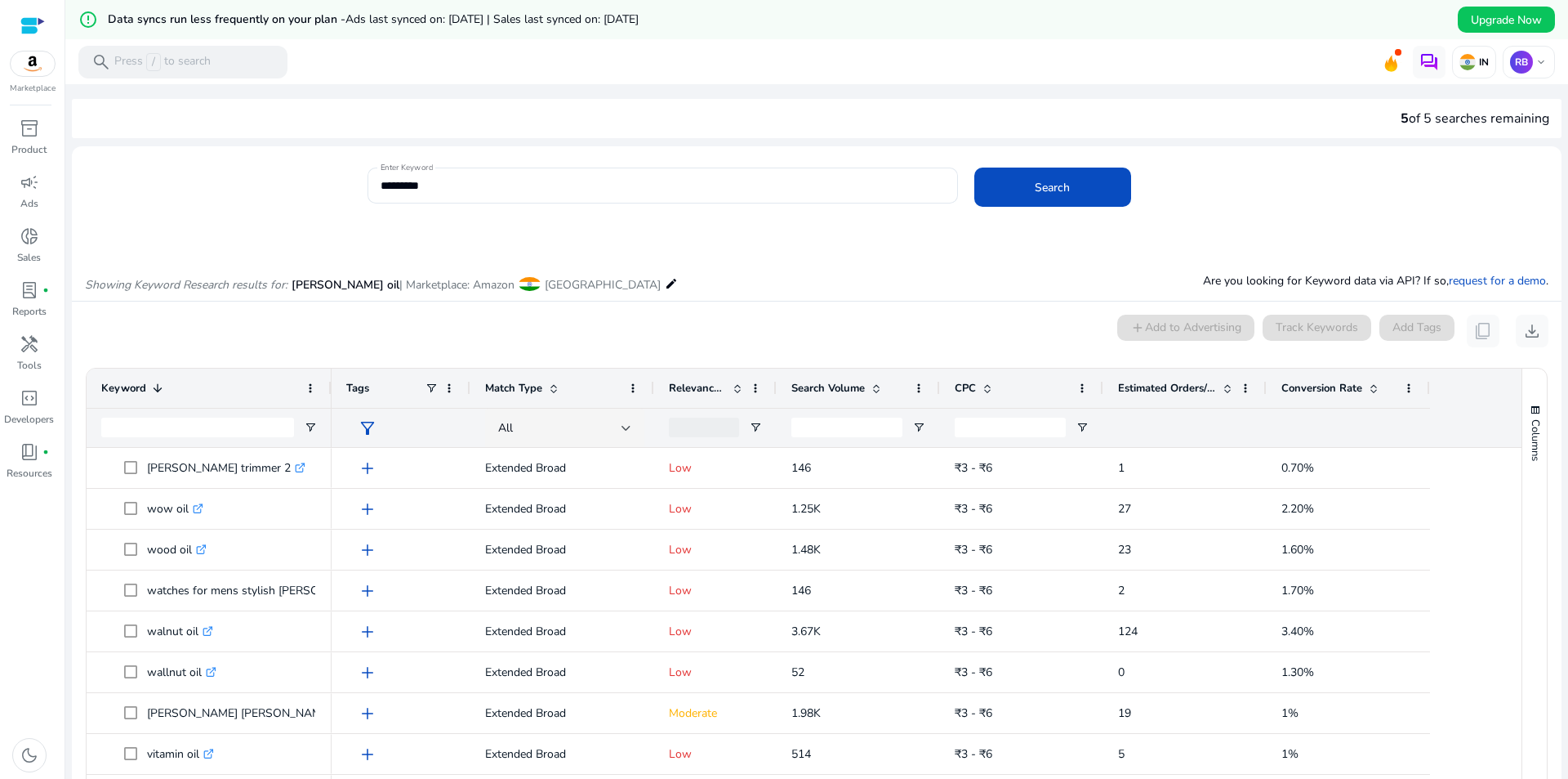
click at [160, 387] on span at bounding box center [157, 388] width 13 height 13
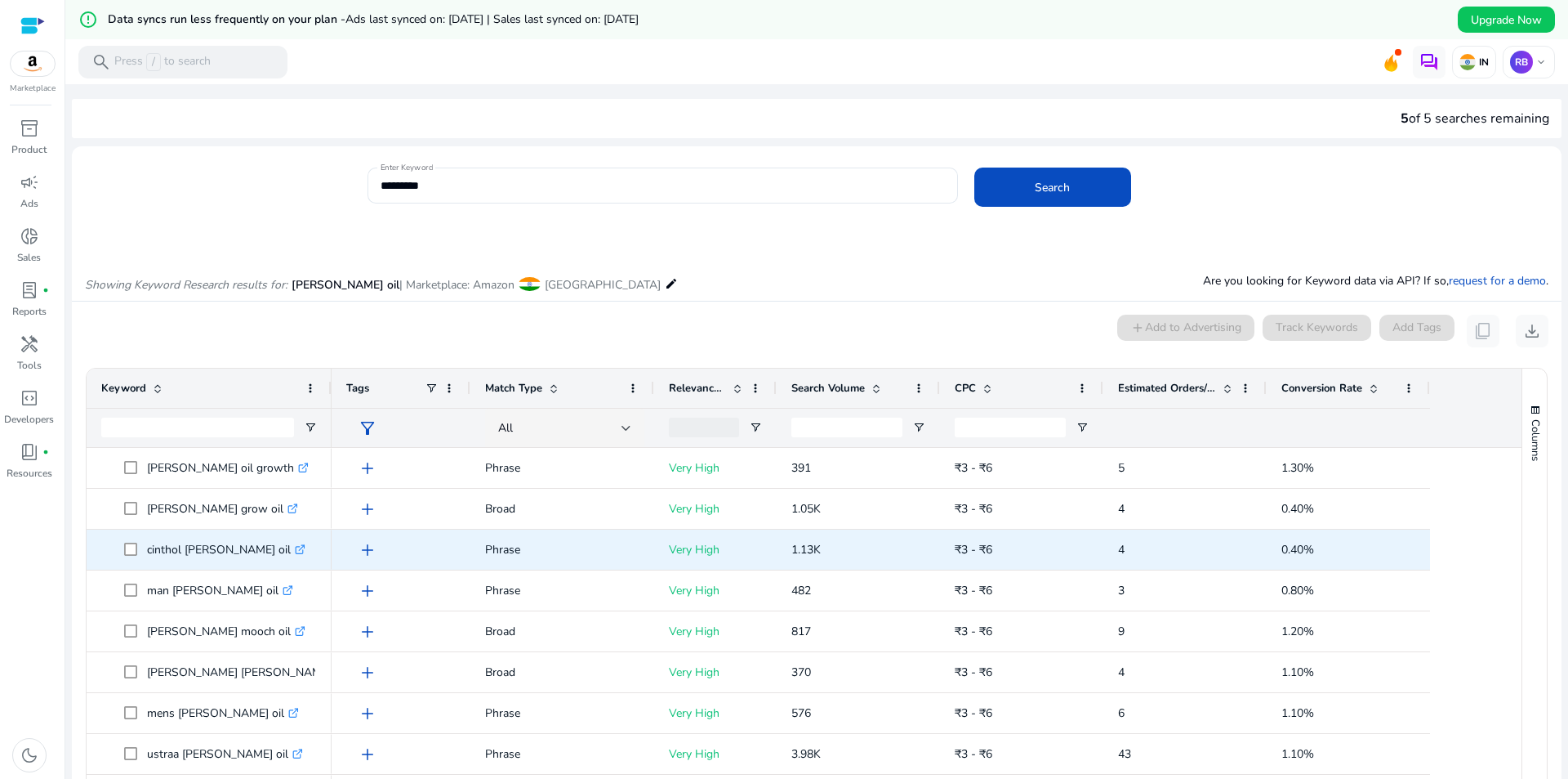
scroll to position [524, 0]
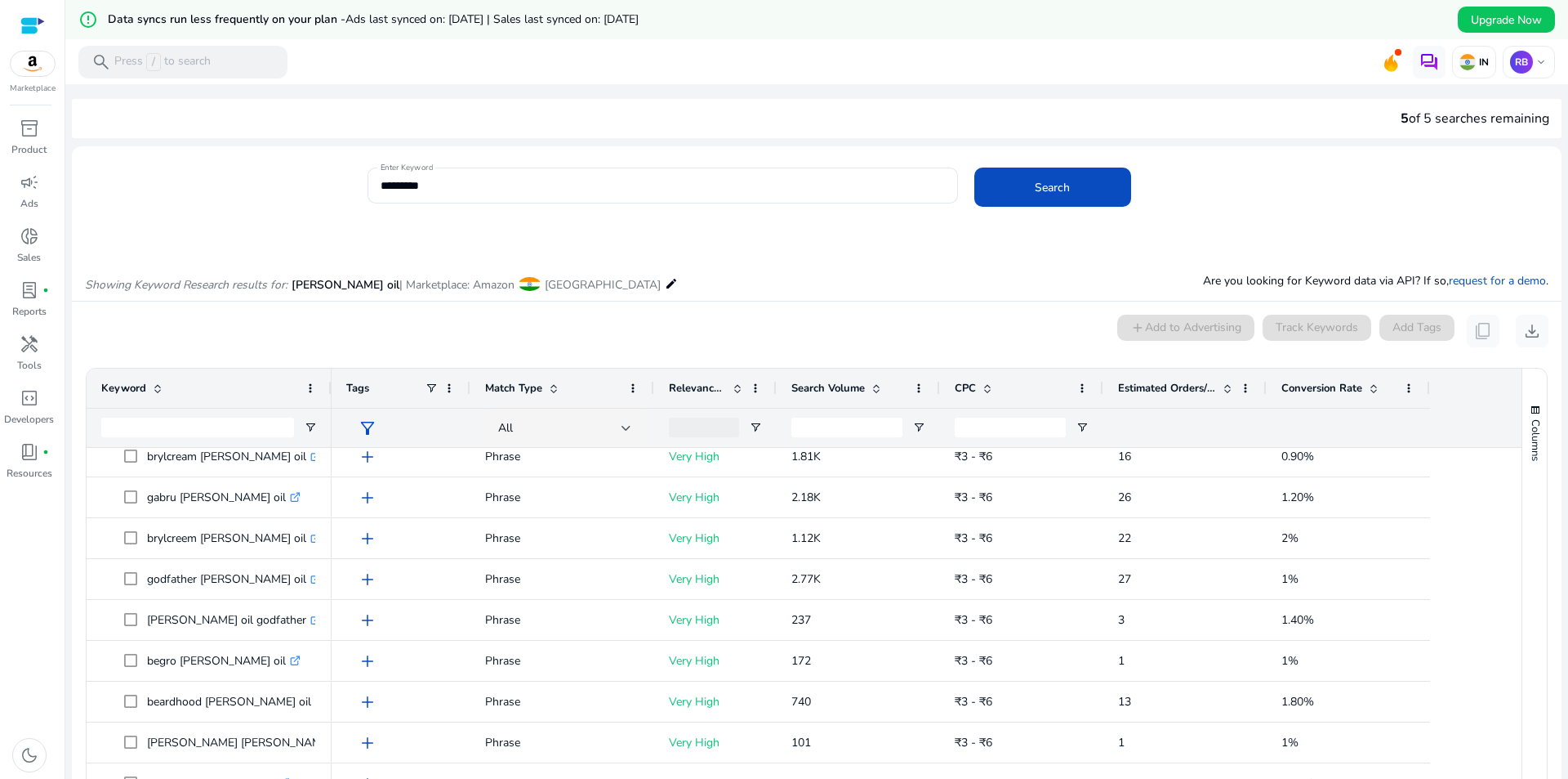
click at [1222, 389] on span at bounding box center [1227, 388] width 13 height 13
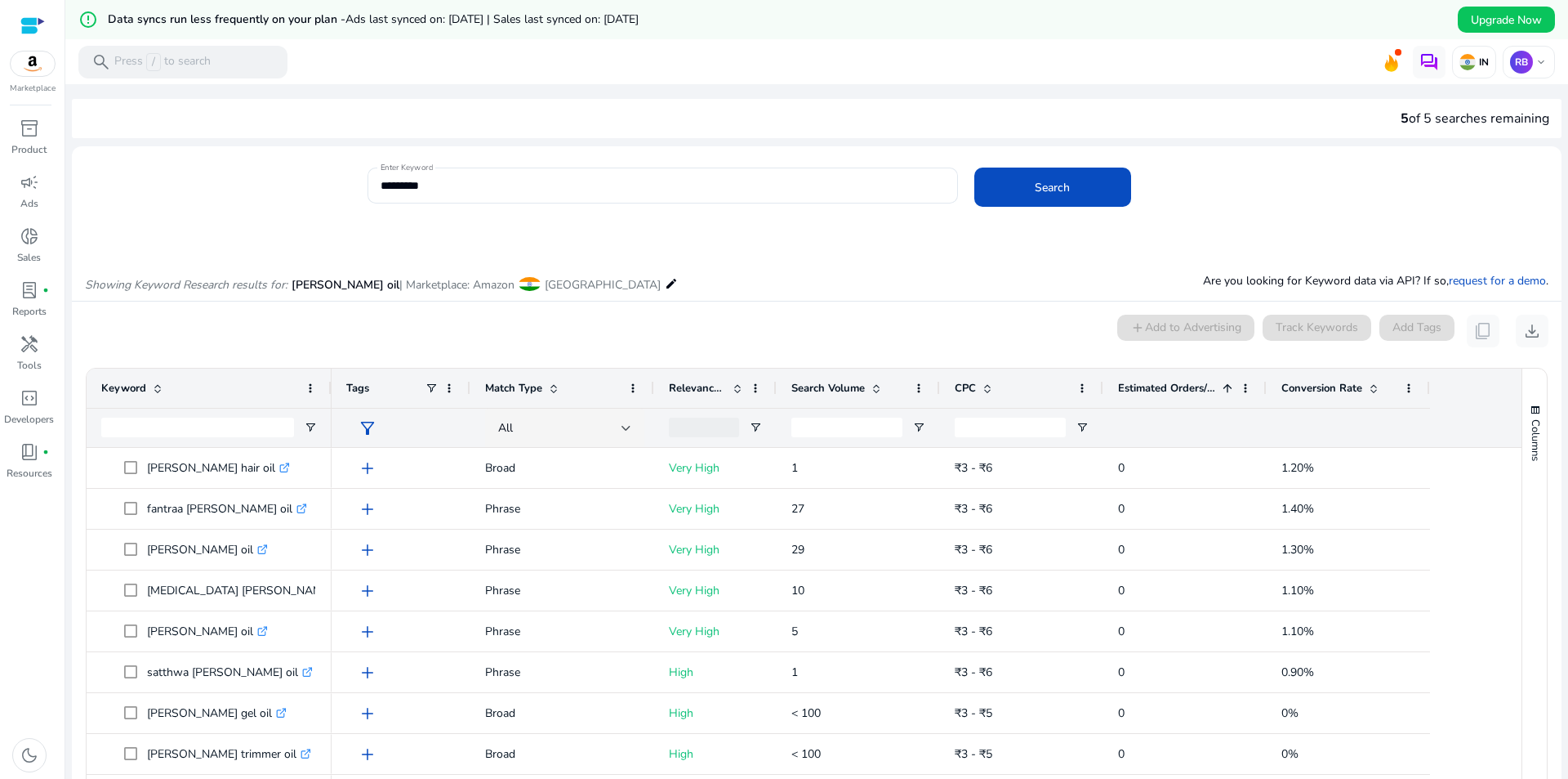
click at [1228, 393] on span at bounding box center [1227, 388] width 13 height 13
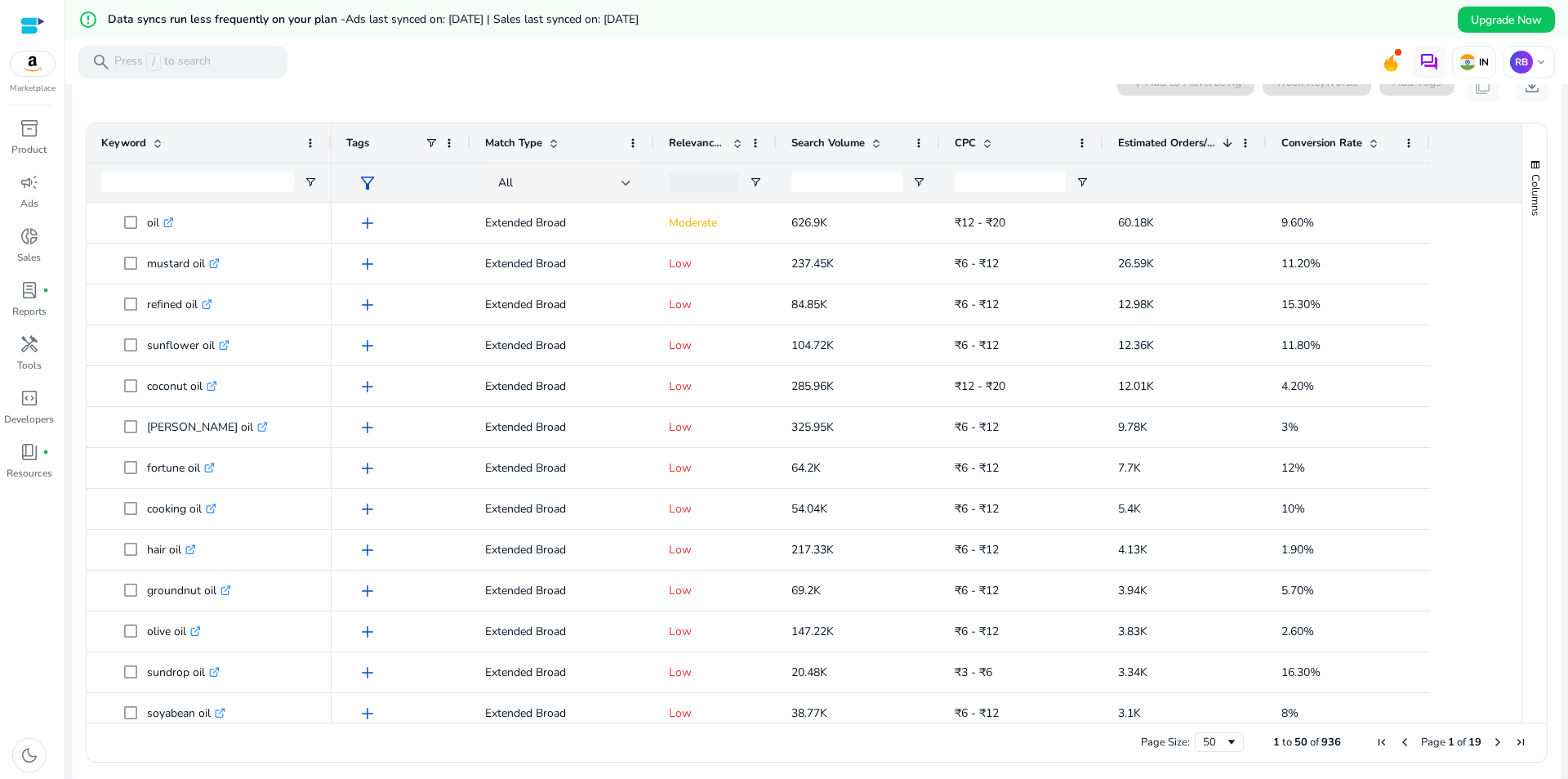
click at [744, 139] on div "Relevance Score" at bounding box center [715, 143] width 93 height 39
click at [739, 142] on span at bounding box center [736, 143] width 13 height 13
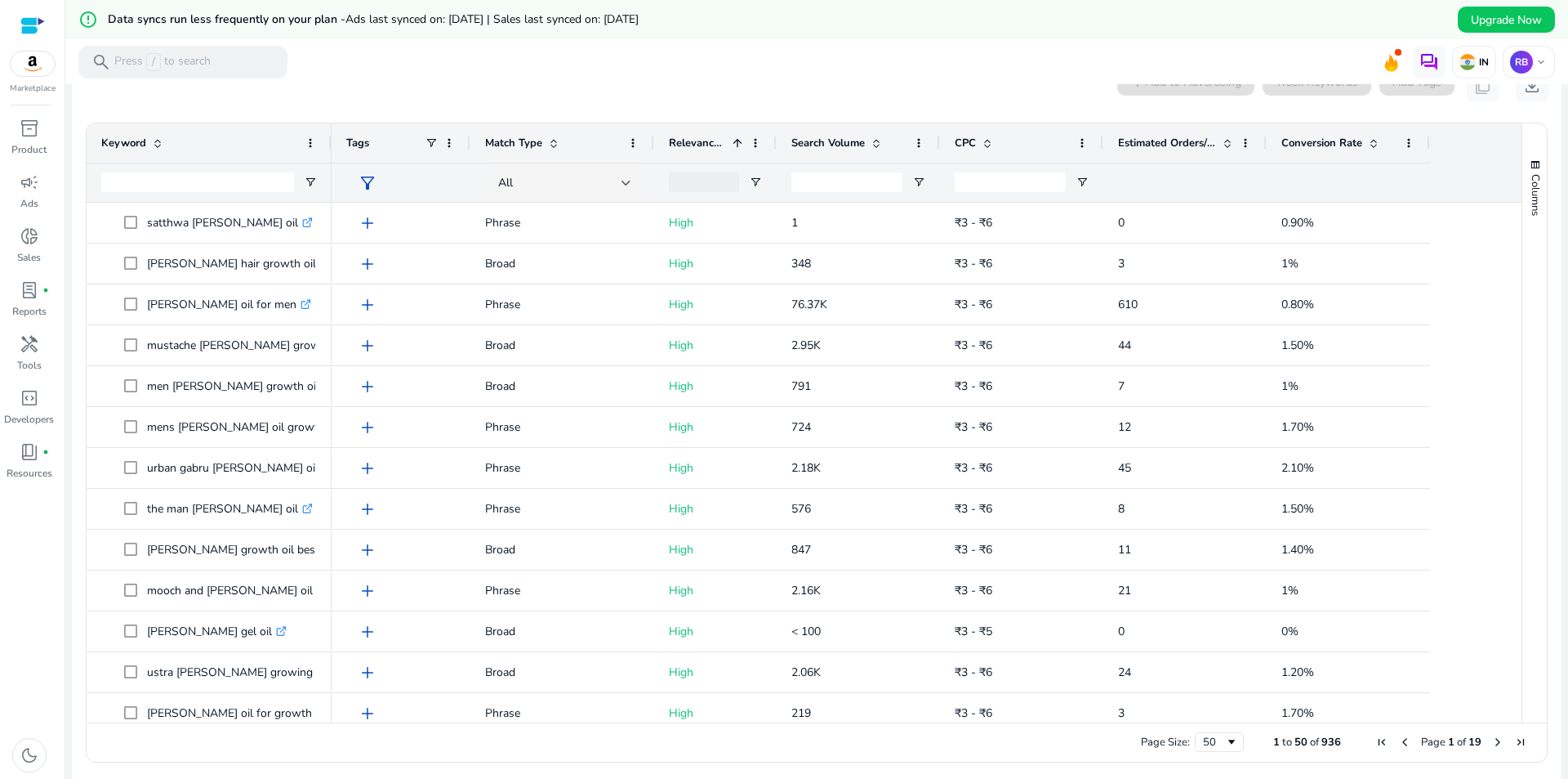
click at [1225, 147] on span at bounding box center [1227, 143] width 13 height 13
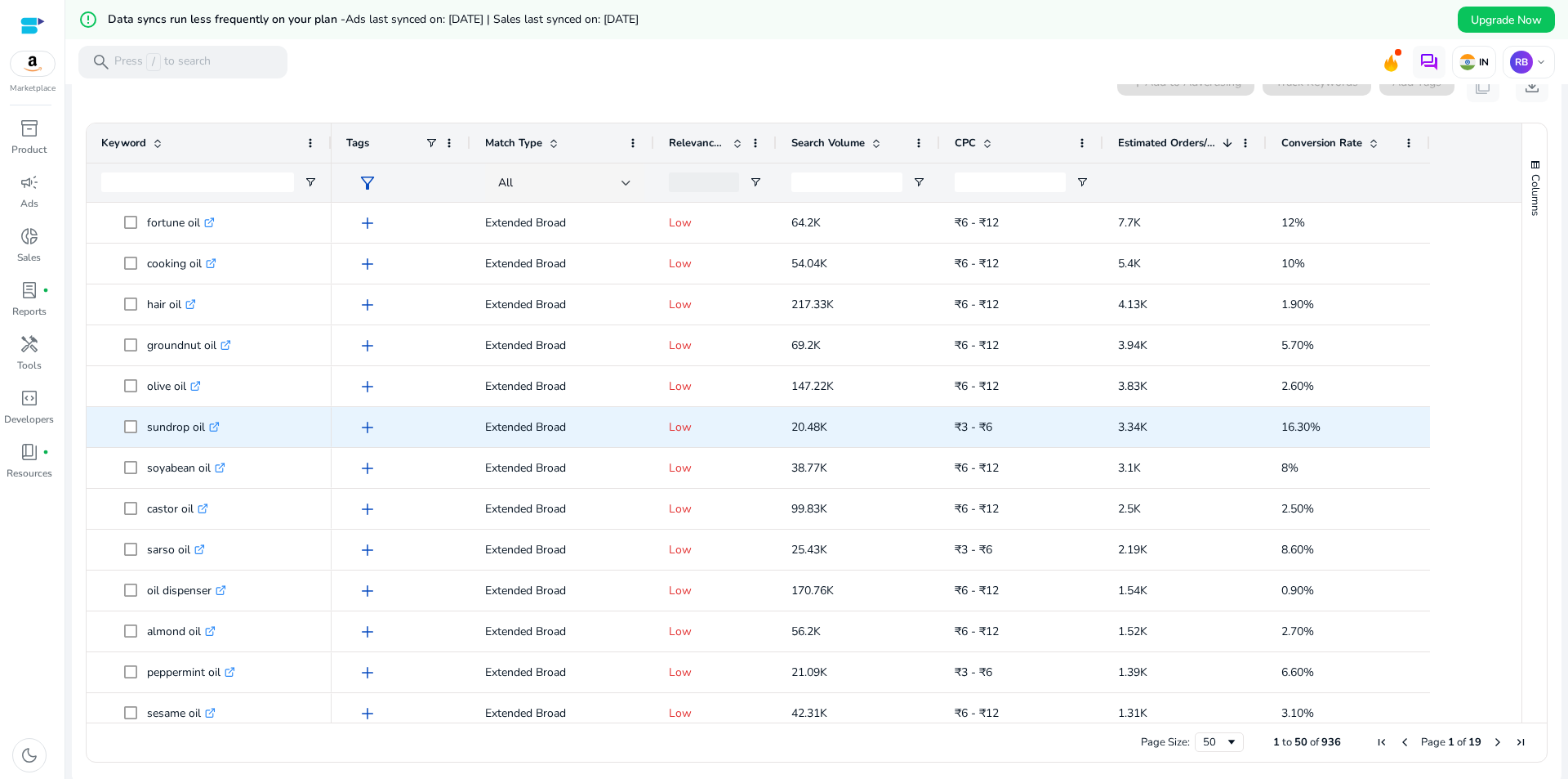
scroll to position [323, 0]
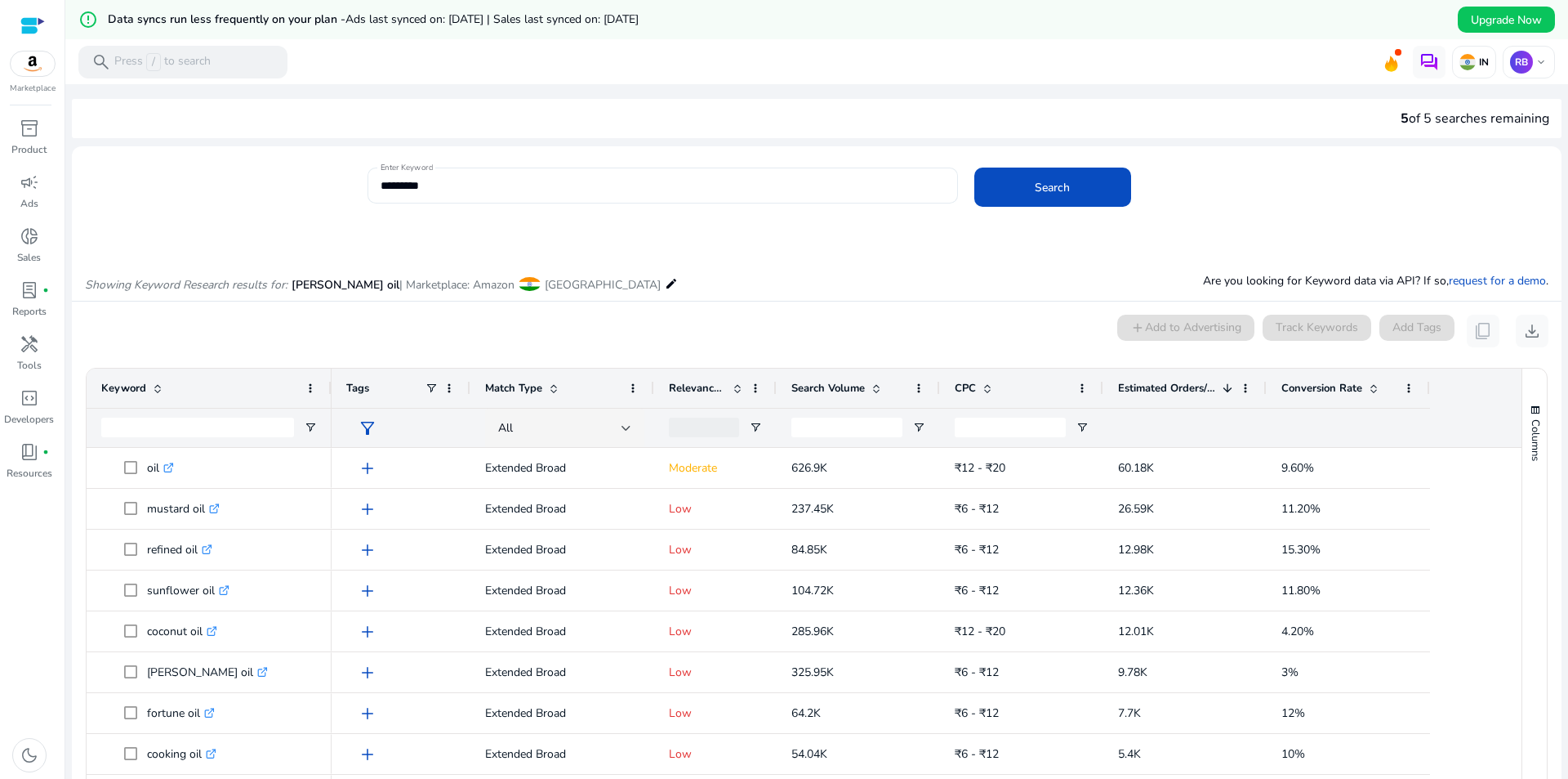
drag, startPoint x: 495, startPoint y: 173, endPoint x: 484, endPoint y: 191, distance: 21.1
click at [489, 184] on div "*********" at bounding box center [663, 185] width 564 height 36
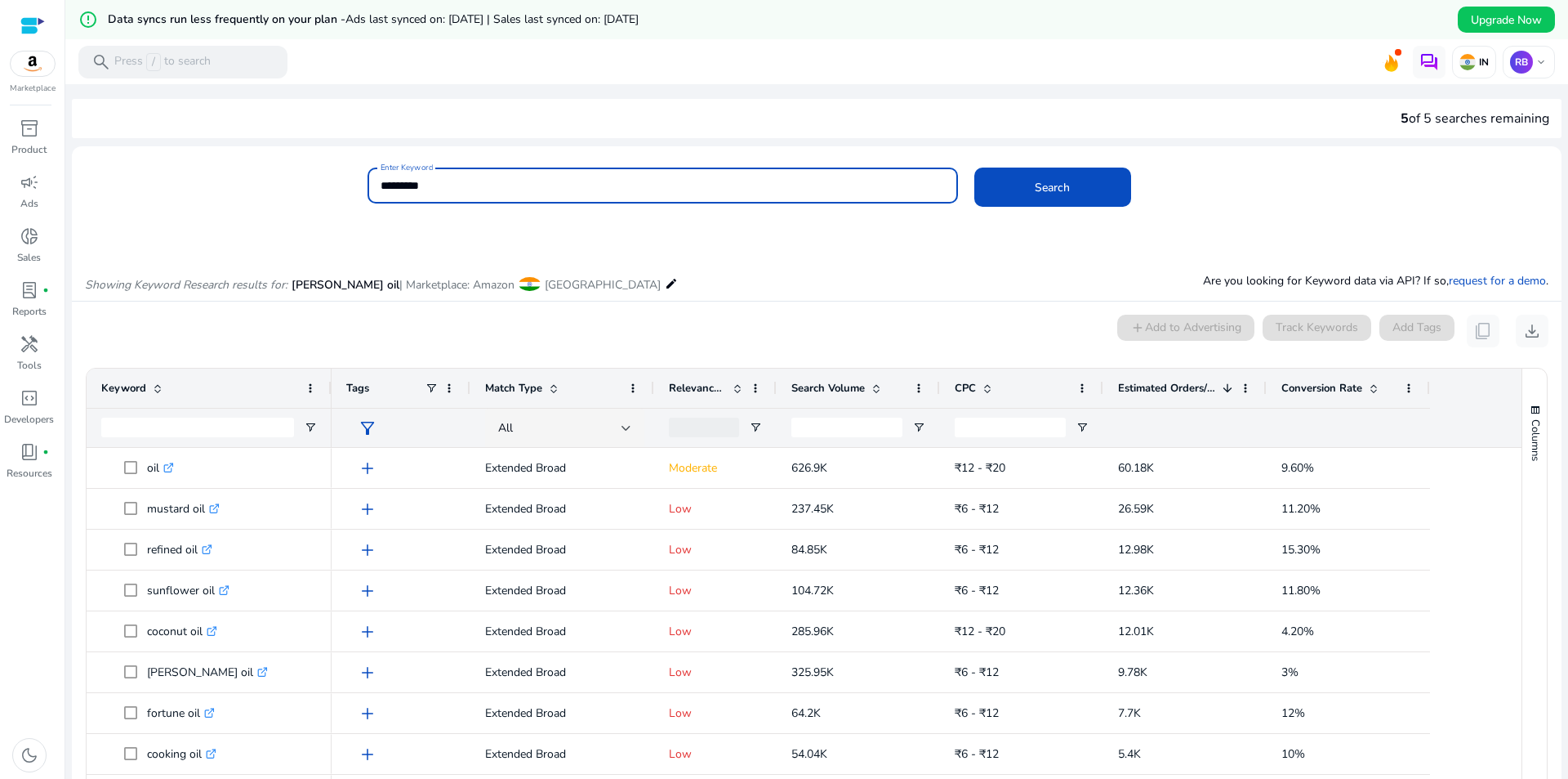
click at [484, 191] on input "*********" at bounding box center [663, 185] width 564 height 18
type input "**********"
click at [1016, 186] on span at bounding box center [1052, 187] width 156 height 39
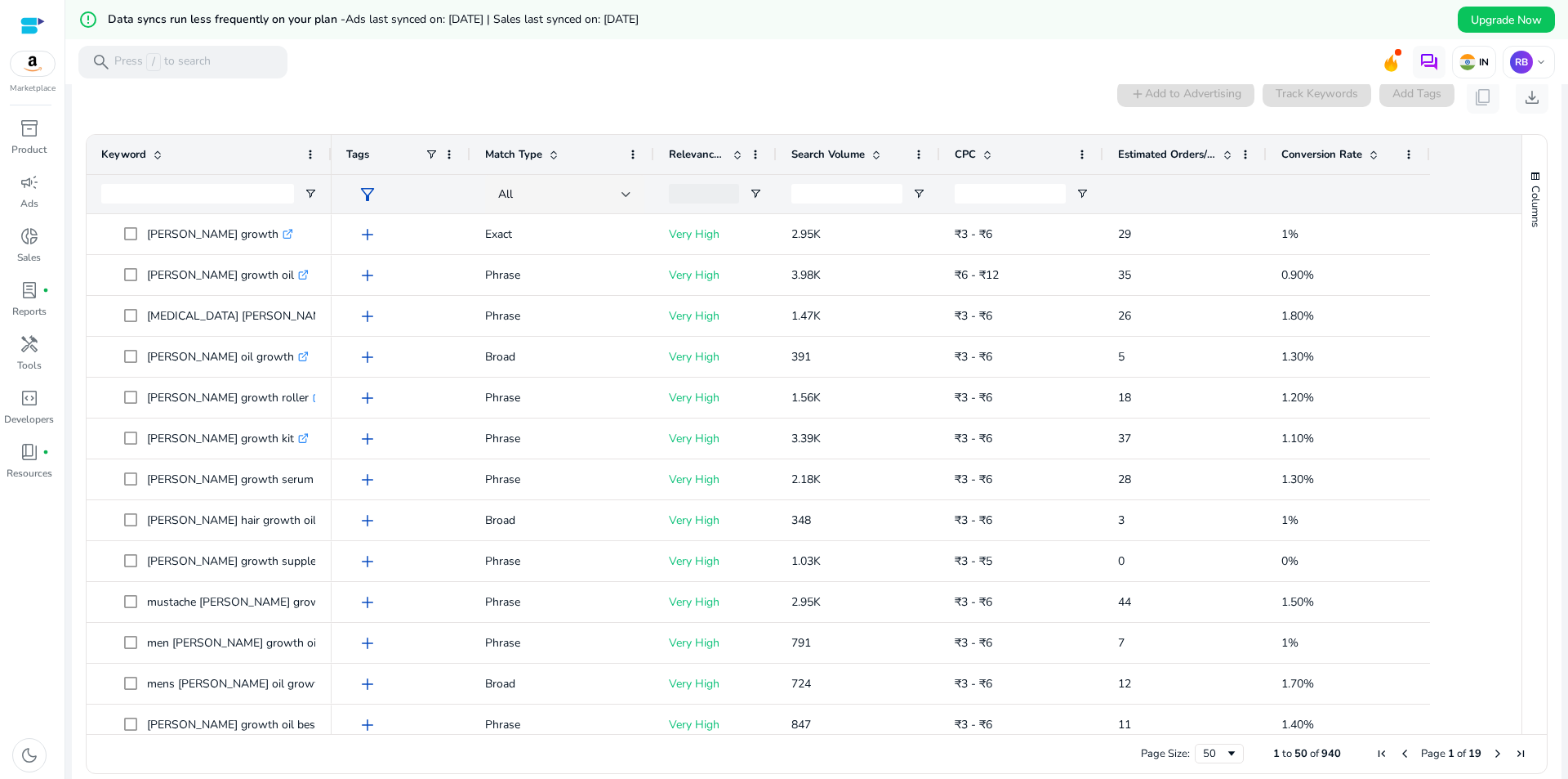
click at [1228, 151] on span at bounding box center [1227, 153] width 13 height 13
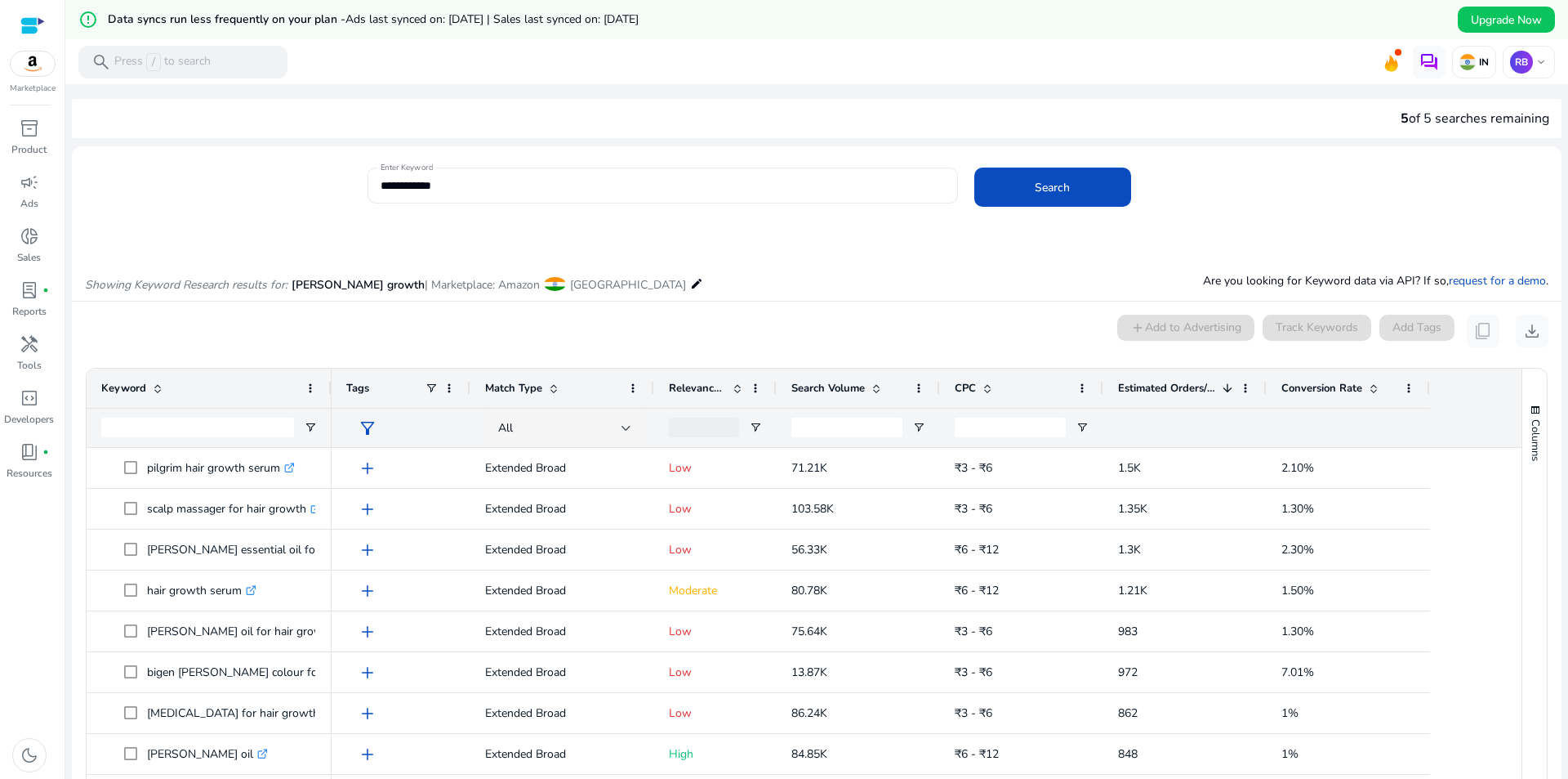
click at [383, 186] on input "**********" at bounding box center [663, 185] width 564 height 18
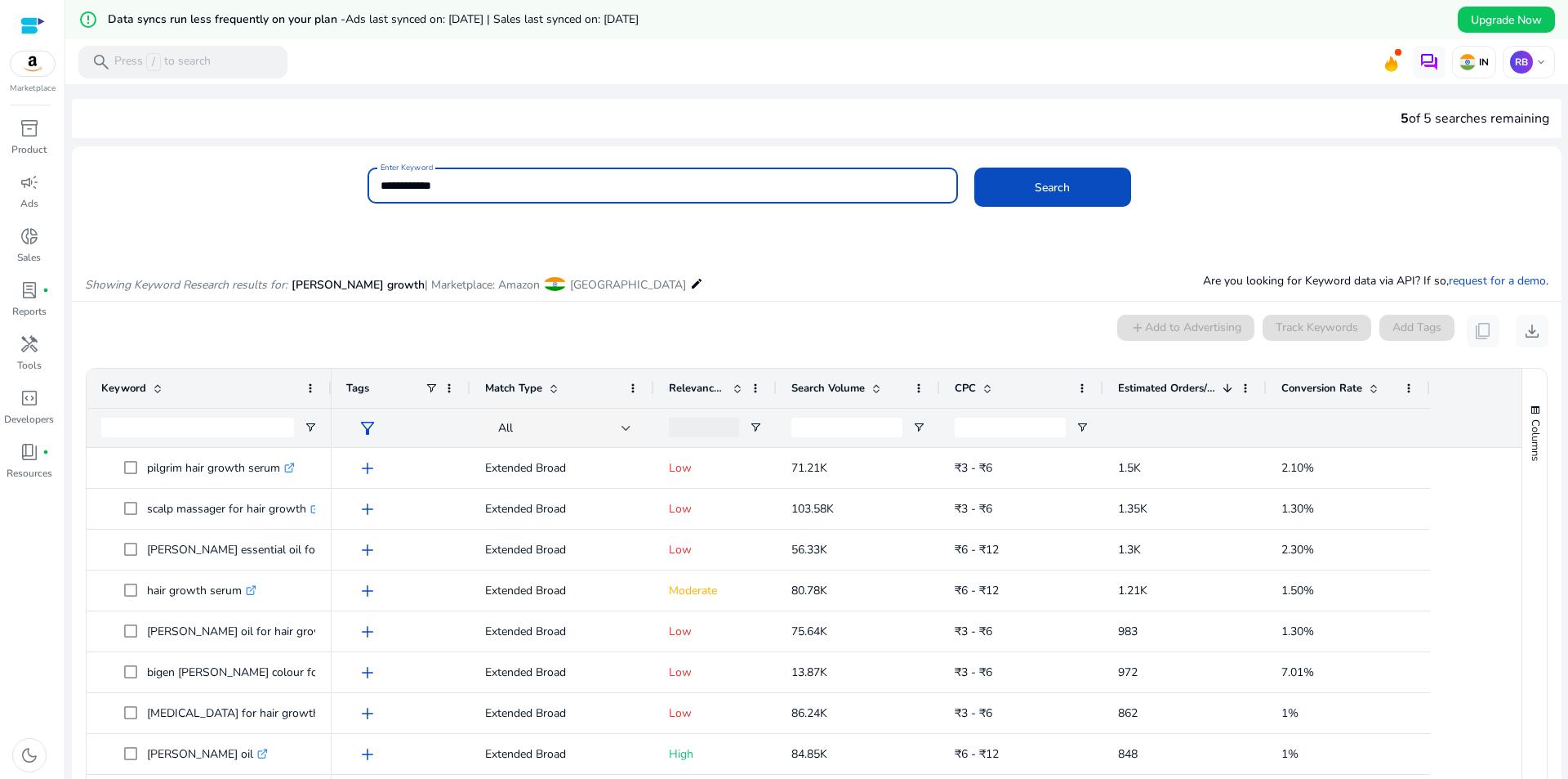
drag, startPoint x: 464, startPoint y: 176, endPoint x: 412, endPoint y: 196, distance: 55.7
click at [412, 196] on div "**********" at bounding box center [663, 185] width 564 height 36
type input "******"
click at [990, 200] on span at bounding box center [1052, 187] width 156 height 39
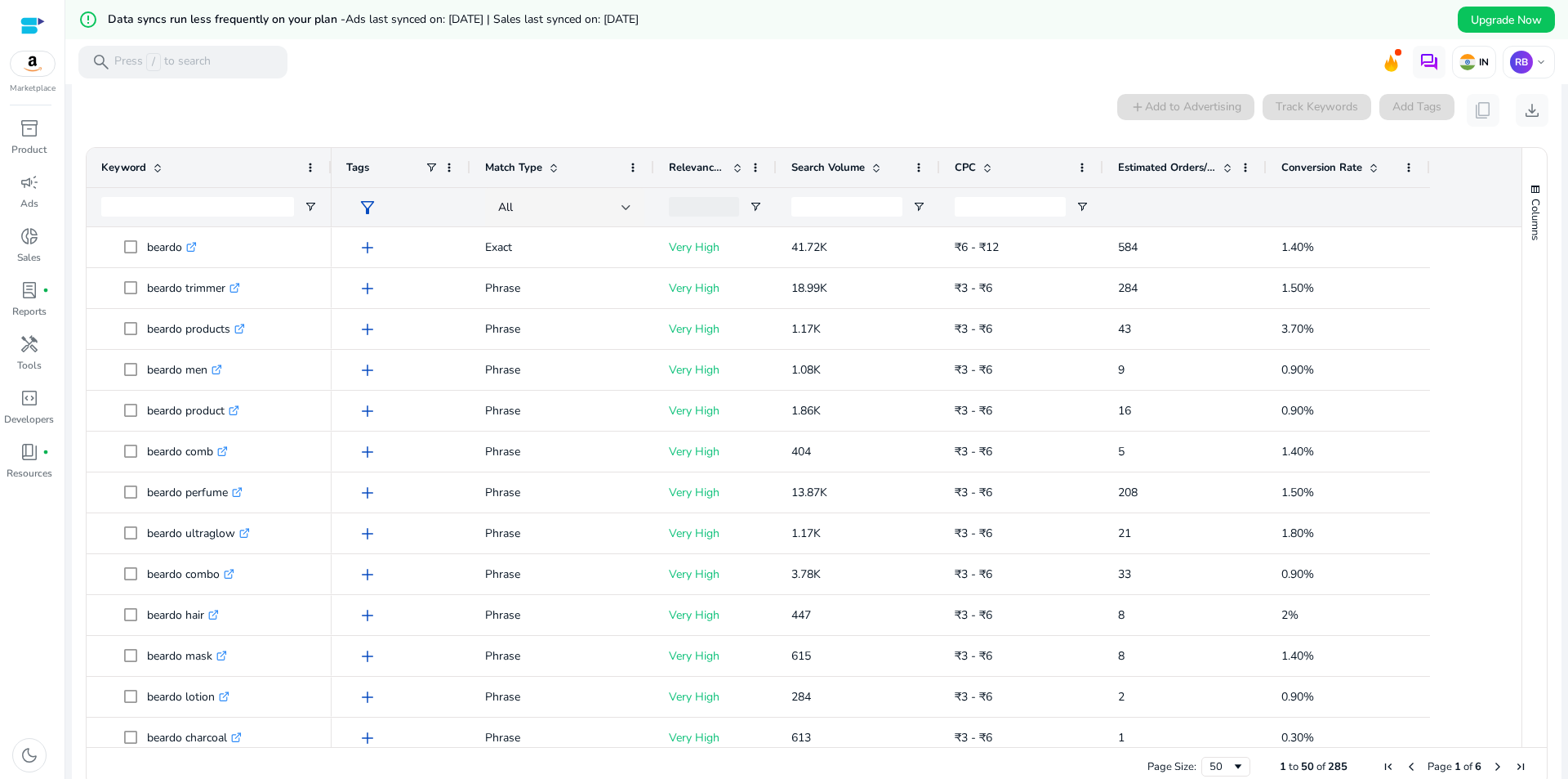
scroll to position [234, 0]
